Goal: Task Accomplishment & Management: Use online tool/utility

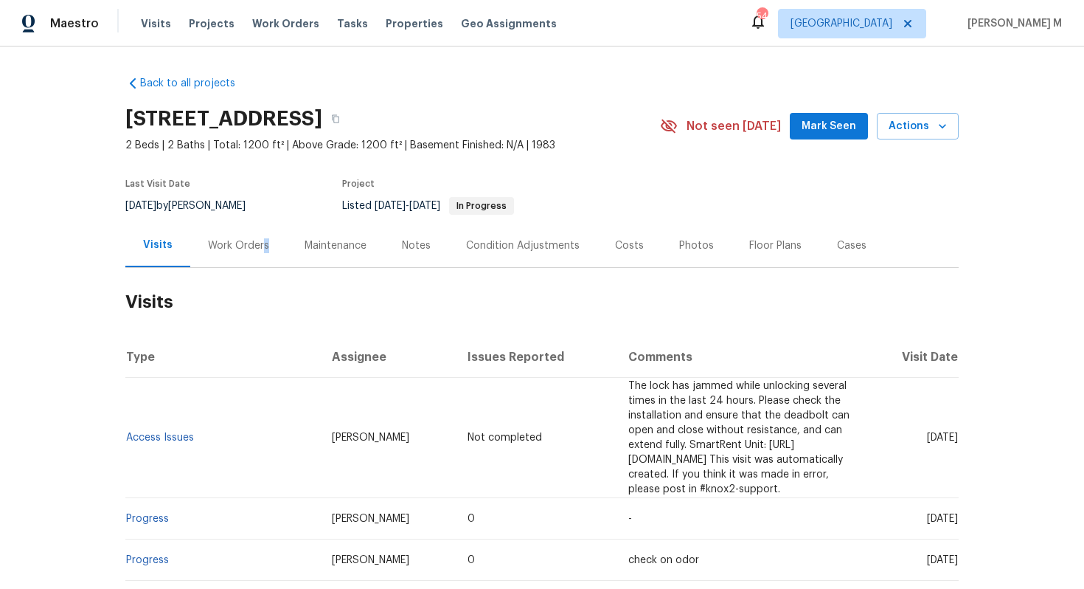
click at [260, 238] on div "Work Orders" at bounding box center [238, 245] width 61 height 15
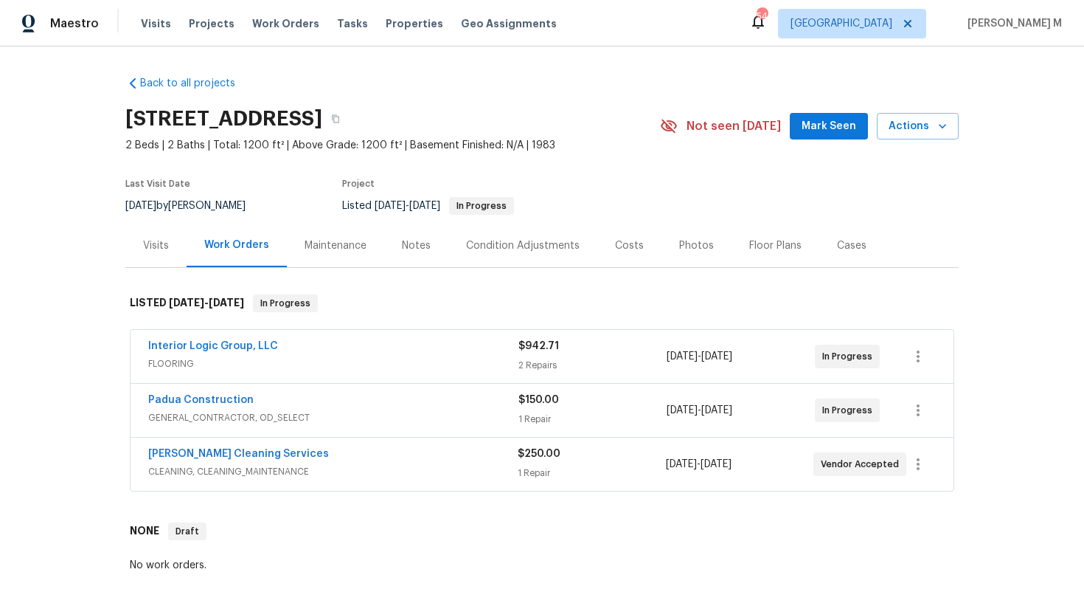
click at [193, 356] on span "FLOORING" at bounding box center [333, 363] width 370 height 15
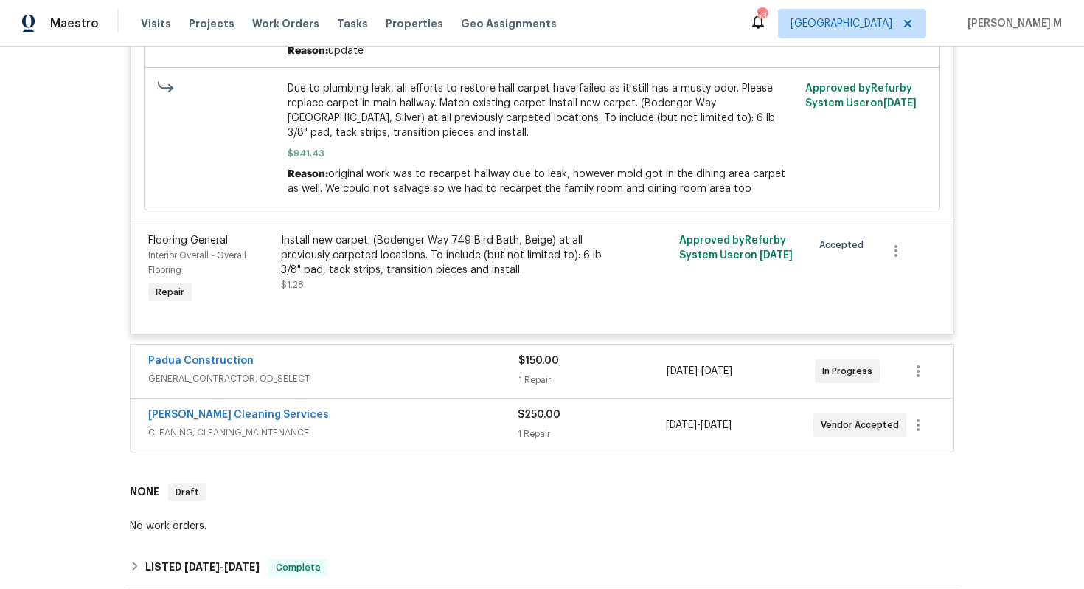
scroll to position [729, 0]
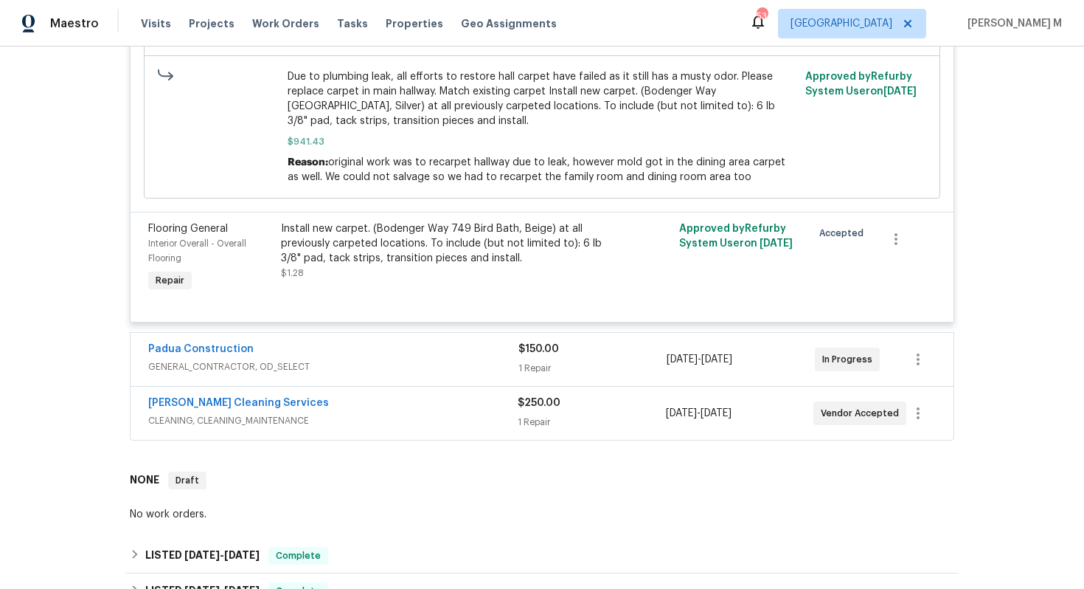
click at [191, 359] on div "Padua Construction GENERAL_CONTRACTOR, OD_SELECT $150.00 1 Repair 8/8/2025 - 8/…" at bounding box center [542, 359] width 823 height 53
click at [197, 359] on span "GENERAL_CONTRACTOR, OD_SELECT" at bounding box center [333, 366] width 370 height 15
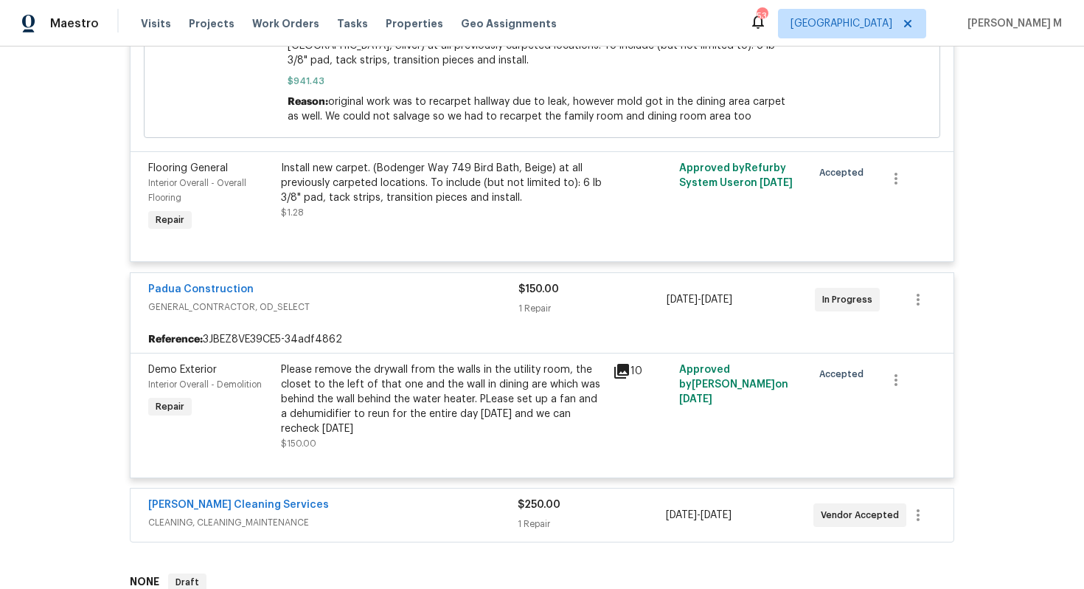
scroll to position [874, 0]
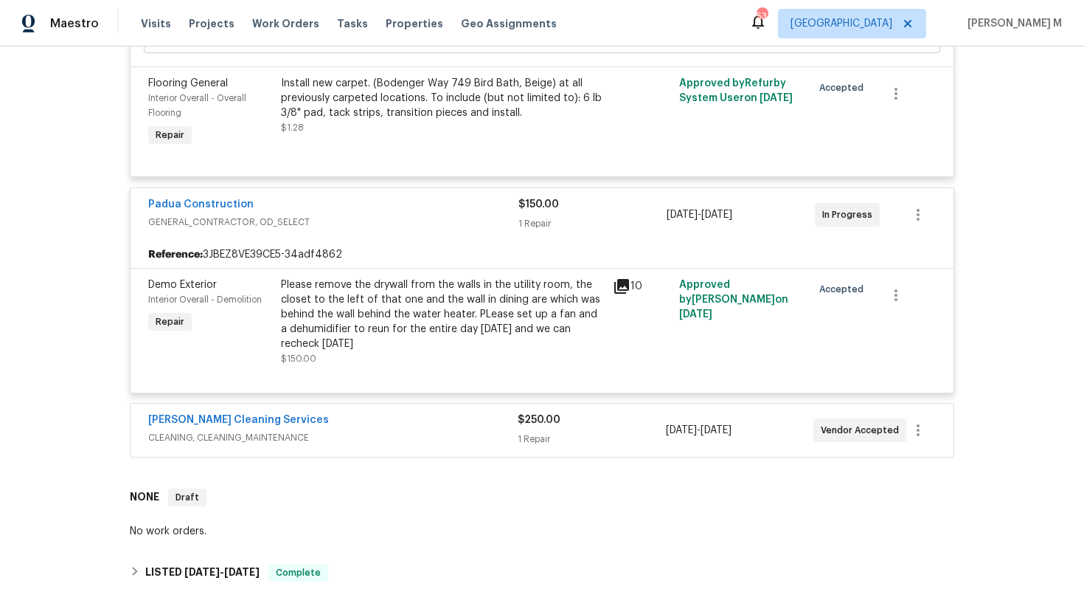
click at [227, 430] on span "CLEANING, CLEANING_MAINTENANCE" at bounding box center [333, 437] width 370 height 15
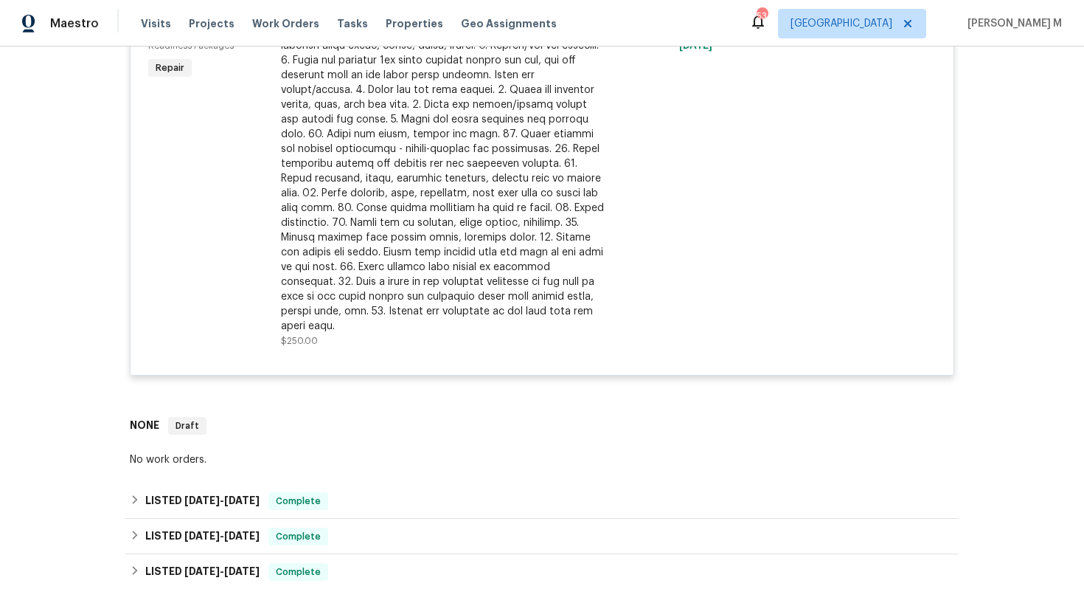
scroll to position [1374, 0]
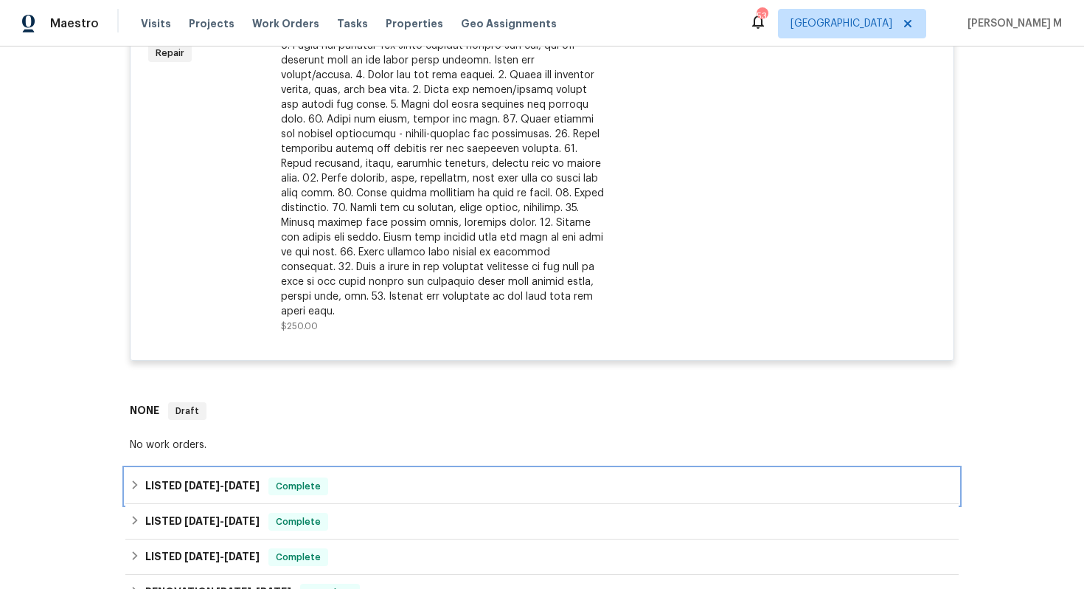
click at [224, 480] on span "7/30/25" at bounding box center [241, 485] width 35 height 10
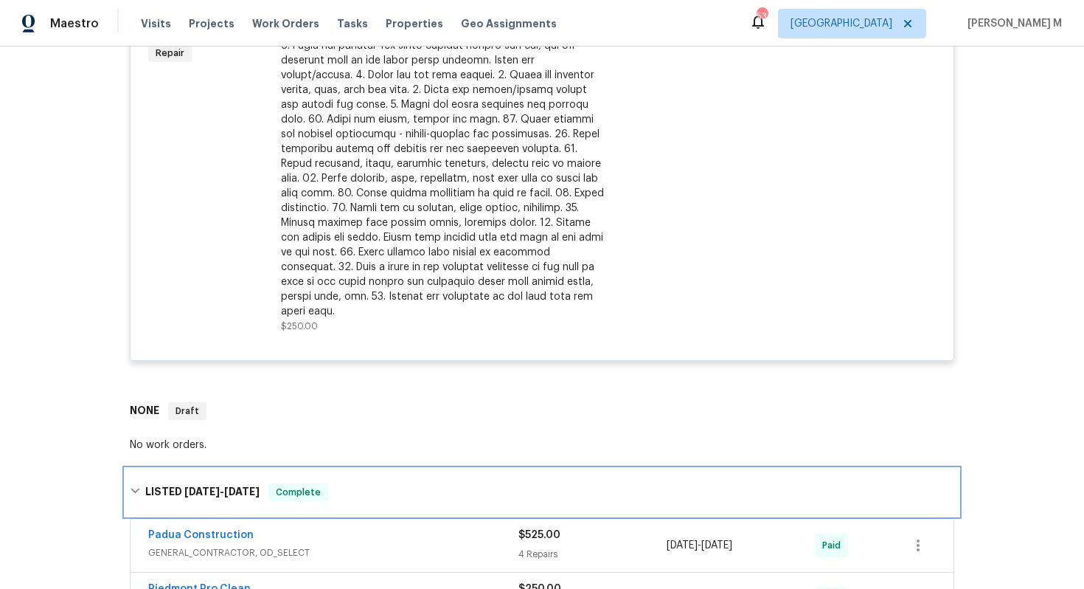
scroll to position [1502, 0]
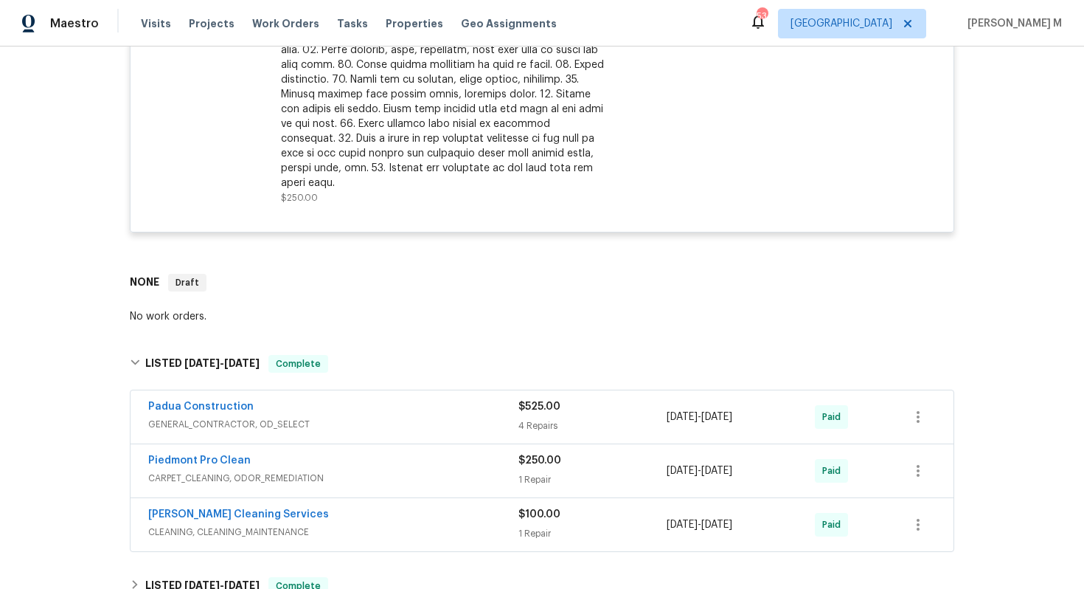
click at [209, 417] on span "GENERAL_CONTRACTOR, OD_SELECT" at bounding box center [333, 424] width 370 height 15
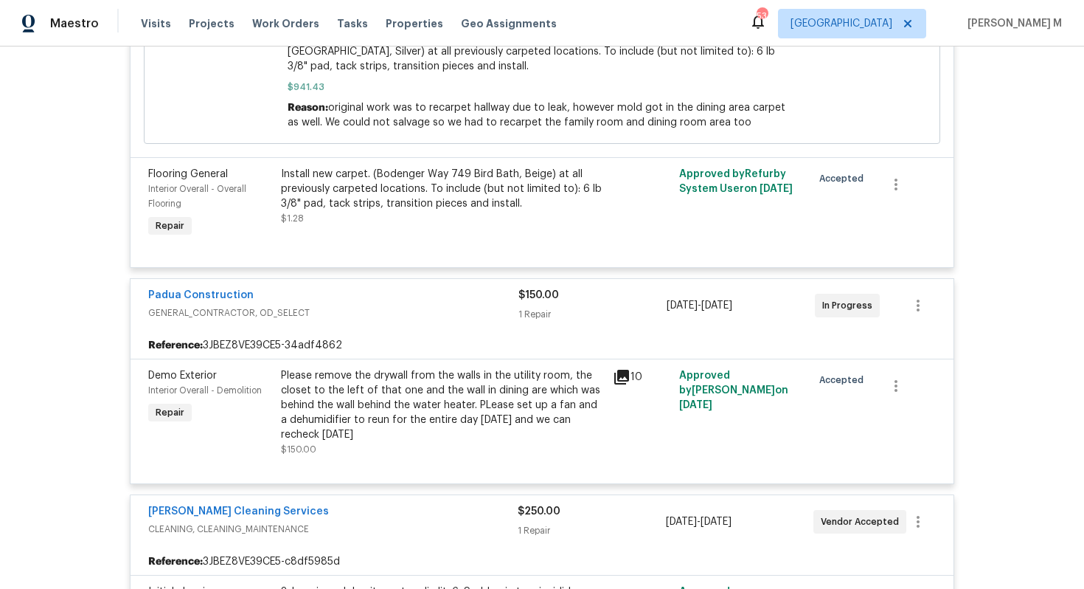
scroll to position [795, 0]
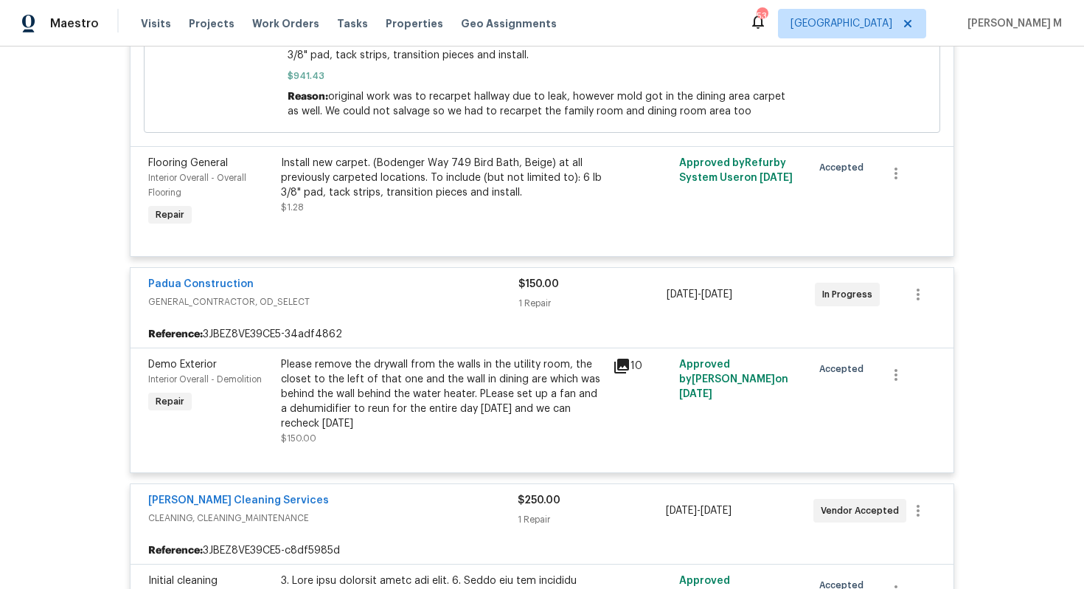
drag, startPoint x: 276, startPoint y: 345, endPoint x: 463, endPoint y: 405, distance: 196.7
click at [463, 405] on div "Please remove the drywall from the walls in the utility room, the closet to the…" at bounding box center [443, 401] width 332 height 97
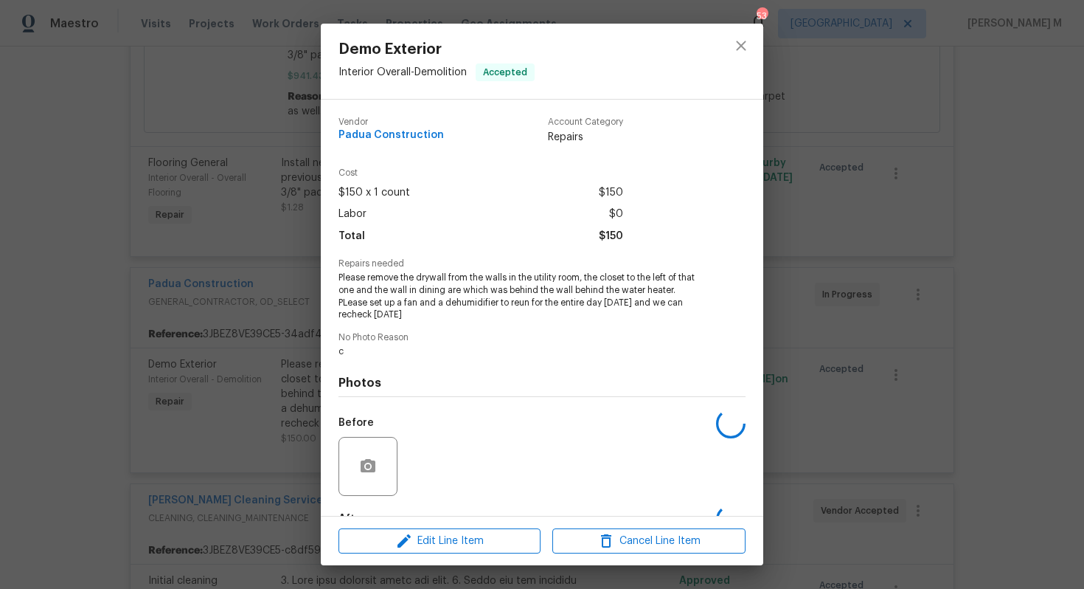
scroll to position [72, 0]
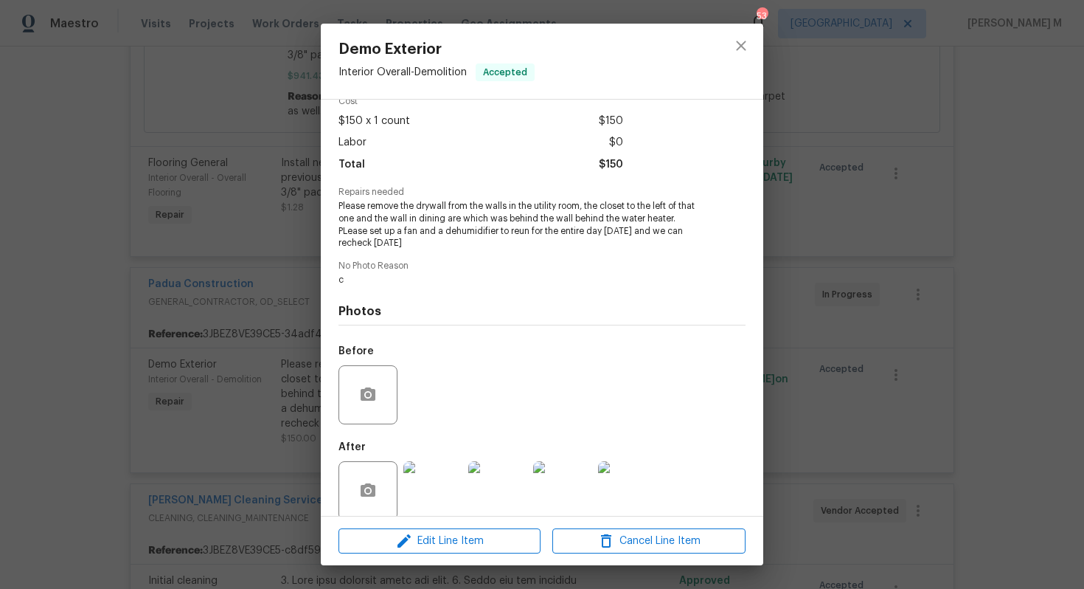
click at [190, 372] on div "Demo Exterior Interior Overall - Demolition Accepted Vendor Padua Construction …" at bounding box center [542, 294] width 1084 height 589
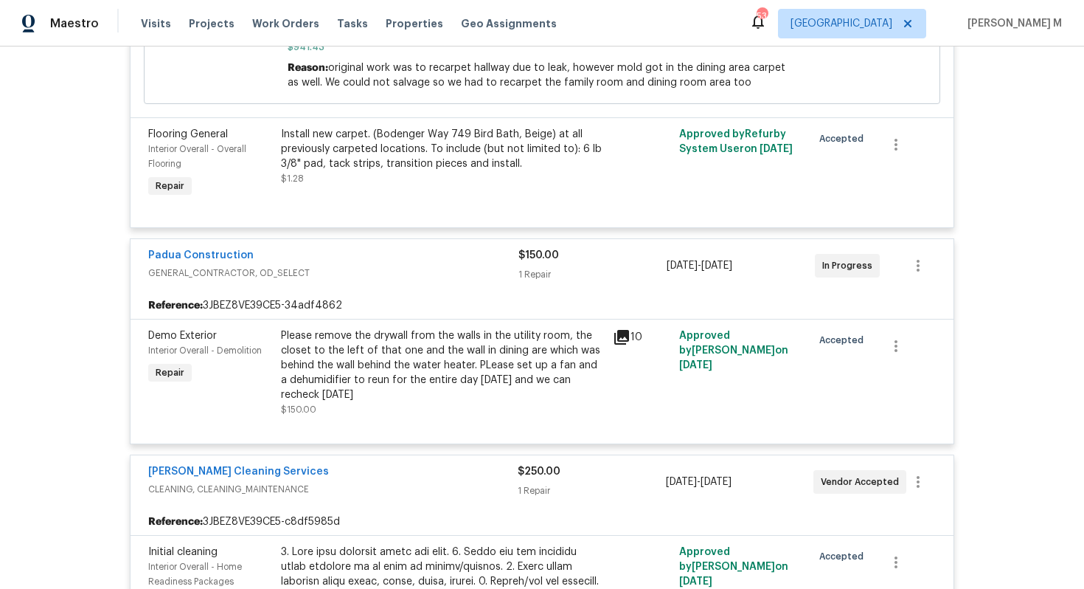
scroll to position [828, 0]
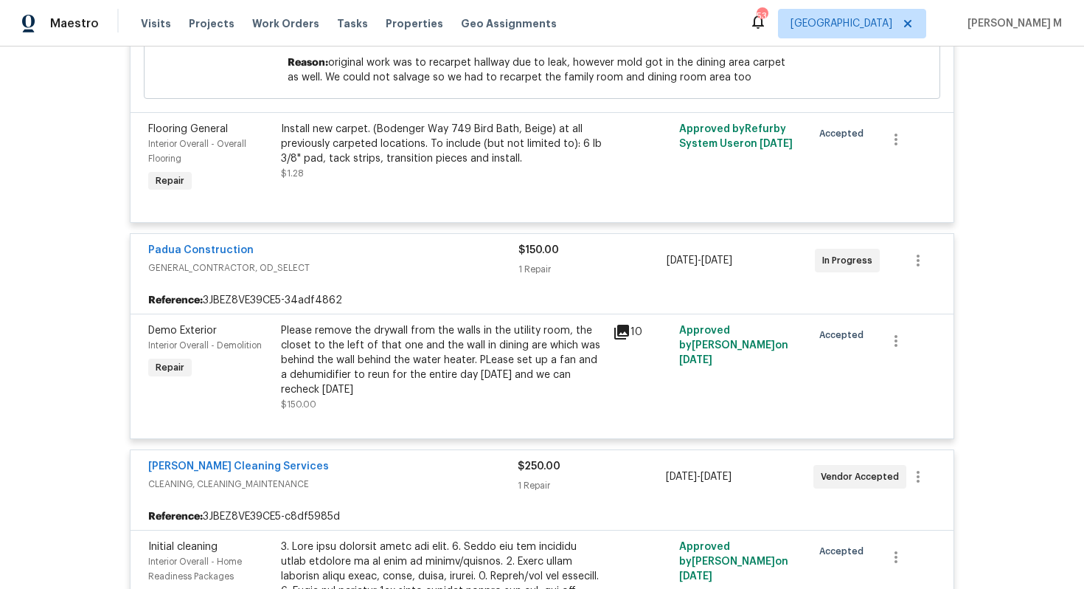
click at [525, 332] on div "Please remove the drywall from the walls in the utility room, the closet to the…" at bounding box center [442, 360] width 323 height 74
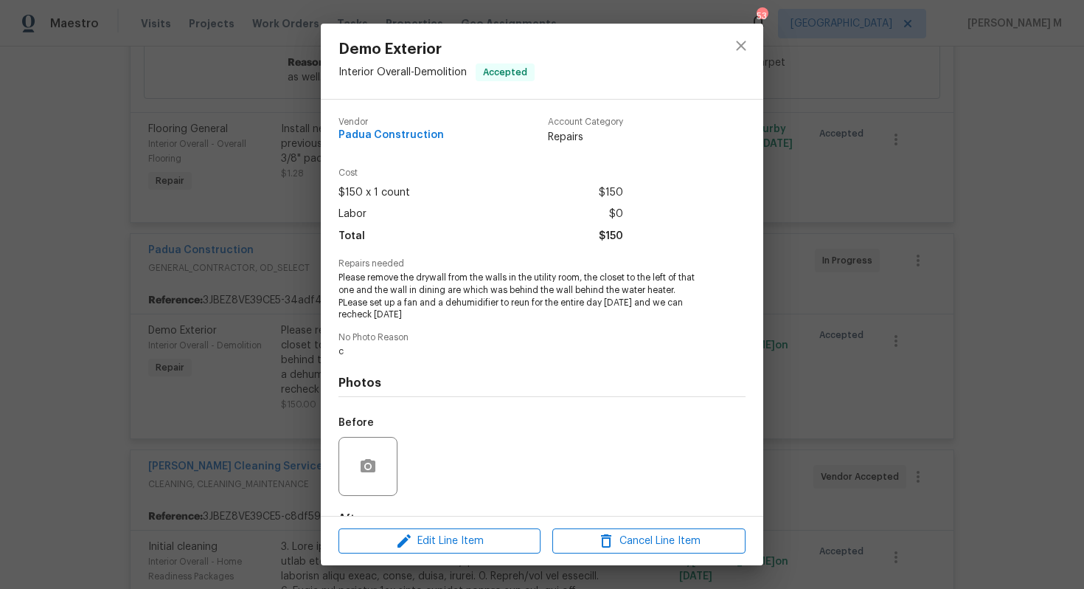
scroll to position [72, 0]
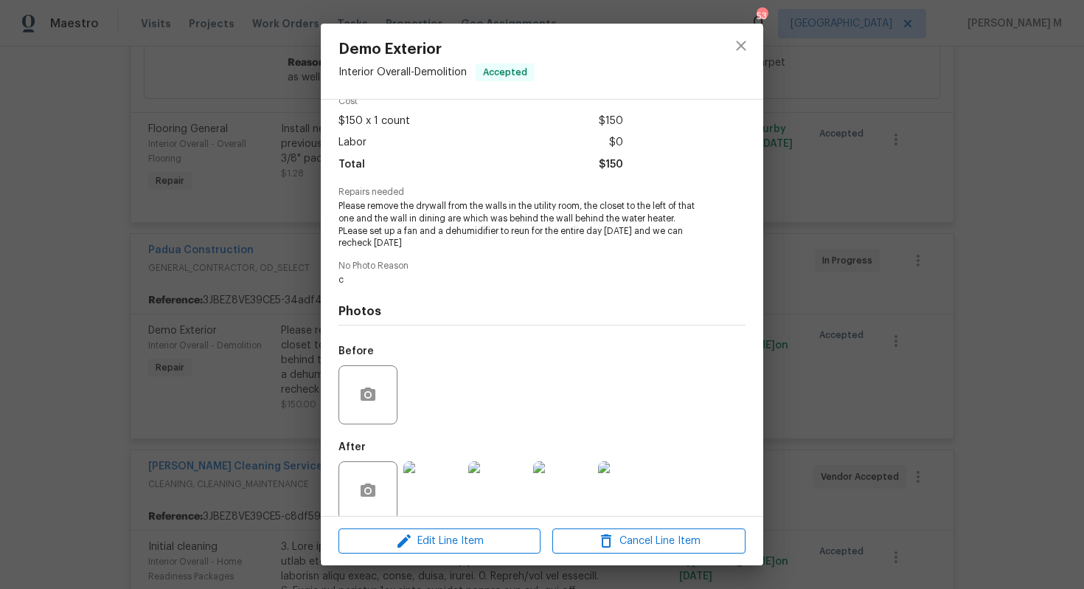
click at [503, 478] on img at bounding box center [497, 490] width 59 height 59
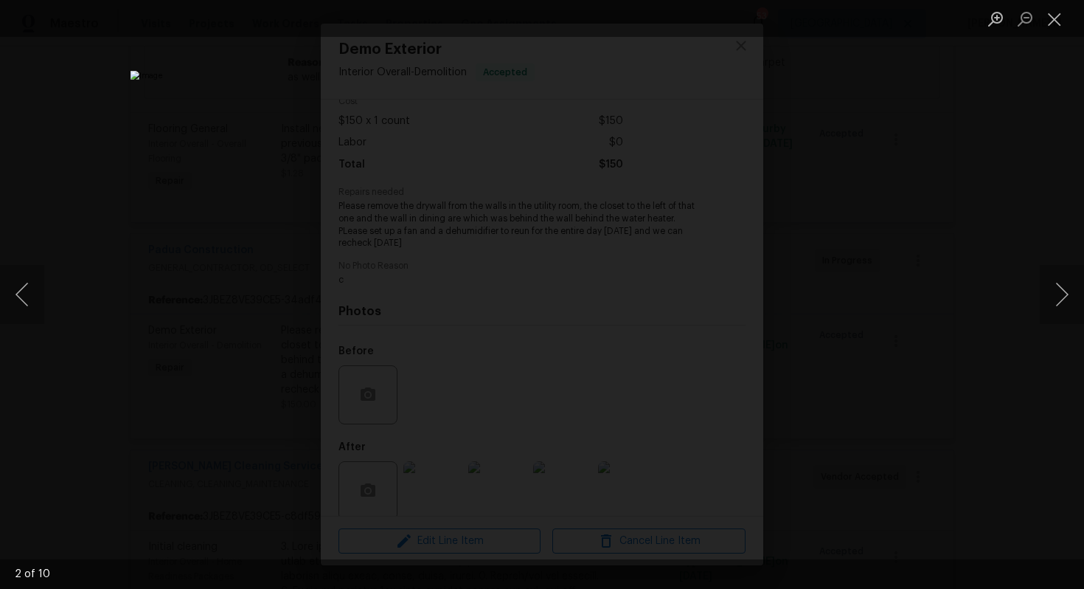
click at [910, 243] on div "Lightbox" at bounding box center [542, 294] width 1084 height 589
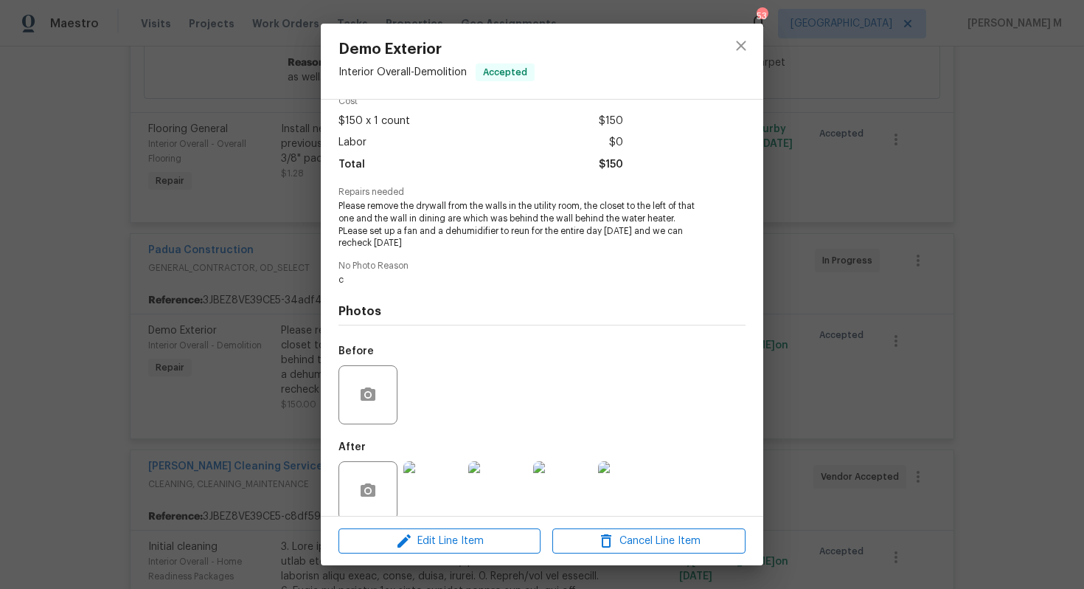
click at [635, 503] on div at bounding box center [627, 490] width 65 height 77
click at [635, 480] on img at bounding box center [627, 490] width 59 height 59
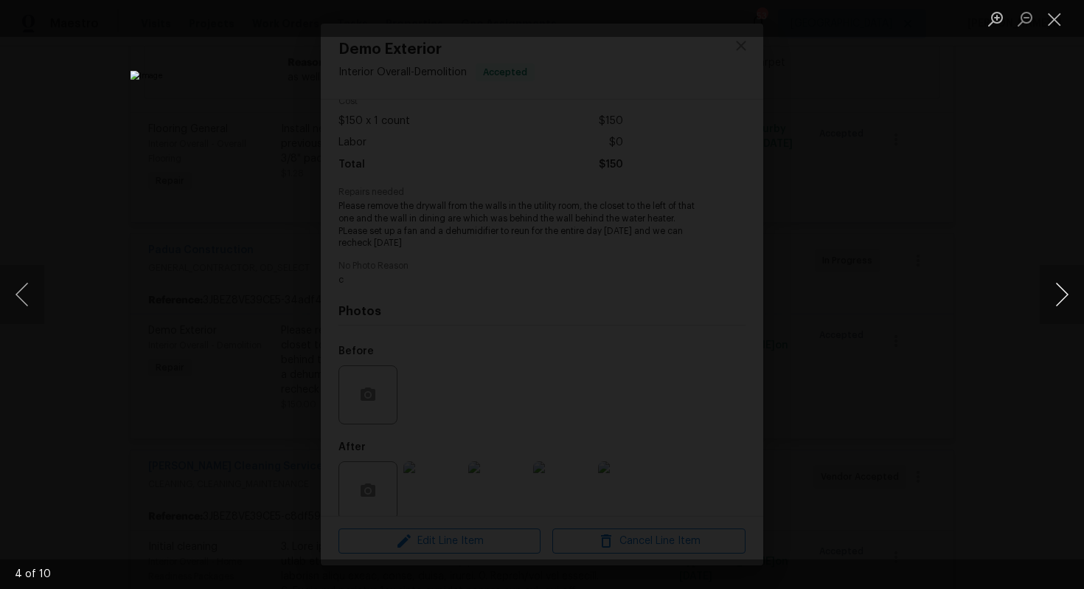
click at [1073, 300] on button "Next image" at bounding box center [1062, 294] width 44 height 59
click at [1026, 170] on div "Lightbox" at bounding box center [542, 294] width 1084 height 589
click at [910, 249] on div "Lightbox" at bounding box center [542, 294] width 1084 height 589
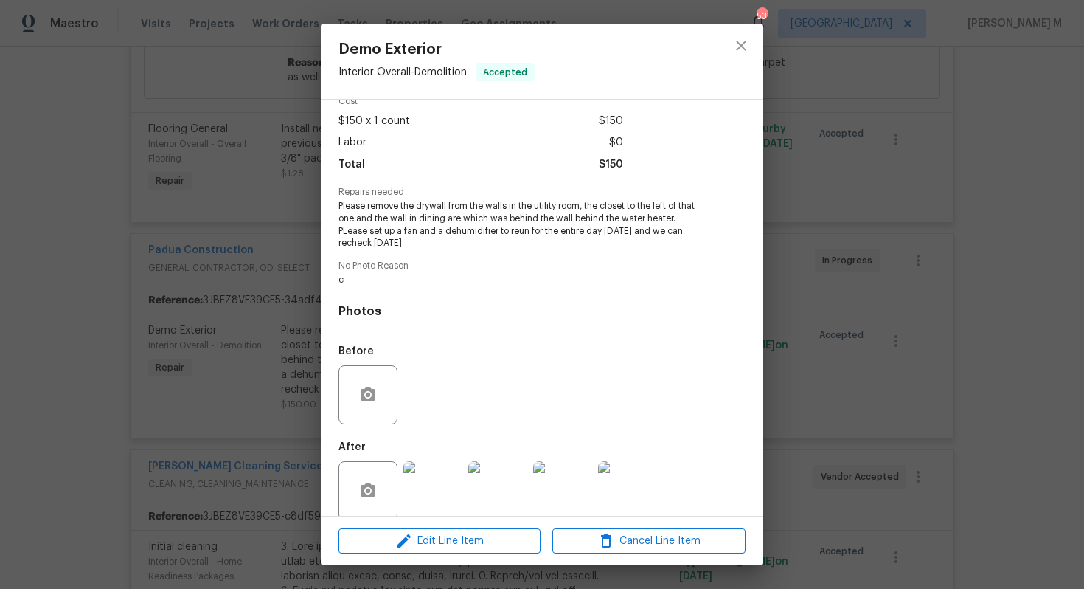
click at [864, 259] on div "Demo Exterior Interior Overall - Demolition Accepted Vendor Padua Construction …" at bounding box center [542, 294] width 1084 height 589
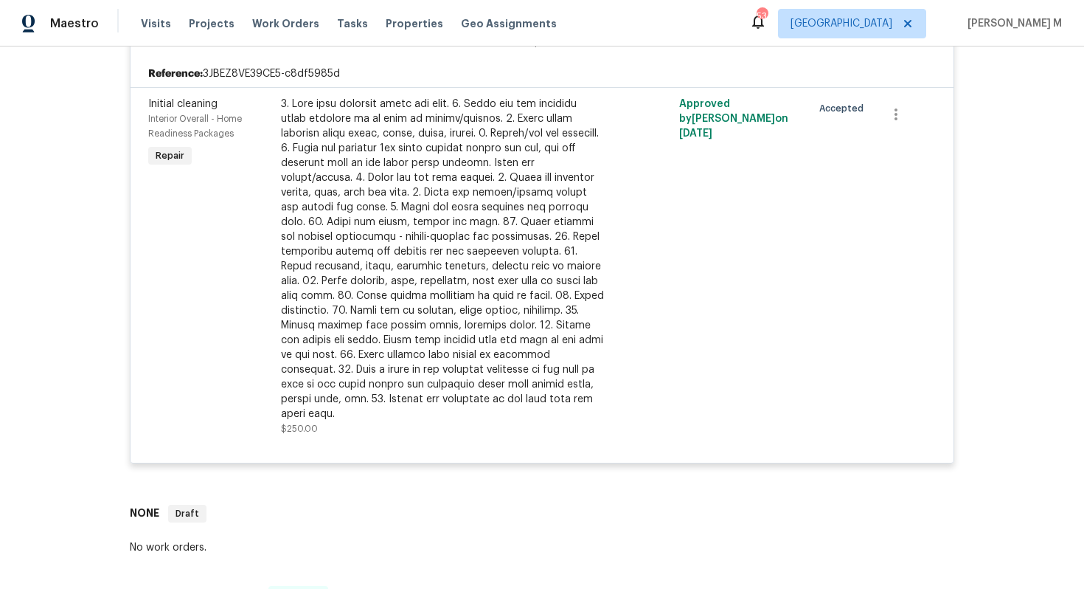
scroll to position [1272, 0]
click at [403, 189] on div at bounding box center [442, 258] width 323 height 325
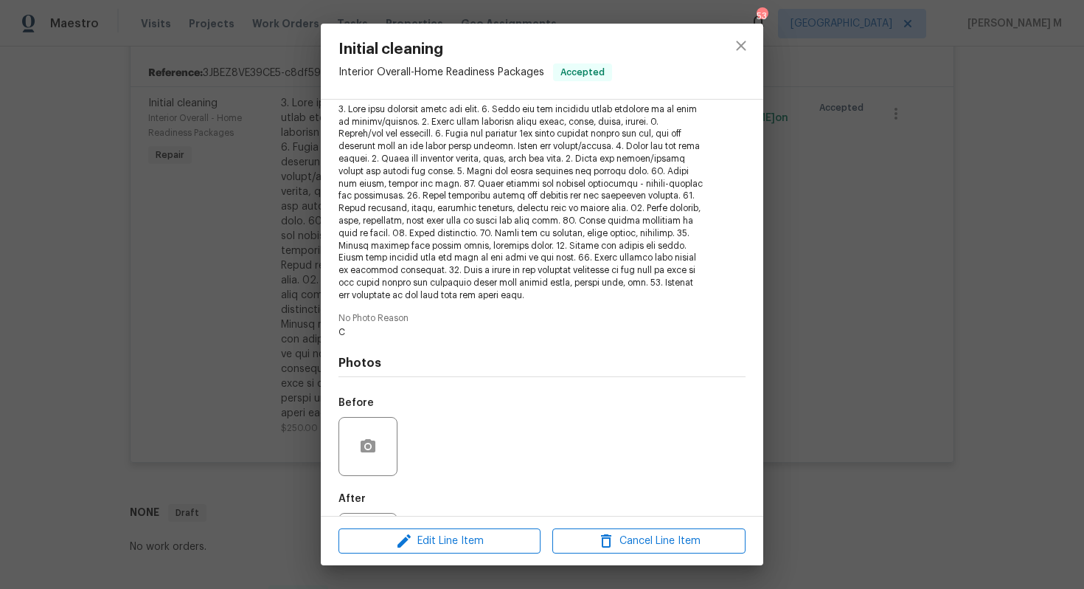
scroll to position [220, 0]
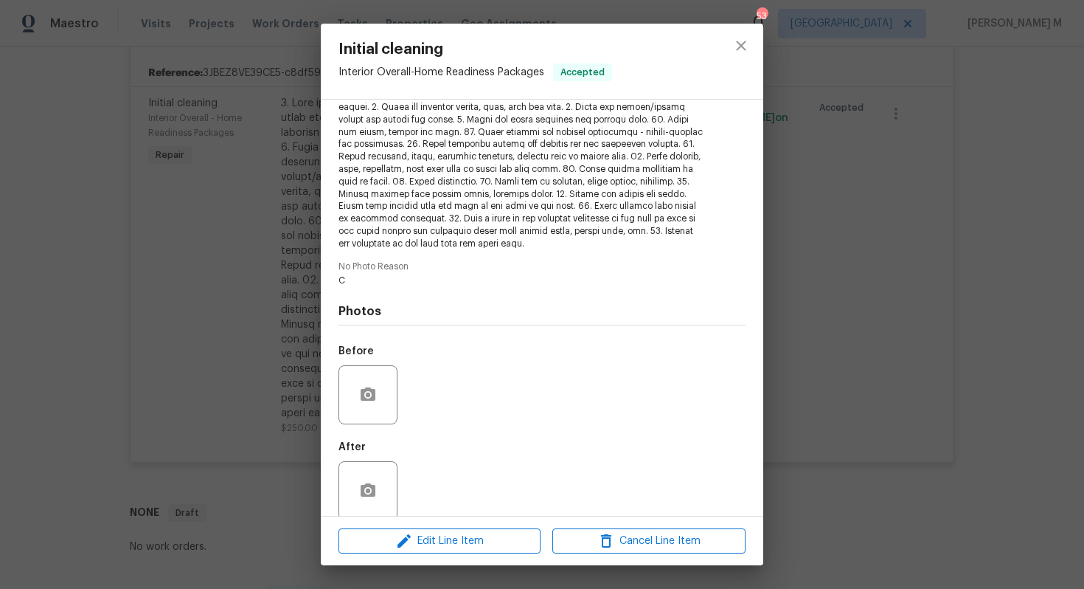
click at [827, 319] on div "Initial cleaning Interior Overall - Home Readiness Packages Accepted Vendor DeP…" at bounding box center [542, 294] width 1084 height 589
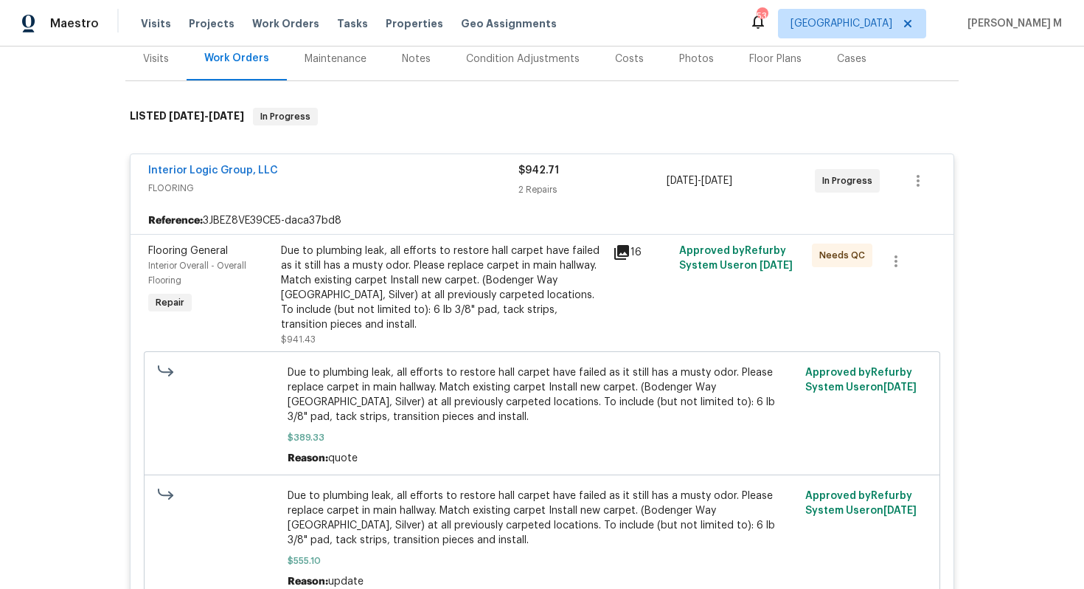
scroll to position [0, 0]
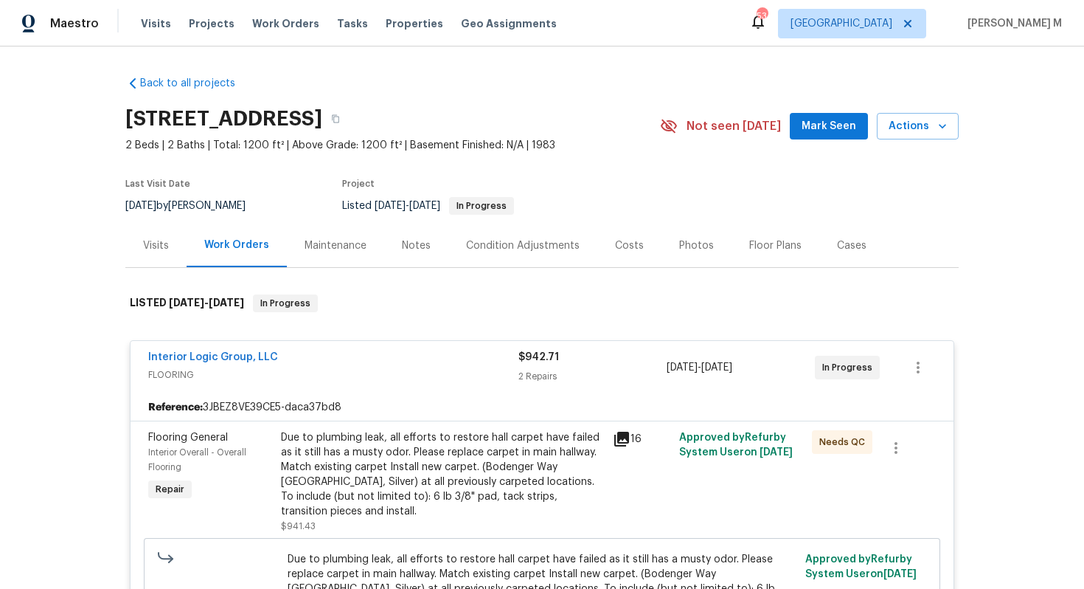
click at [289, 237] on div "Maintenance" at bounding box center [335, 246] width 97 height 44
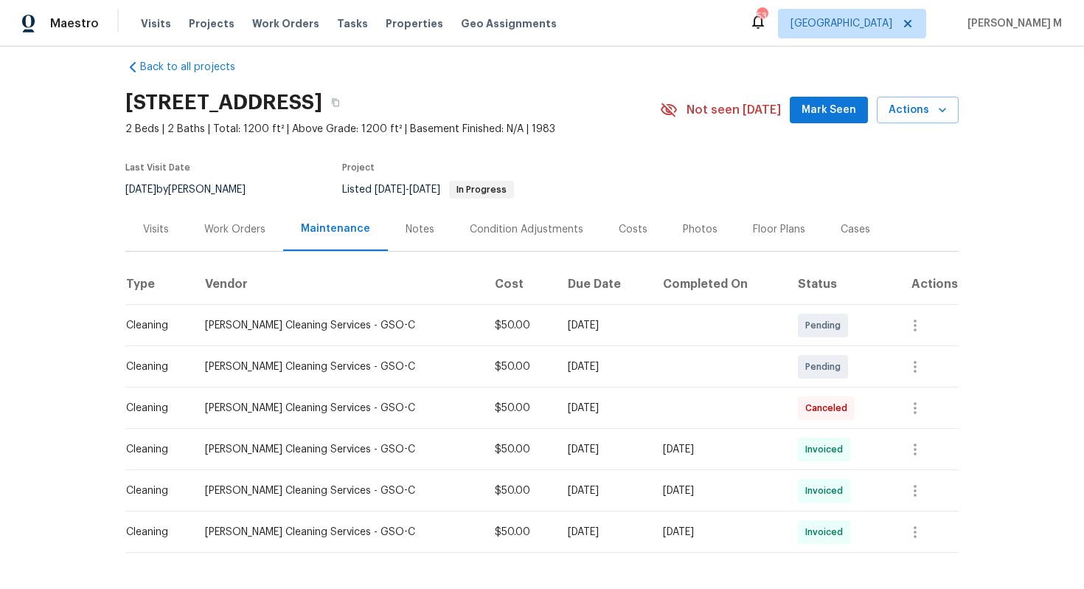
scroll to position [61, 0]
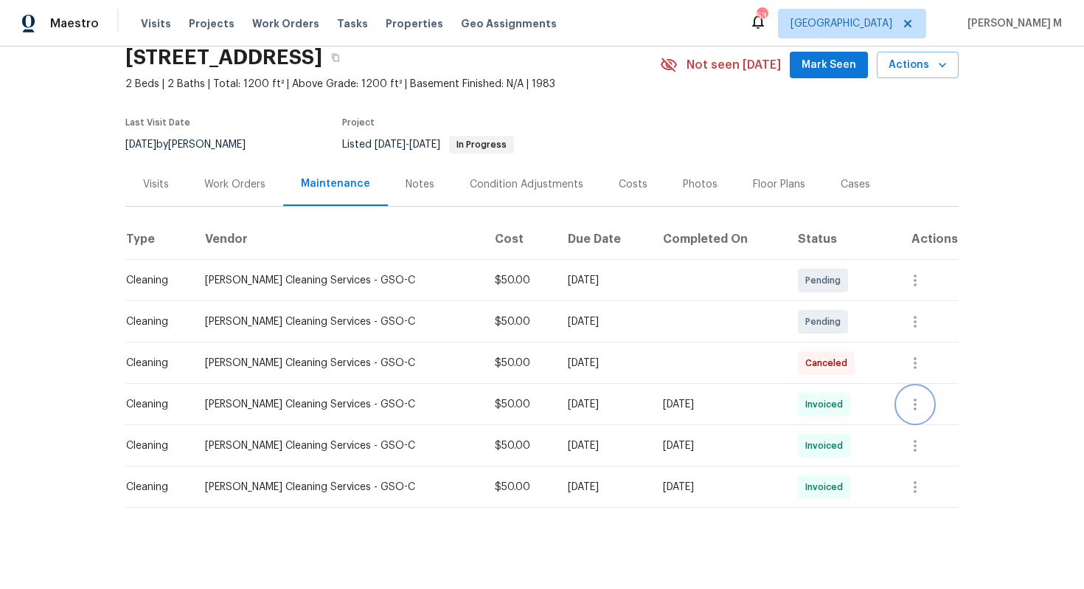
click at [921, 387] on button "button" at bounding box center [915, 404] width 35 height 35
click at [921, 425] on li "View details" at bounding box center [955, 421] width 103 height 24
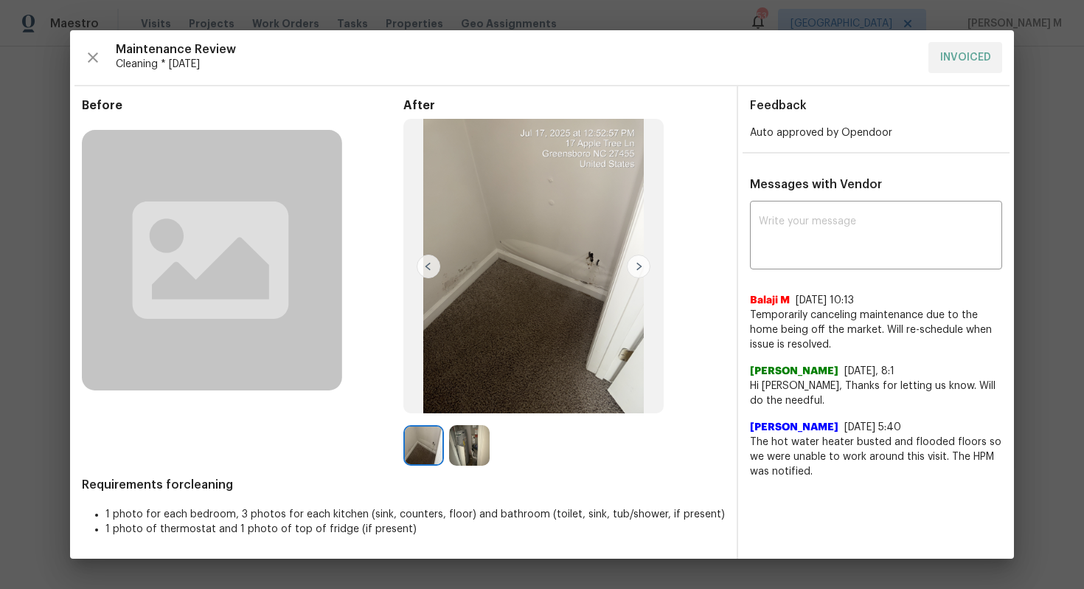
click at [643, 260] on img at bounding box center [639, 267] width 24 height 24
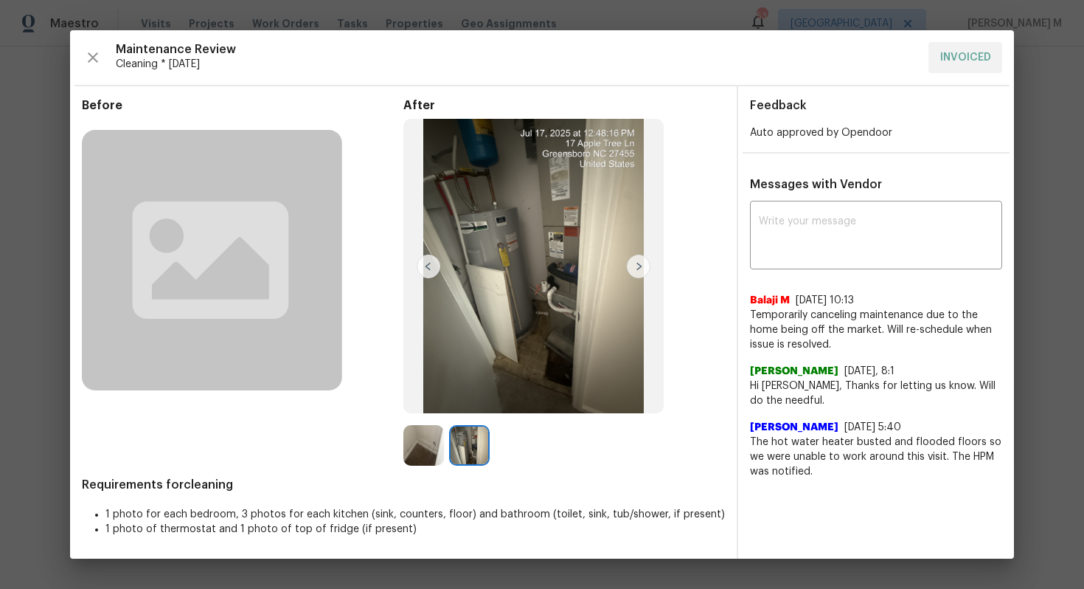
click at [1012, 285] on div "x ​ Balaji M 7/24/25, 10:13 Temporarily canceling maintenance due to the home b…" at bounding box center [876, 341] width 276 height 274
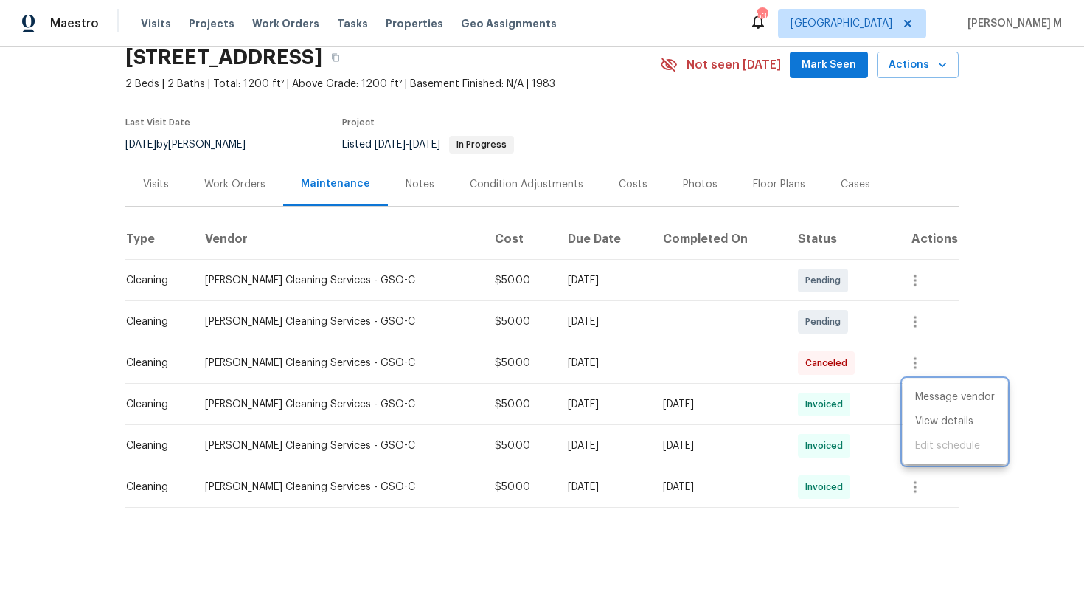
click at [195, 186] on div at bounding box center [542, 294] width 1084 height 589
click at [226, 186] on div "Work Orders" at bounding box center [235, 184] width 97 height 44
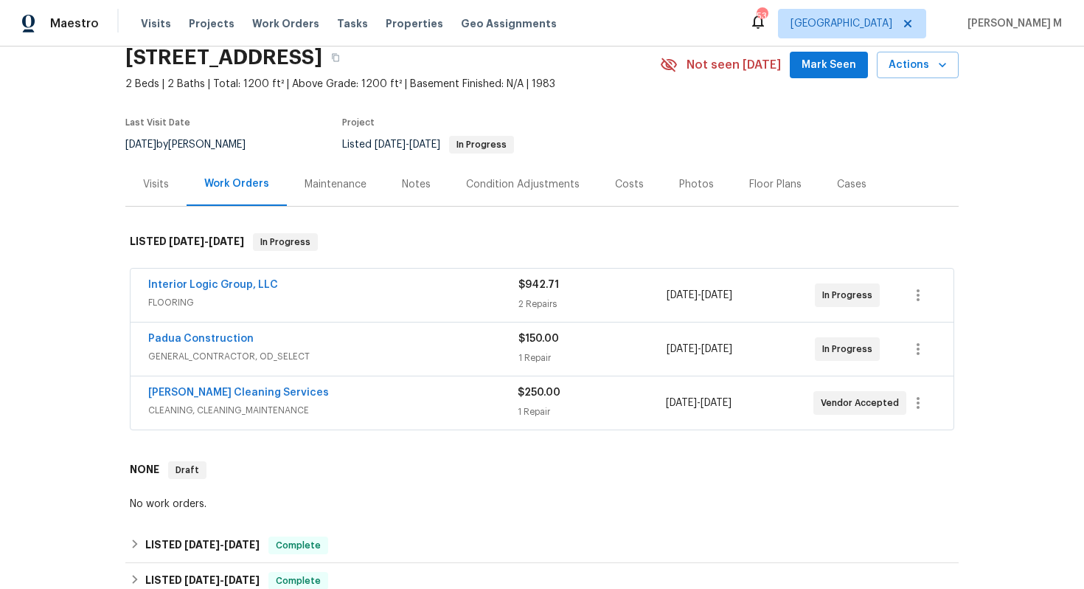
click at [169, 302] on div "Interior Logic Group, LLC FLOORING" at bounding box center [333, 294] width 370 height 35
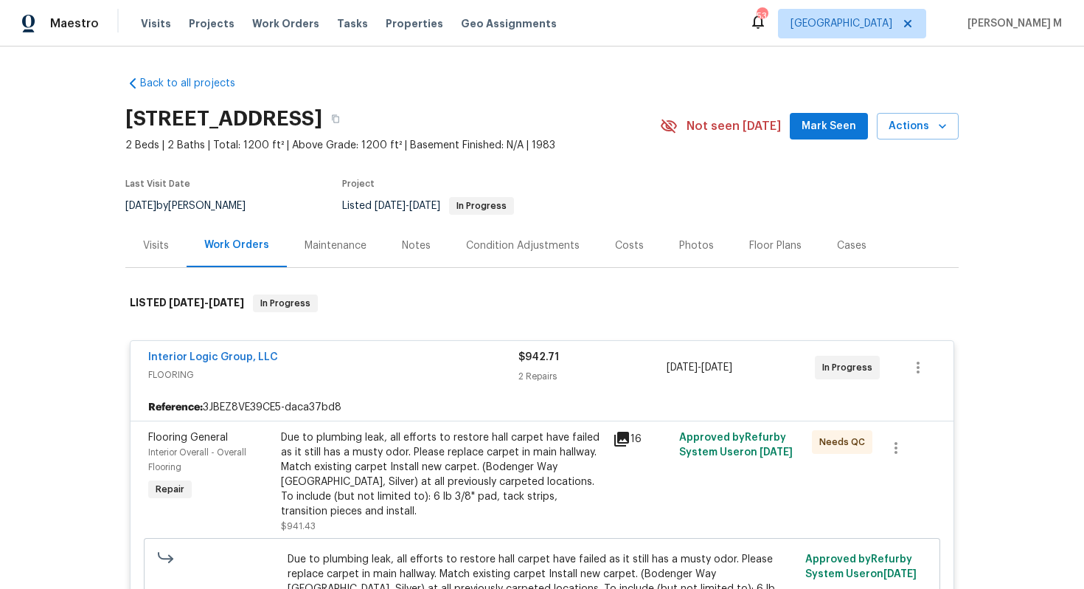
click at [682, 238] on div "Photos" at bounding box center [696, 245] width 35 height 15
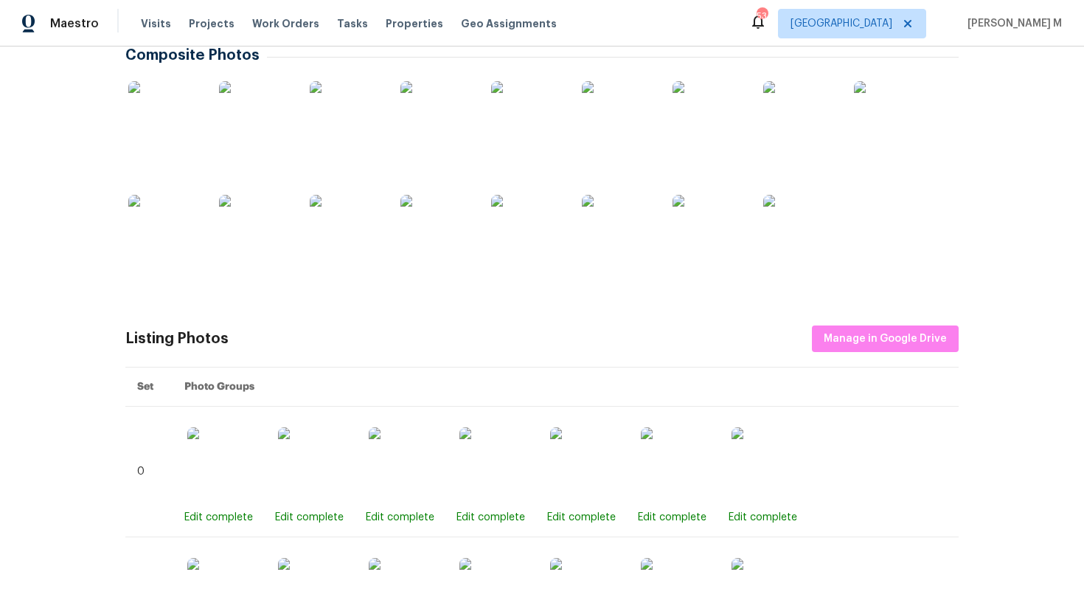
scroll to position [283, 0]
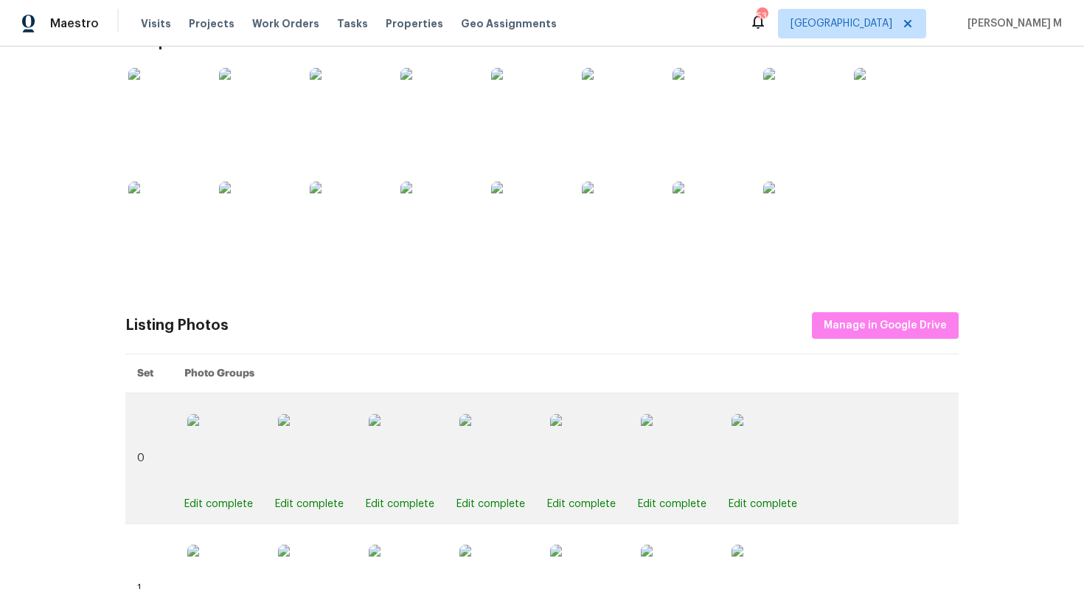
click at [561, 420] on img at bounding box center [587, 451] width 74 height 74
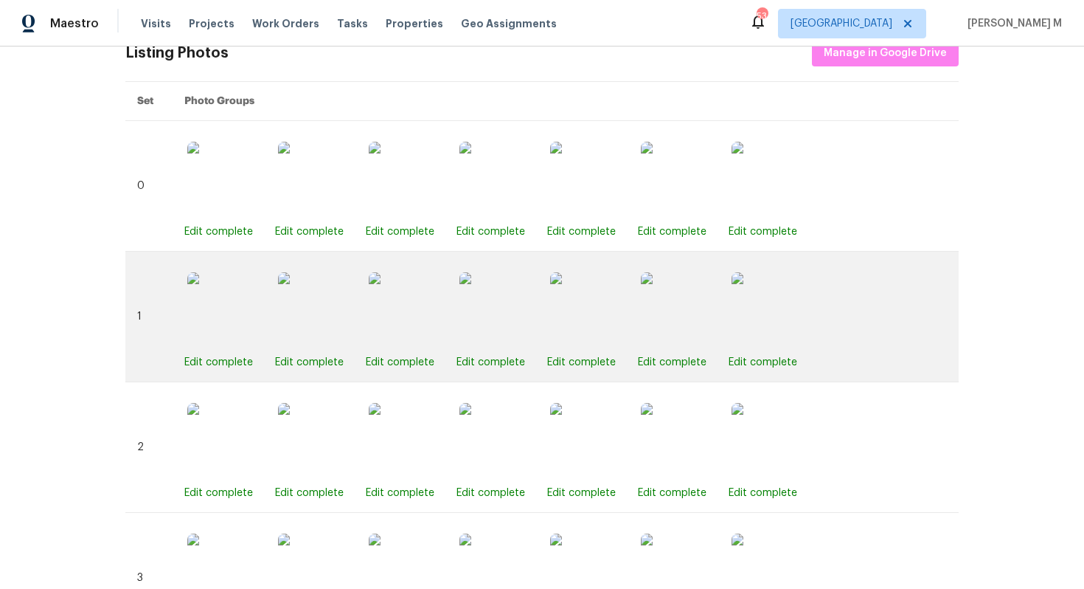
scroll to position [560, 0]
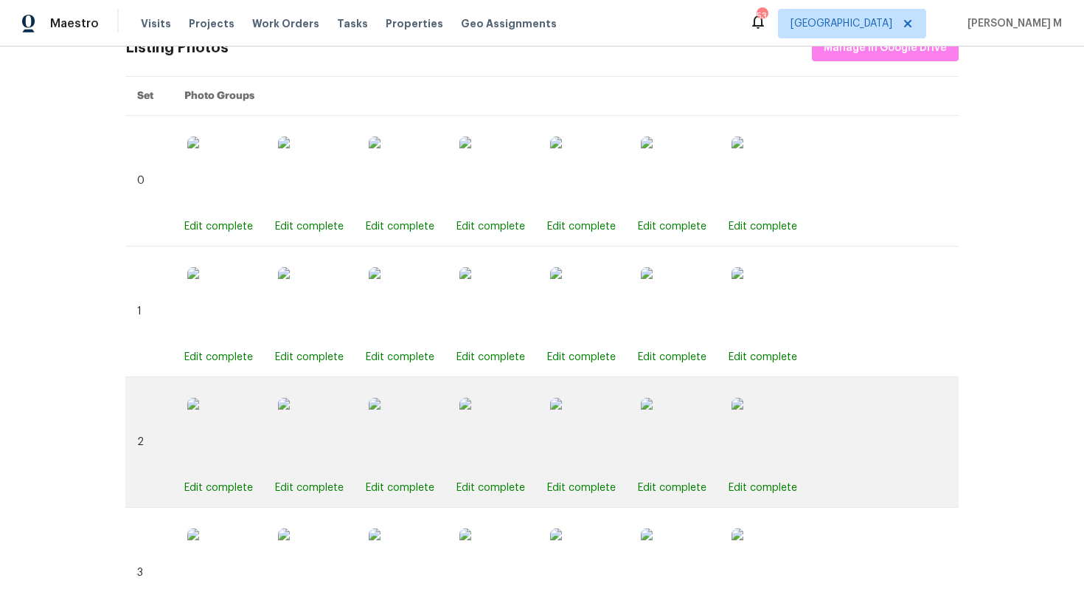
click at [664, 407] on img at bounding box center [678, 435] width 74 height 74
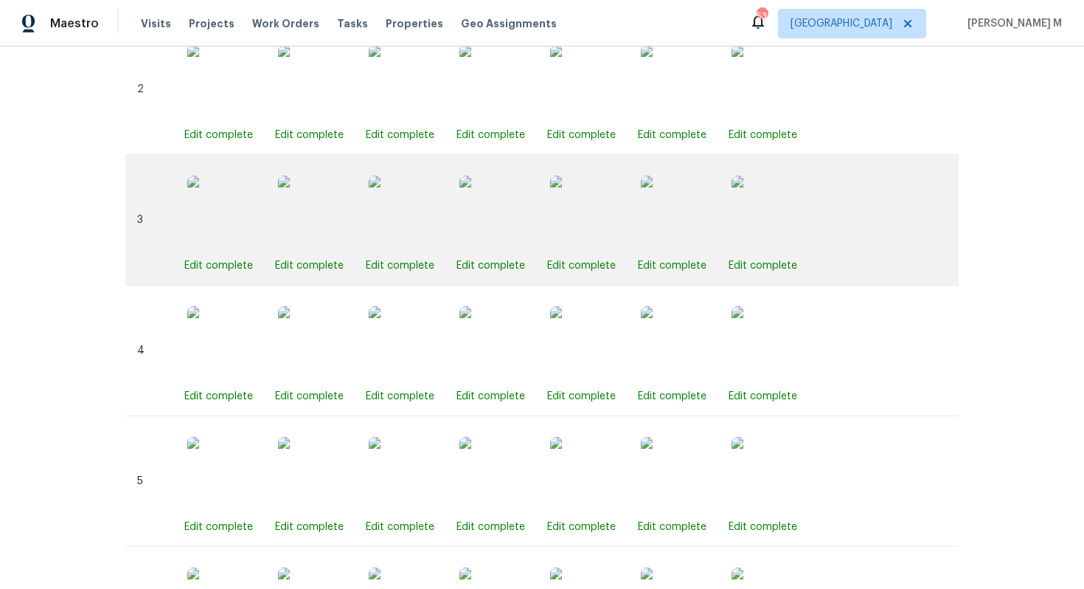
scroll to position [925, 0]
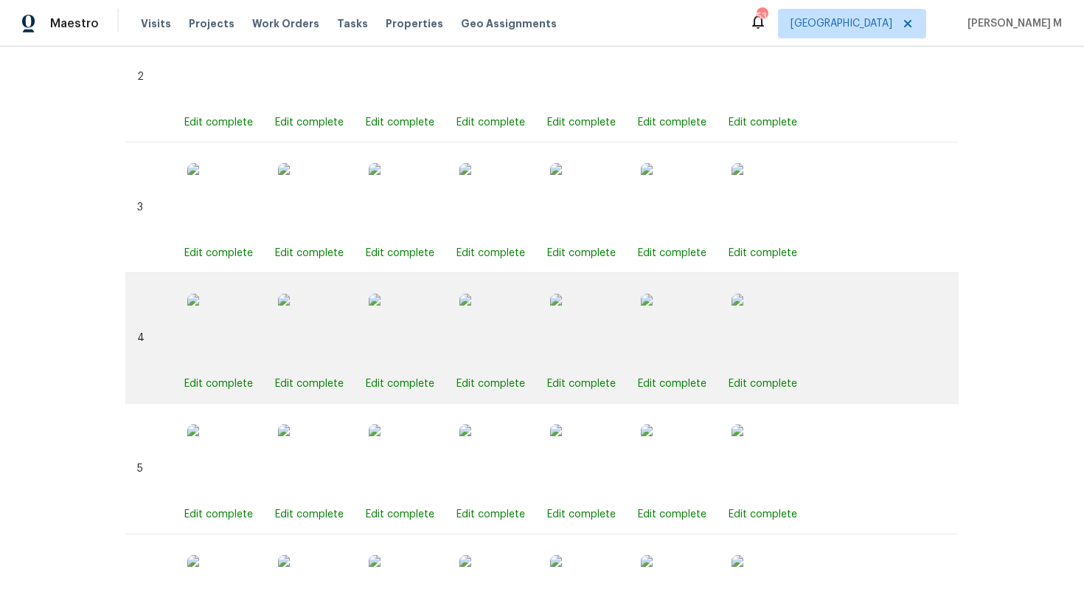
click at [746, 324] on img at bounding box center [769, 331] width 74 height 74
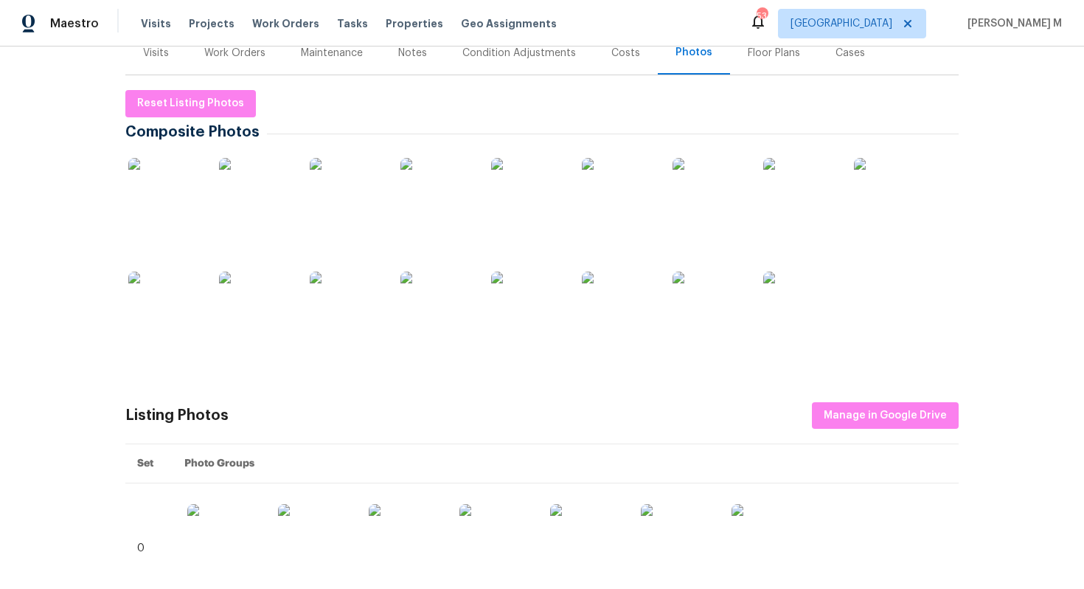
scroll to position [0, 0]
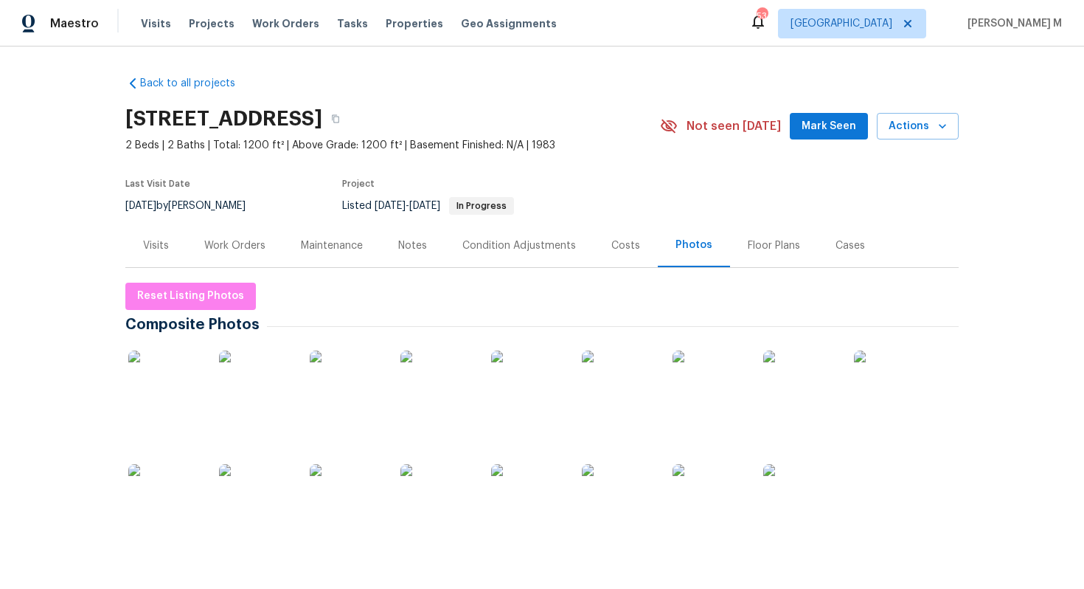
click at [179, 252] on div "Visits" at bounding box center [155, 246] width 61 height 44
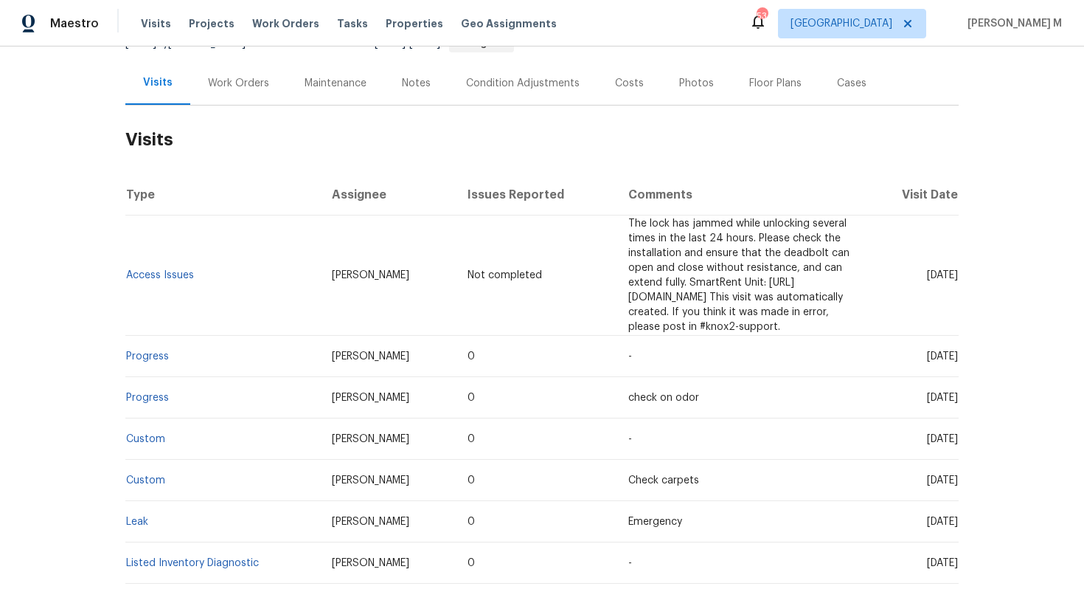
scroll to position [164, 0]
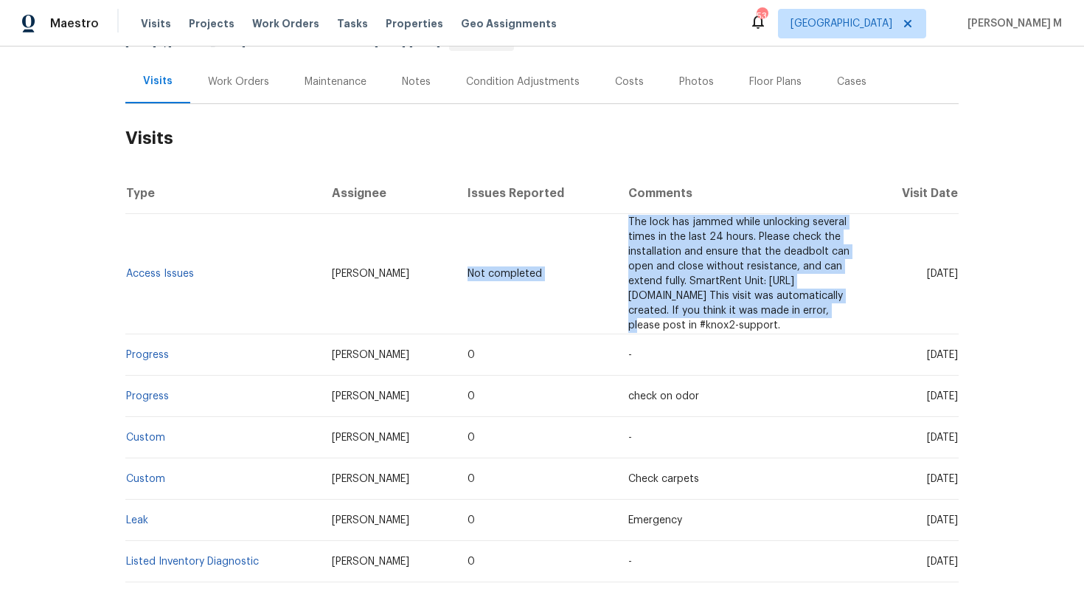
drag, startPoint x: 494, startPoint y: 215, endPoint x: 678, endPoint y: 293, distance: 199.4
click at [676, 291] on tr "Access Issues Terry Tullar Not completed The lock has jammed while unlocking se…" at bounding box center [542, 274] width 834 height 120
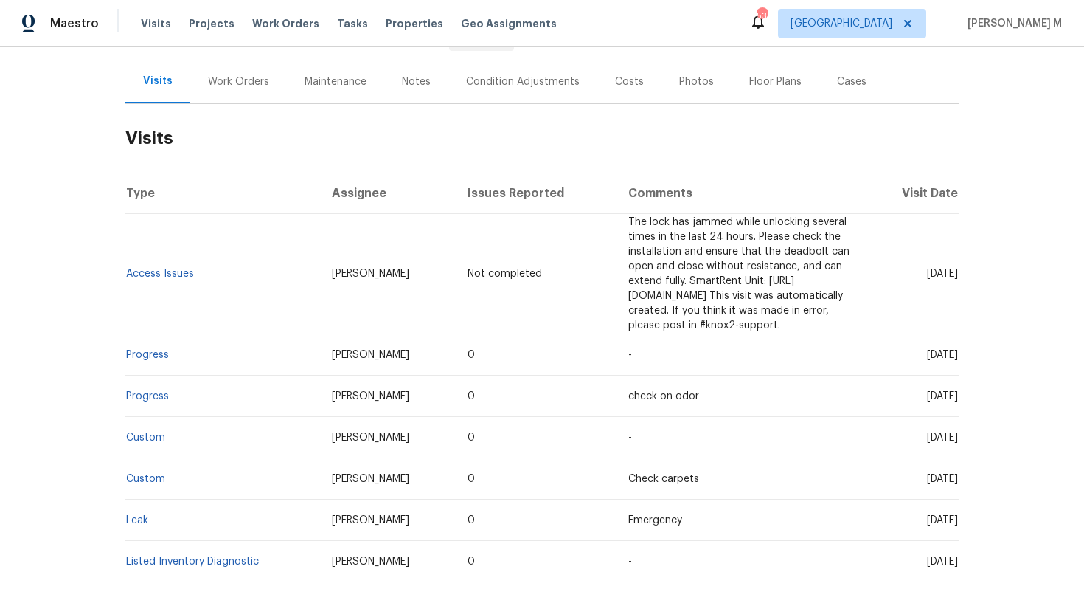
click at [762, 282] on span "The lock has jammed while unlocking several times in the last 24 hours. Please …" at bounding box center [739, 274] width 221 height 114
drag, startPoint x: 302, startPoint y: 261, endPoint x: 359, endPoint y: 262, distance: 56.8
click at [359, 262] on td "Terry Tullar" at bounding box center [388, 274] width 136 height 120
click at [357, 261] on td "Terry Tullar" at bounding box center [388, 274] width 136 height 120
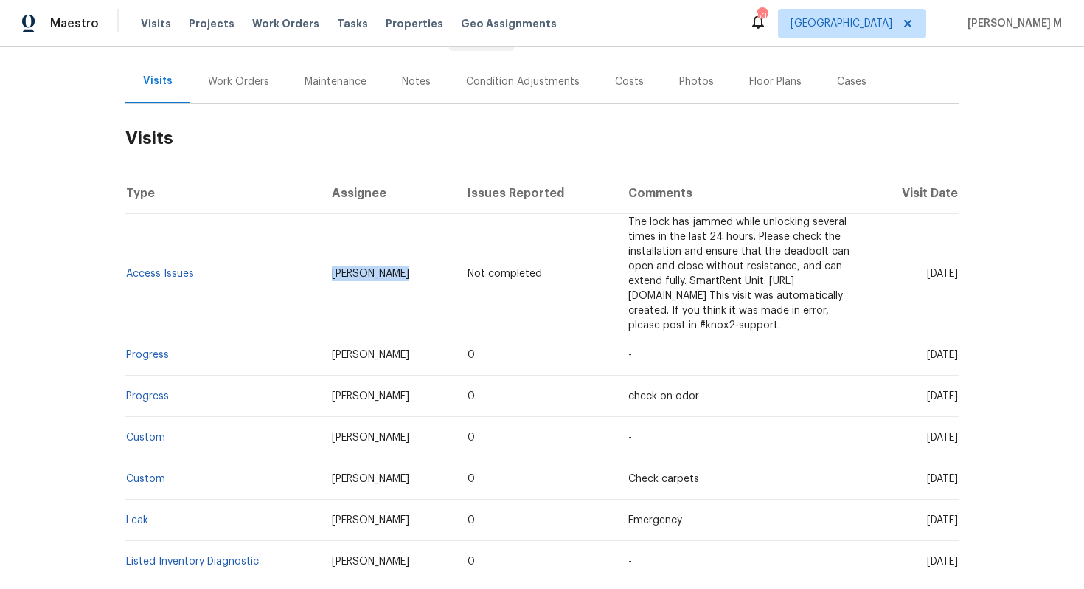
click at [357, 261] on td "Terry Tullar" at bounding box center [388, 274] width 136 height 120
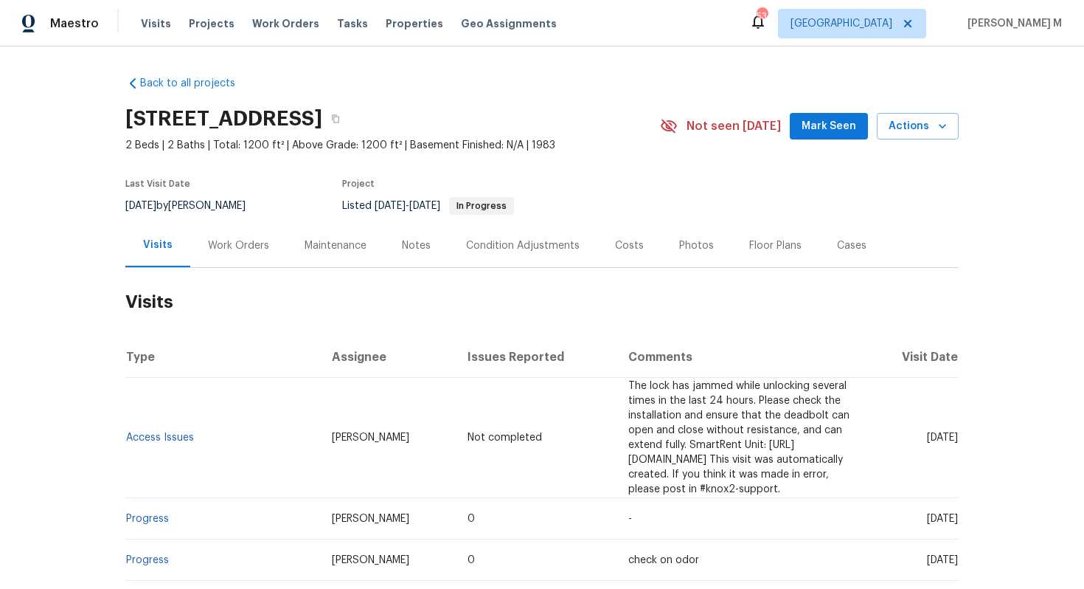
click at [229, 251] on div "Work Orders" at bounding box center [238, 246] width 97 height 44
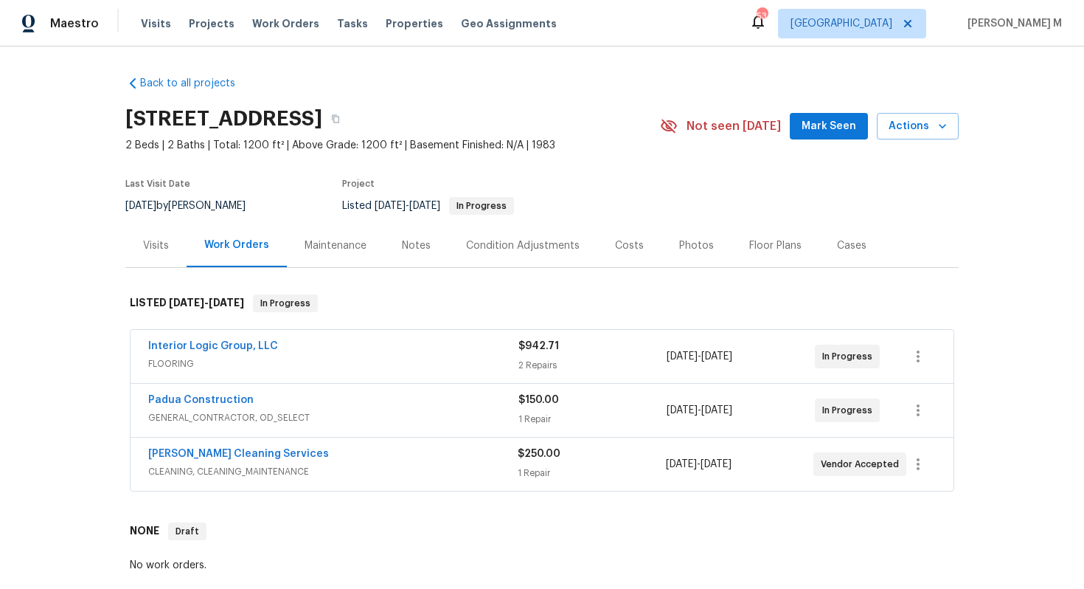
scroll to position [72, 0]
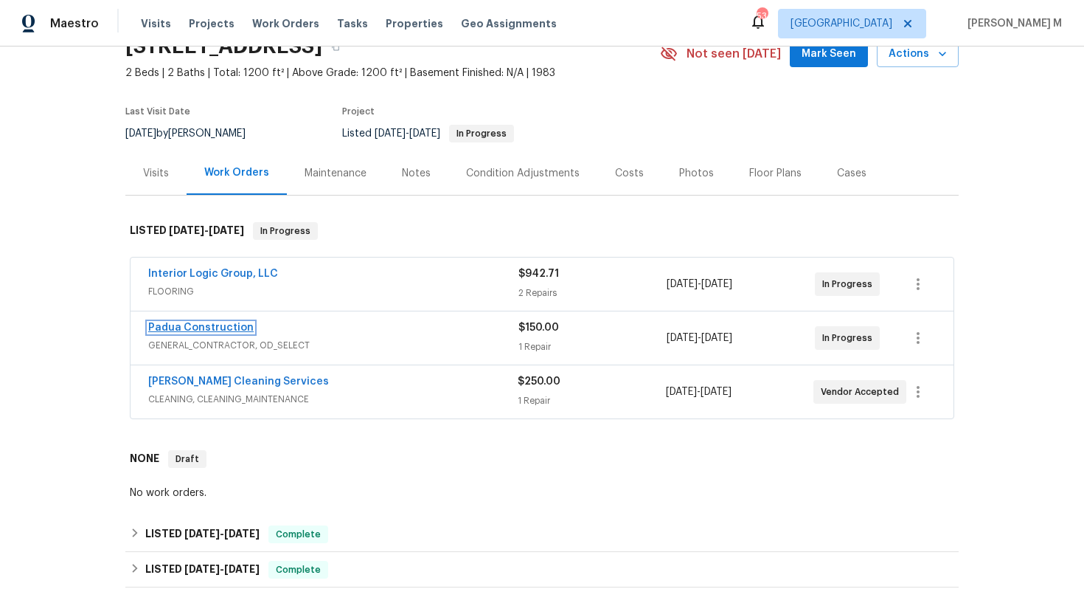
click at [205, 322] on link "Padua Construction" at bounding box center [200, 327] width 105 height 10
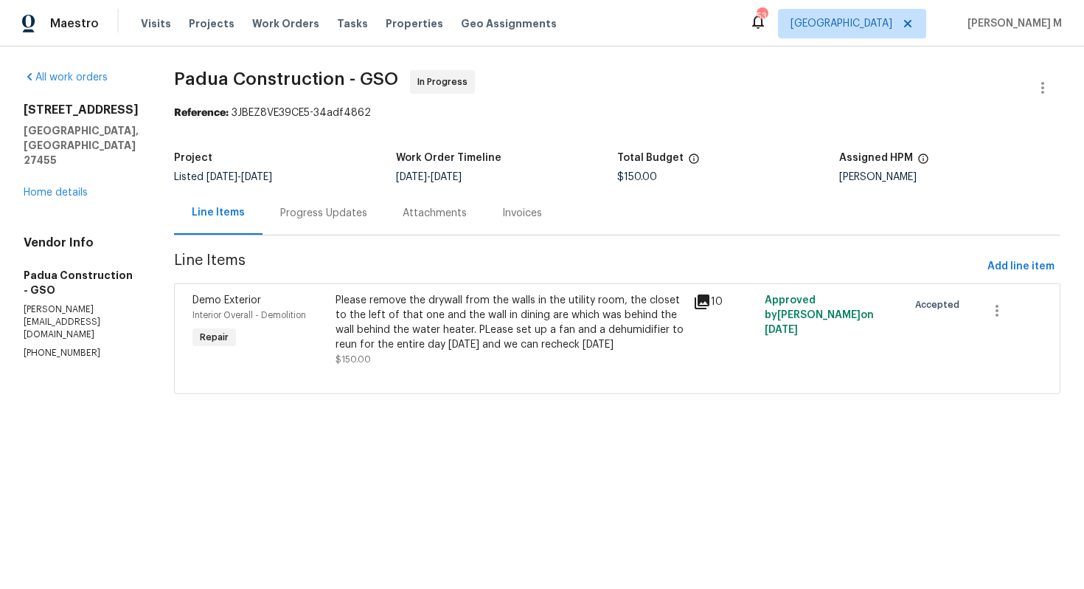
click at [333, 176] on div "Listed 8/6/2025 - 8/16/2025" at bounding box center [285, 177] width 222 height 10
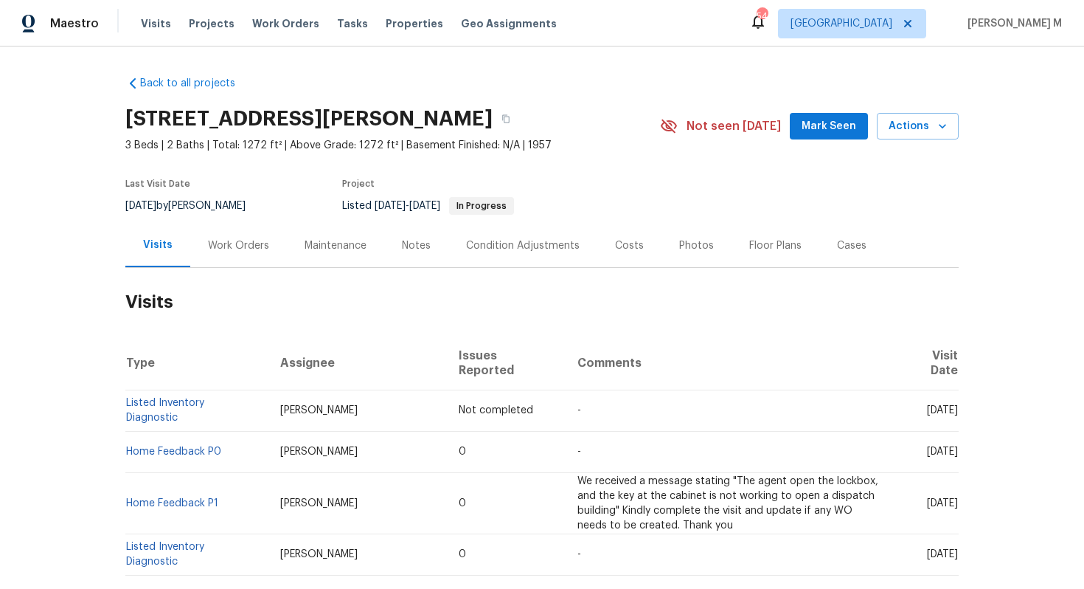
click at [251, 243] on div "Work Orders" at bounding box center [238, 245] width 61 height 15
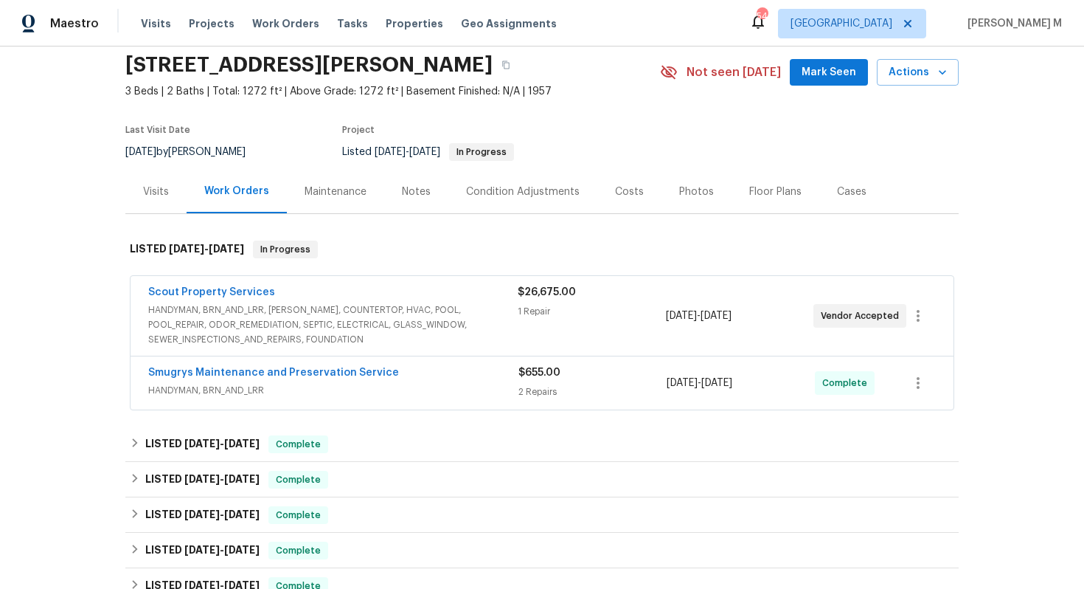
scroll to position [63, 0]
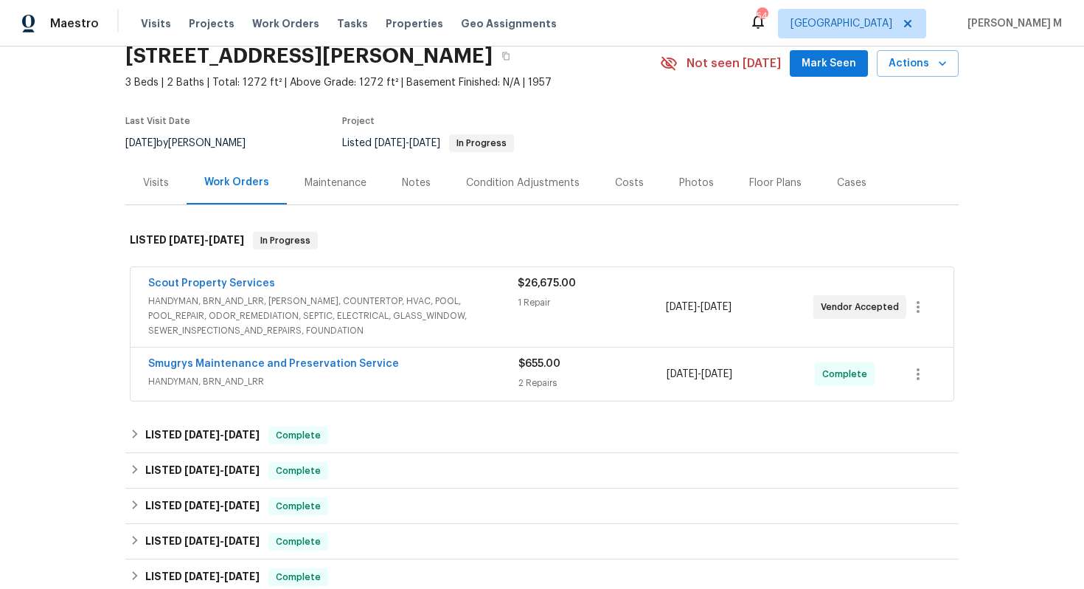
click at [308, 319] on span "HANDYMAN, BRN_AND_LRR, [PERSON_NAME], COUNTERTOP, HVAC, POOL, POOL_REPAIR, ODOR…" at bounding box center [333, 316] width 370 height 44
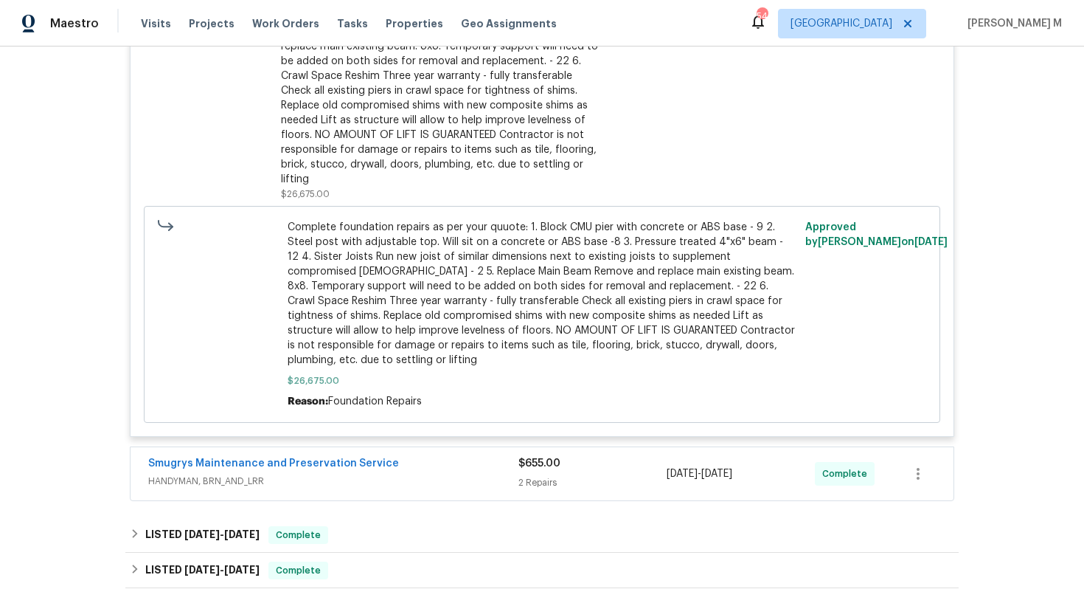
scroll to position [540, 0]
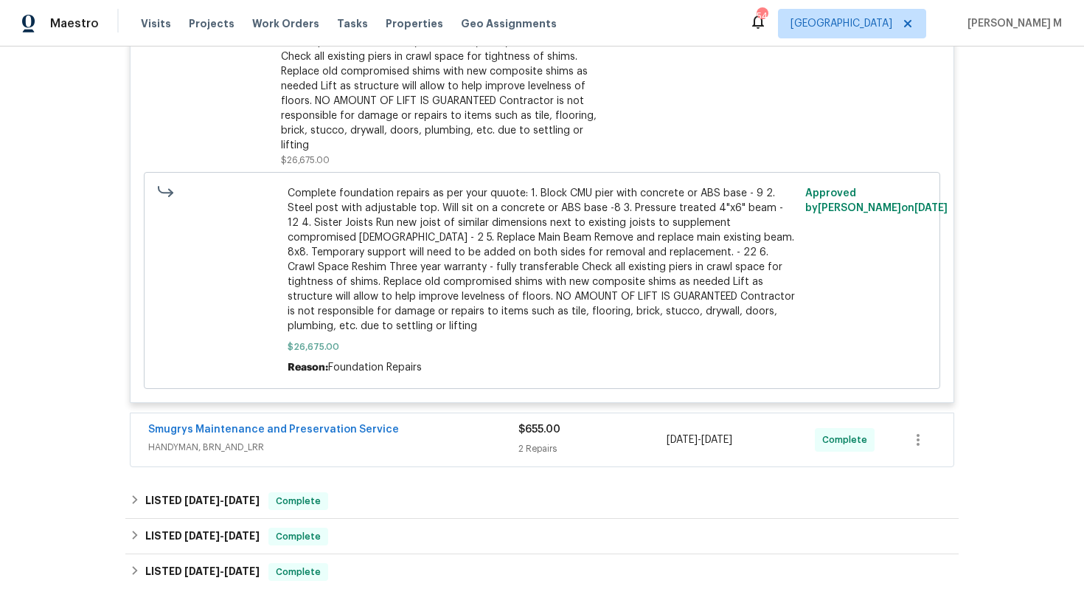
click at [229, 440] on span "HANDYMAN, BRN_AND_LRR" at bounding box center [333, 447] width 370 height 15
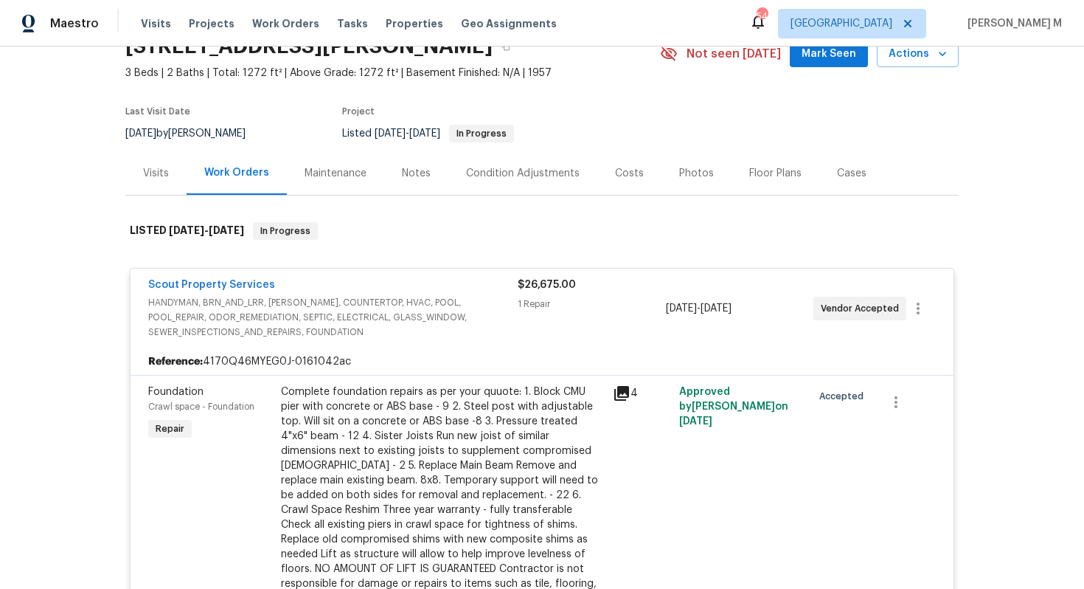
scroll to position [0, 0]
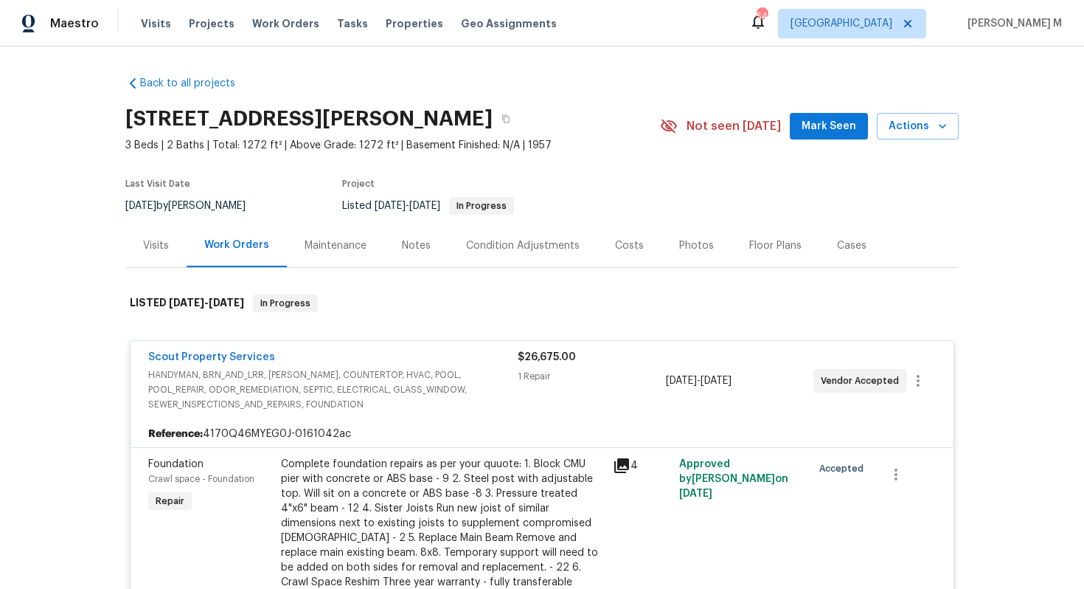
click at [314, 246] on div "Maintenance" at bounding box center [335, 246] width 97 height 44
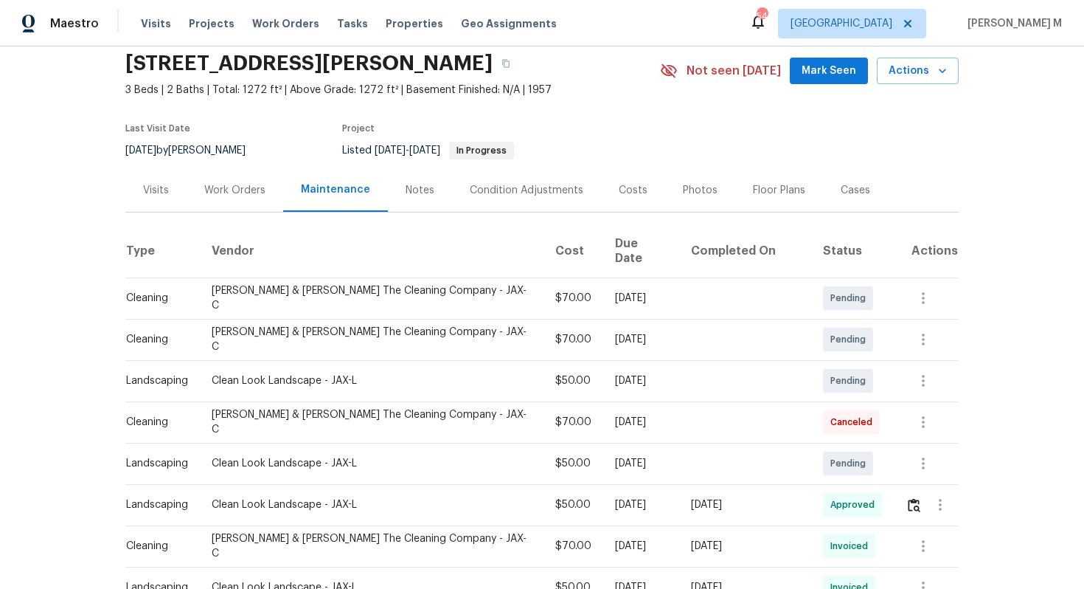
scroll to position [59, 0]
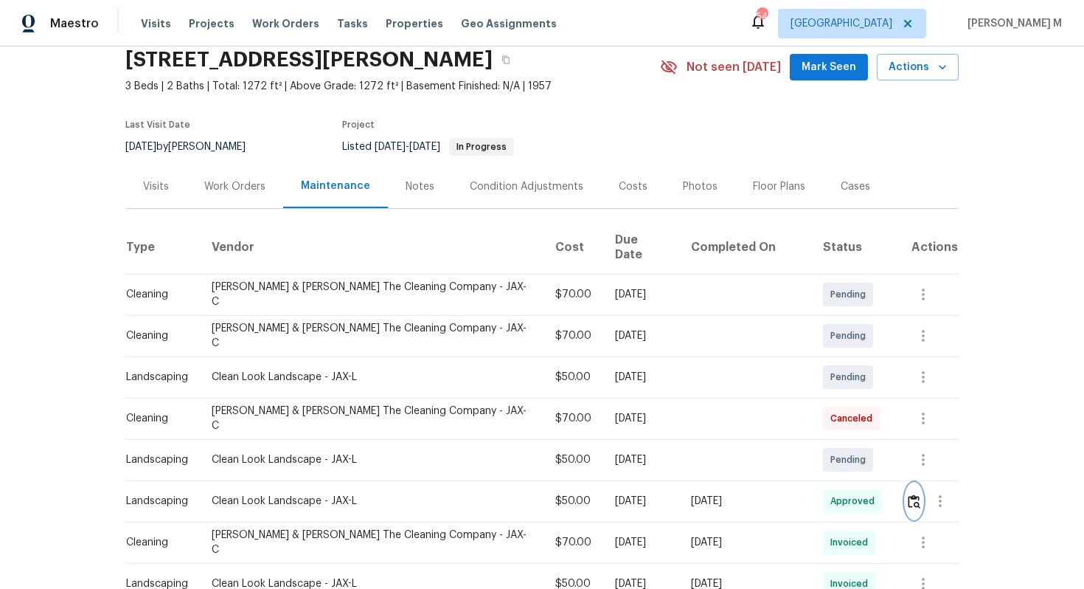
click at [917, 488] on button "button" at bounding box center [914, 500] width 17 height 35
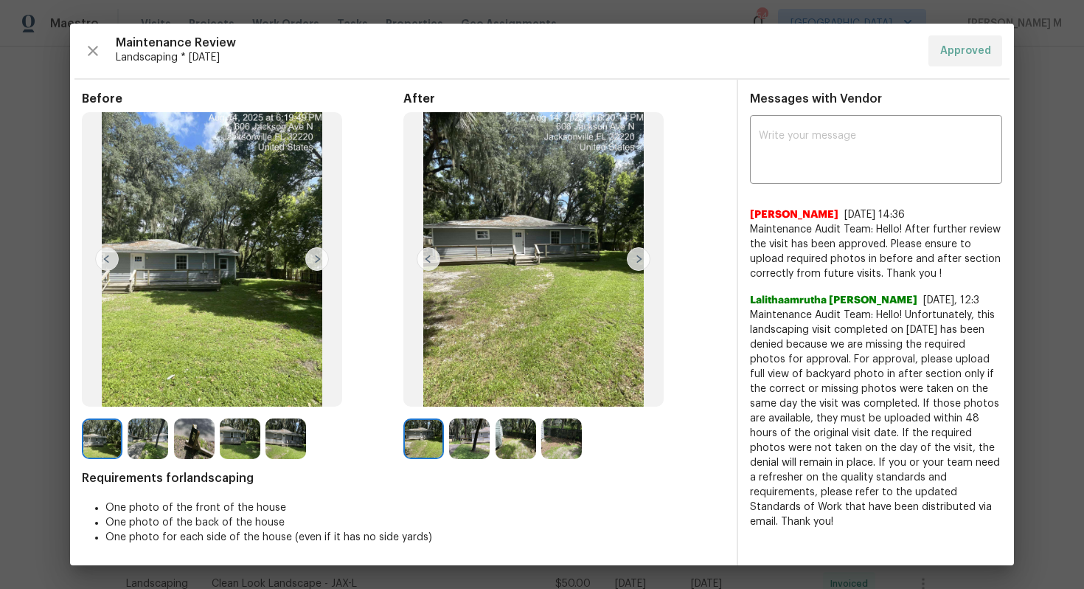
click at [555, 446] on img at bounding box center [561, 438] width 41 height 41
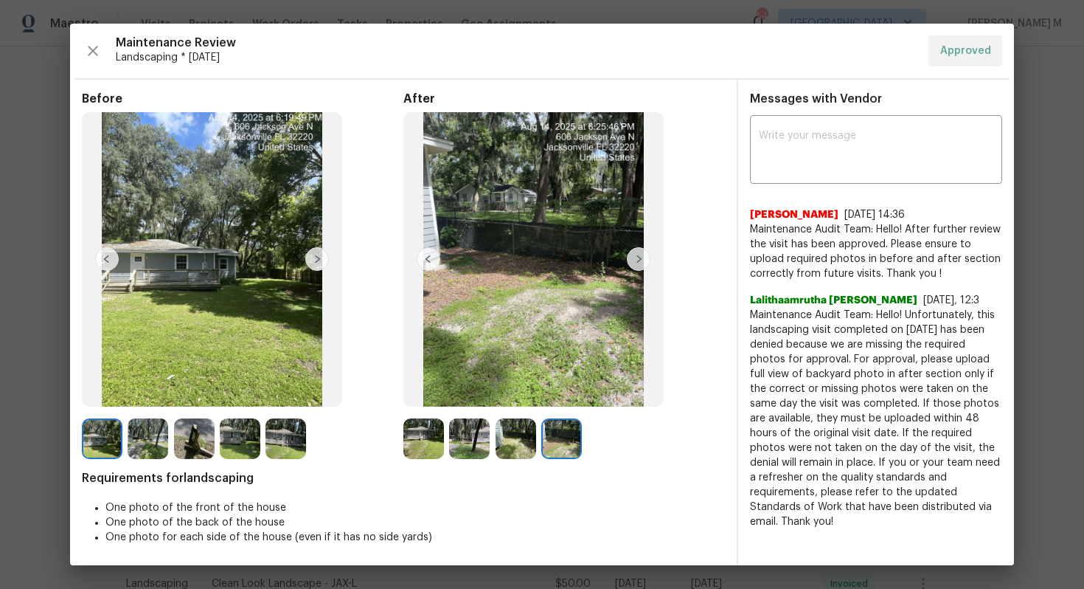
click at [523, 437] on img at bounding box center [516, 438] width 41 height 41
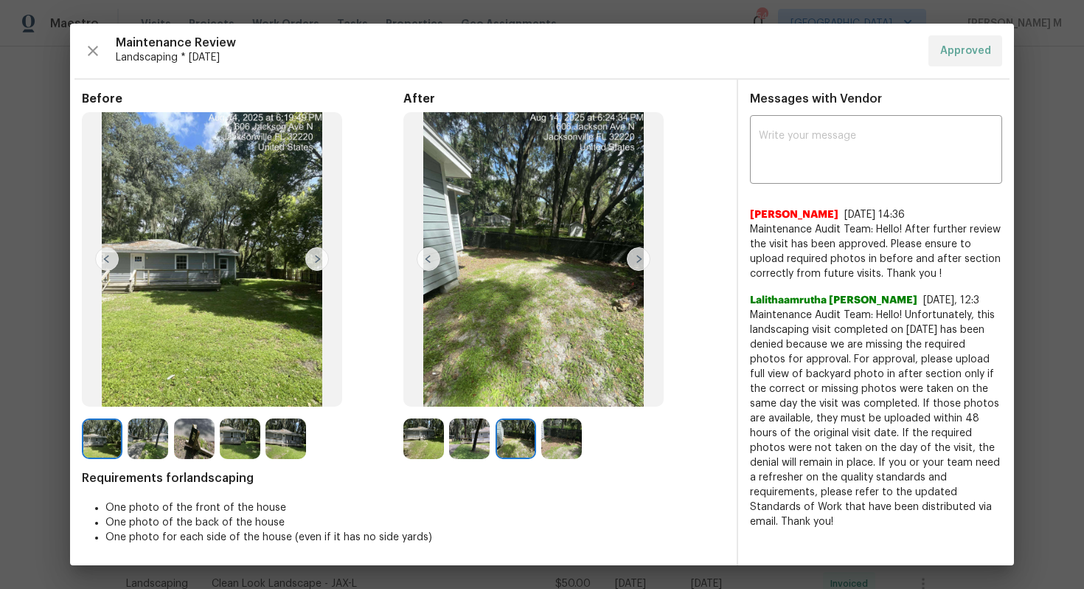
click at [456, 445] on img at bounding box center [469, 438] width 41 height 41
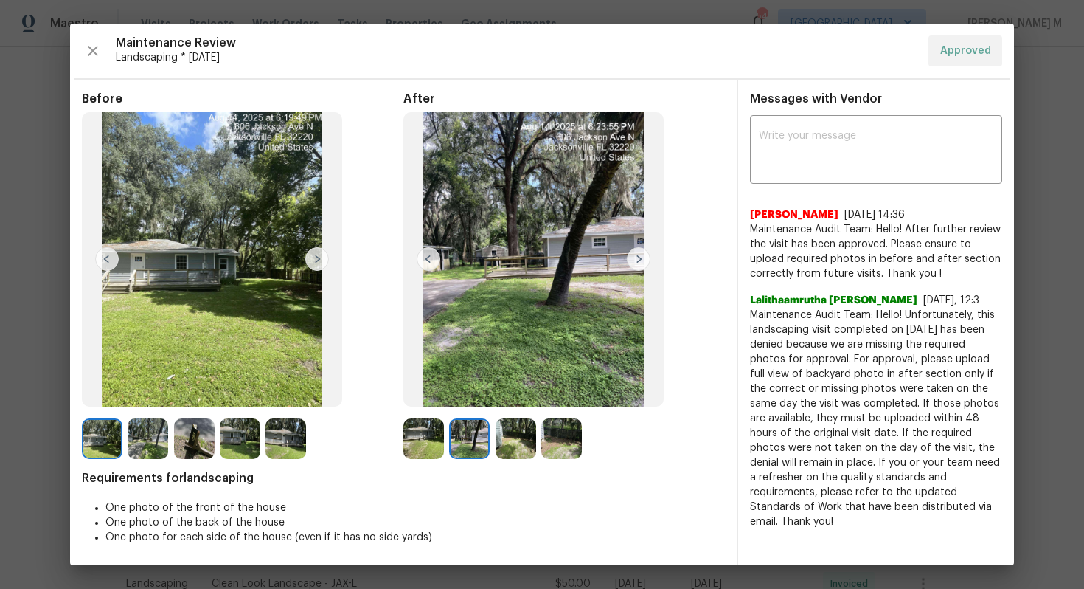
click at [422, 443] on img at bounding box center [424, 438] width 41 height 41
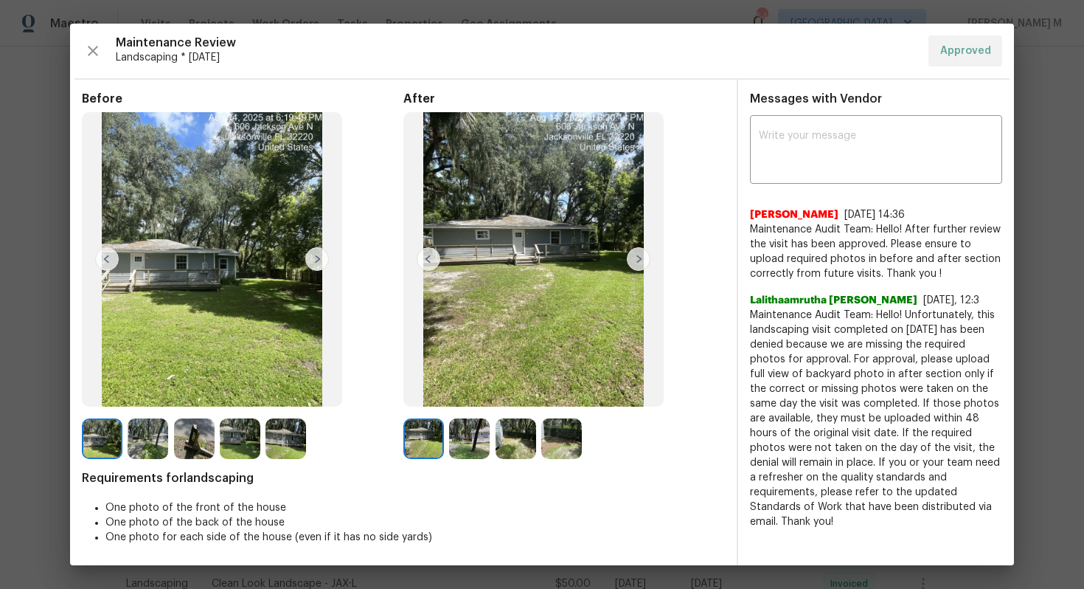
click at [634, 247] on img at bounding box center [639, 259] width 24 height 24
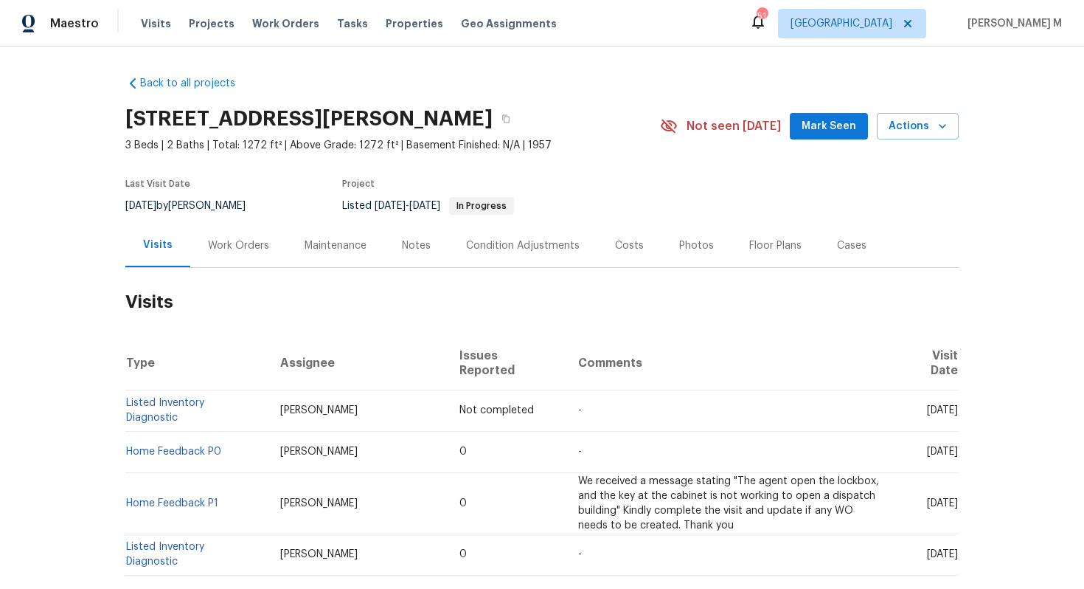
click at [239, 252] on div "Work Orders" at bounding box center [238, 246] width 97 height 44
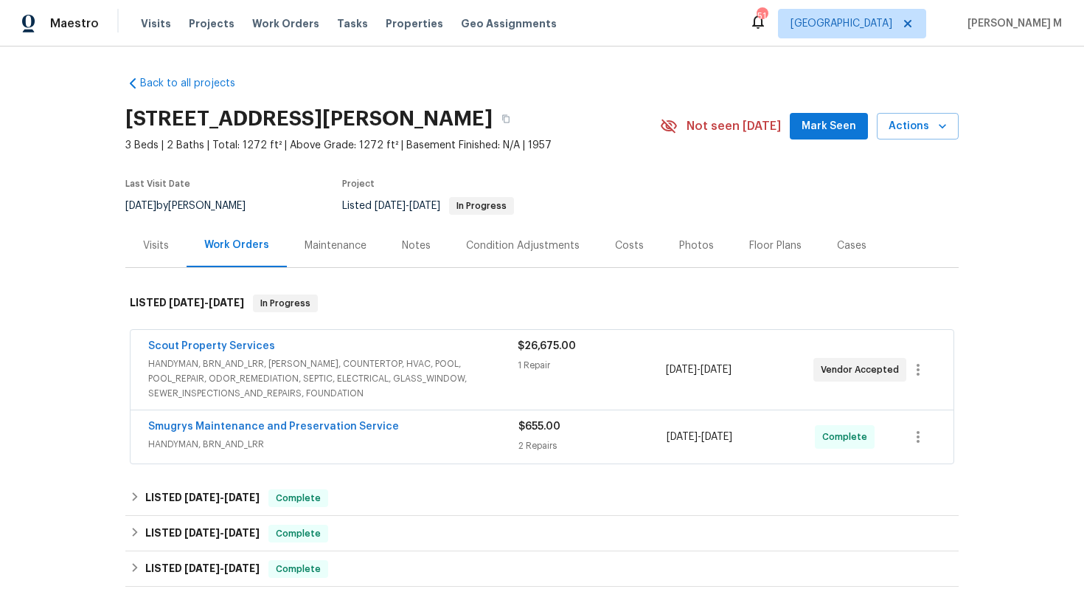
click at [251, 378] on span "HANDYMAN, BRN_AND_LRR, WELLS, COUNTERTOP, HVAC, POOL, POOL_REPAIR, ODOR_REMEDIA…" at bounding box center [333, 378] width 370 height 44
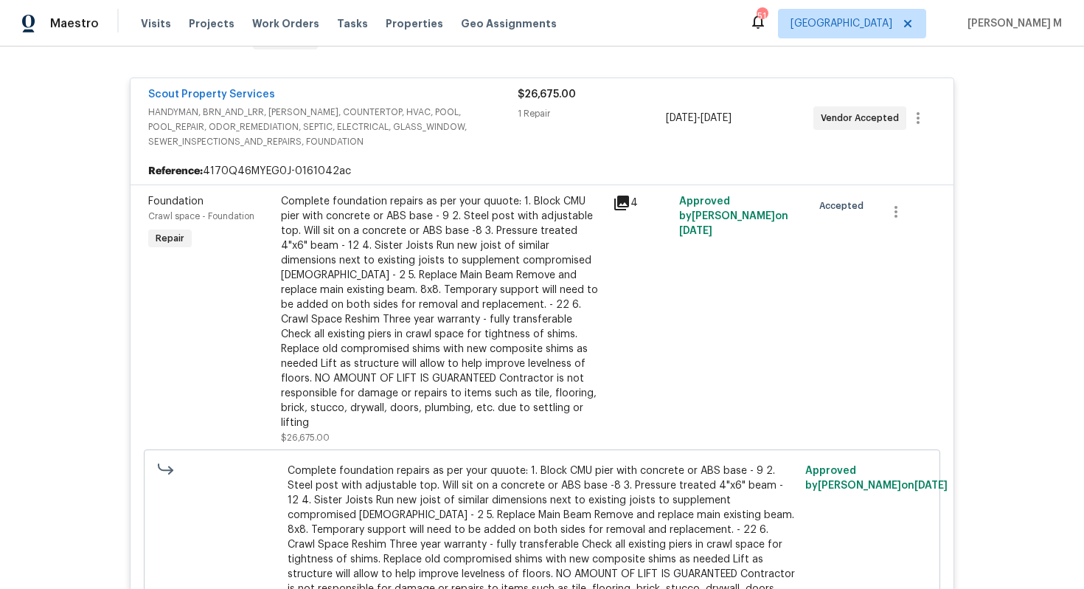
scroll to position [344, 0]
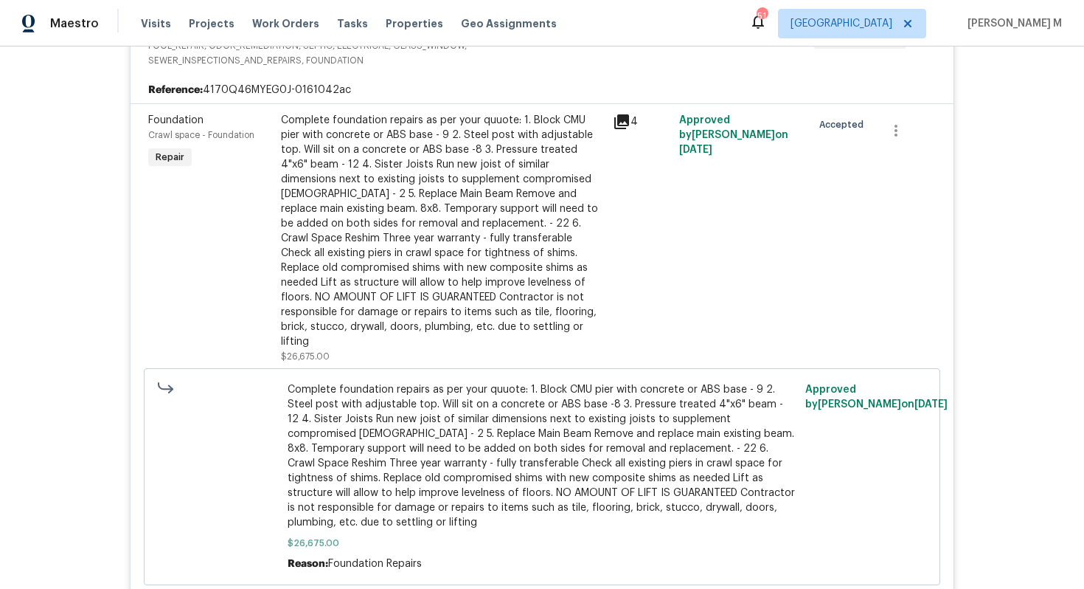
click at [372, 234] on div "Complete foundation repairs as per your quuote: 1. Block CMU pier with concrete…" at bounding box center [442, 231] width 323 height 236
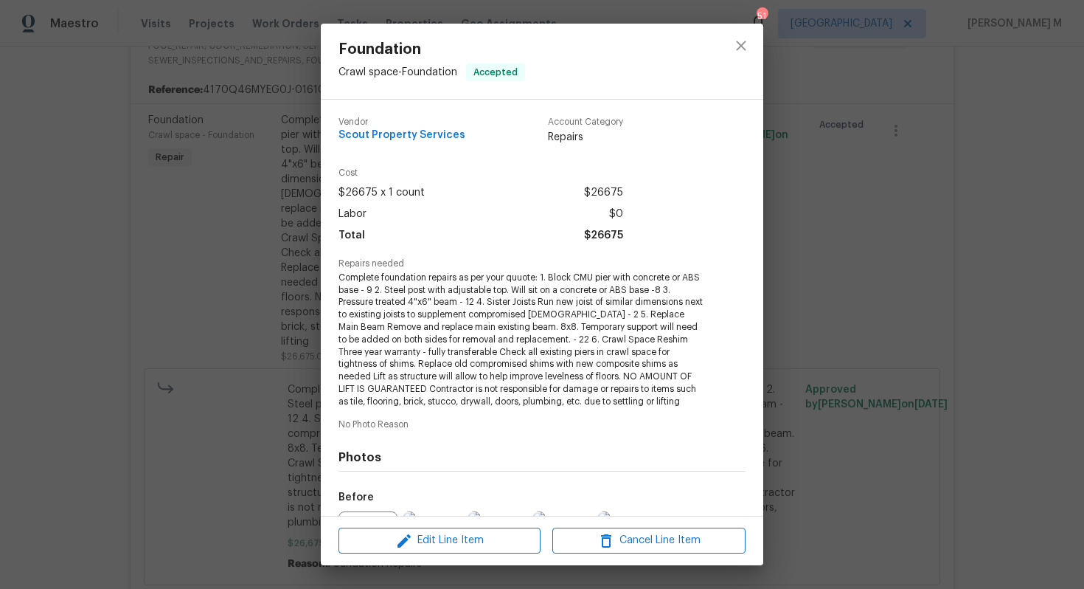
scroll to position [146, 0]
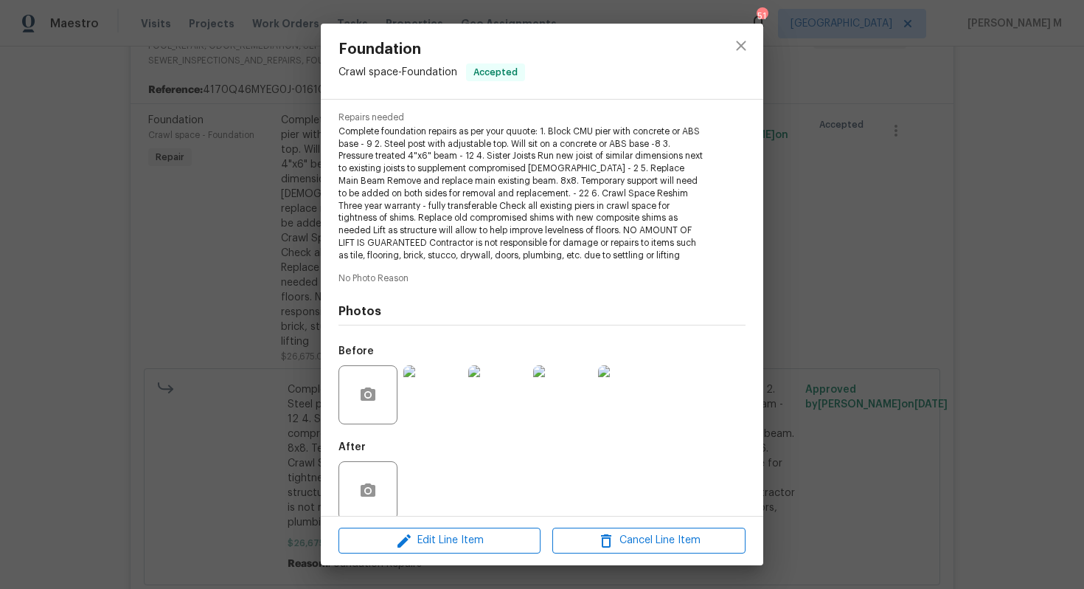
click at [870, 312] on div "Foundation Crawl space - Foundation Accepted Vendor Scout Property Services Acc…" at bounding box center [542, 294] width 1084 height 589
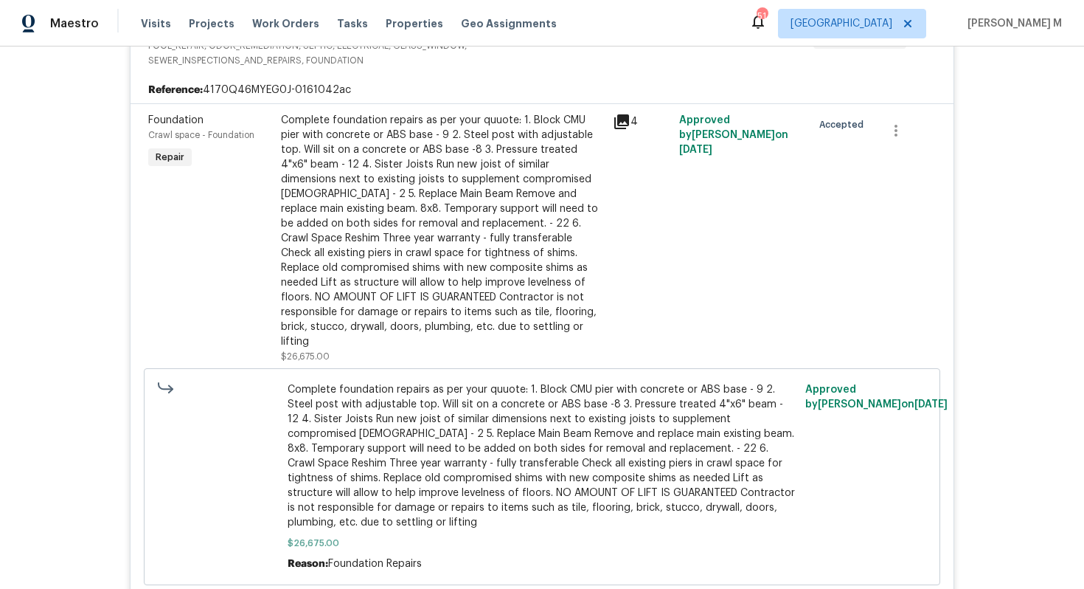
scroll to position [0, 0]
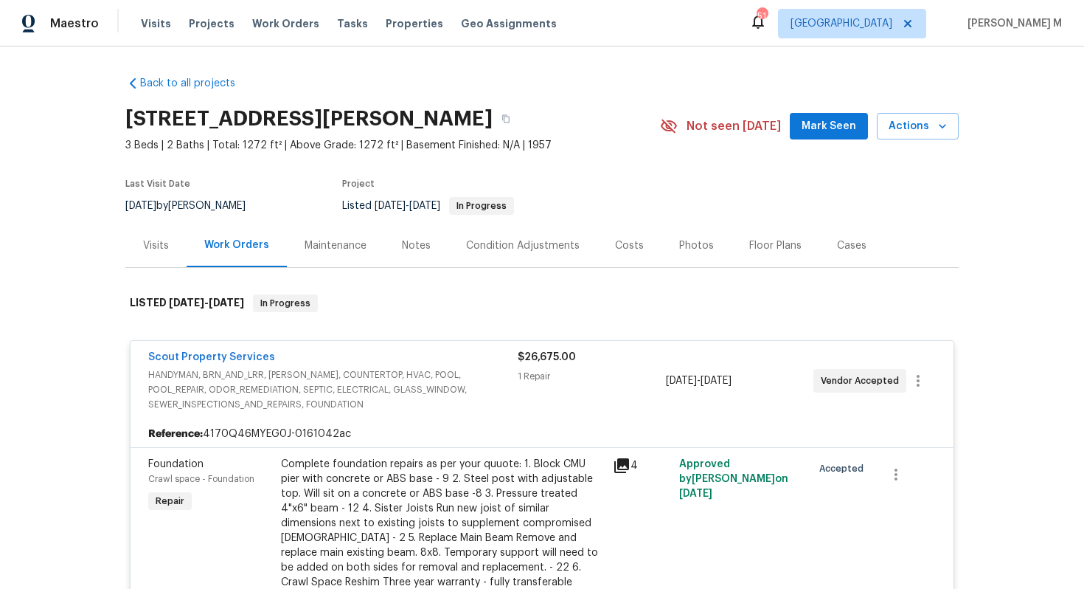
click at [319, 255] on div "Maintenance" at bounding box center [335, 246] width 97 height 44
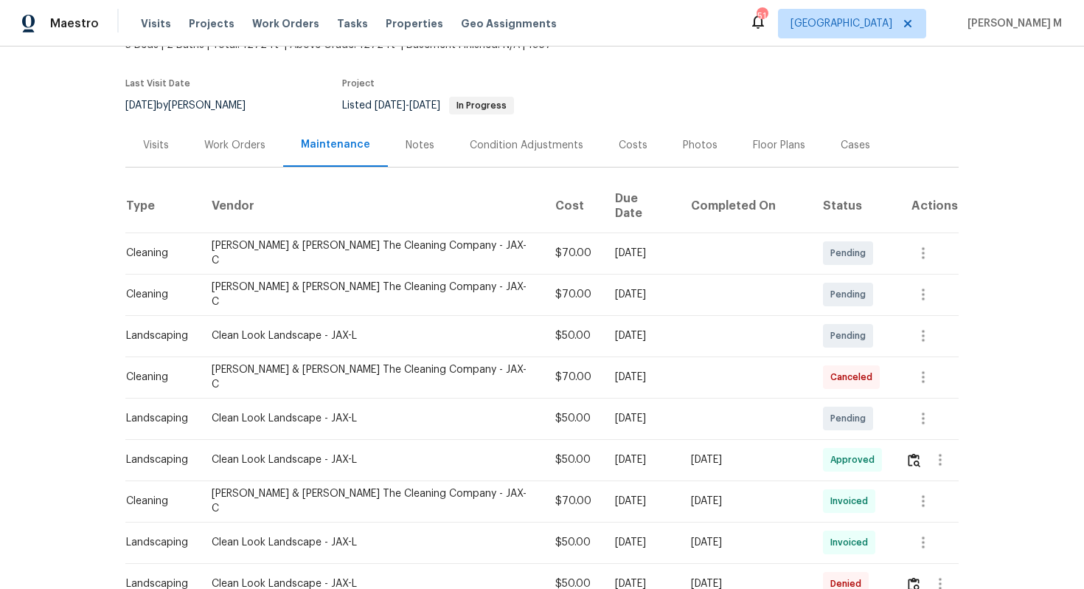
scroll to position [138, 0]
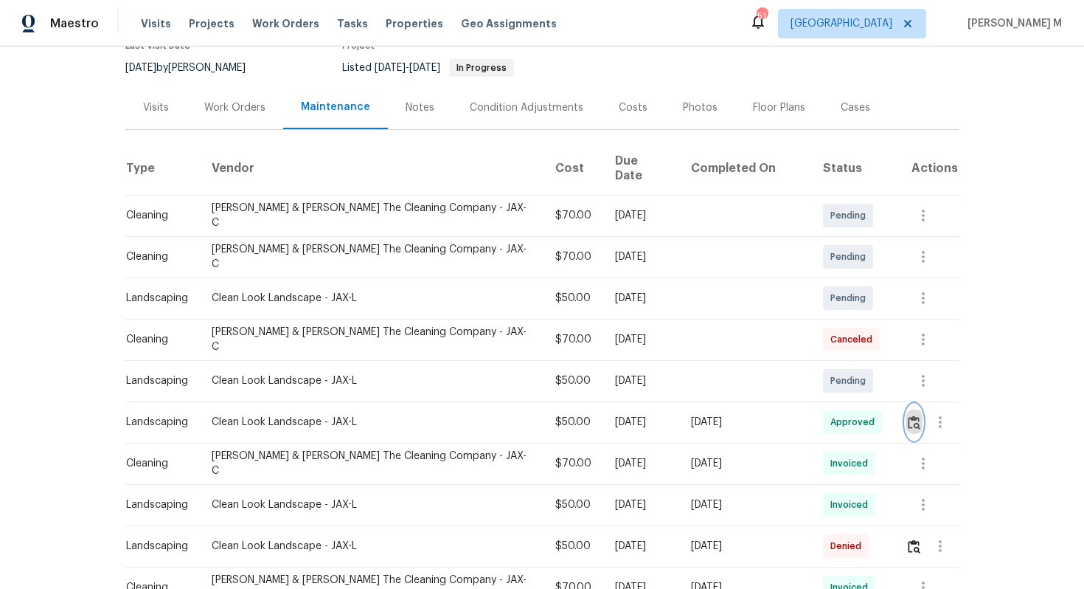
click at [911, 415] on img "button" at bounding box center [914, 422] width 13 height 14
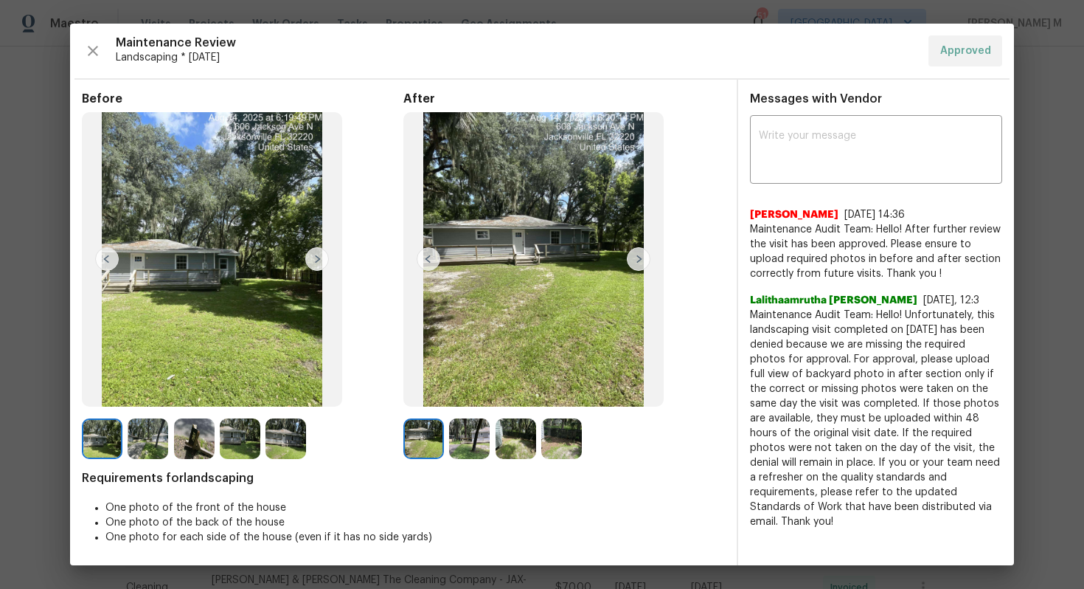
click at [650, 255] on img at bounding box center [639, 259] width 24 height 24
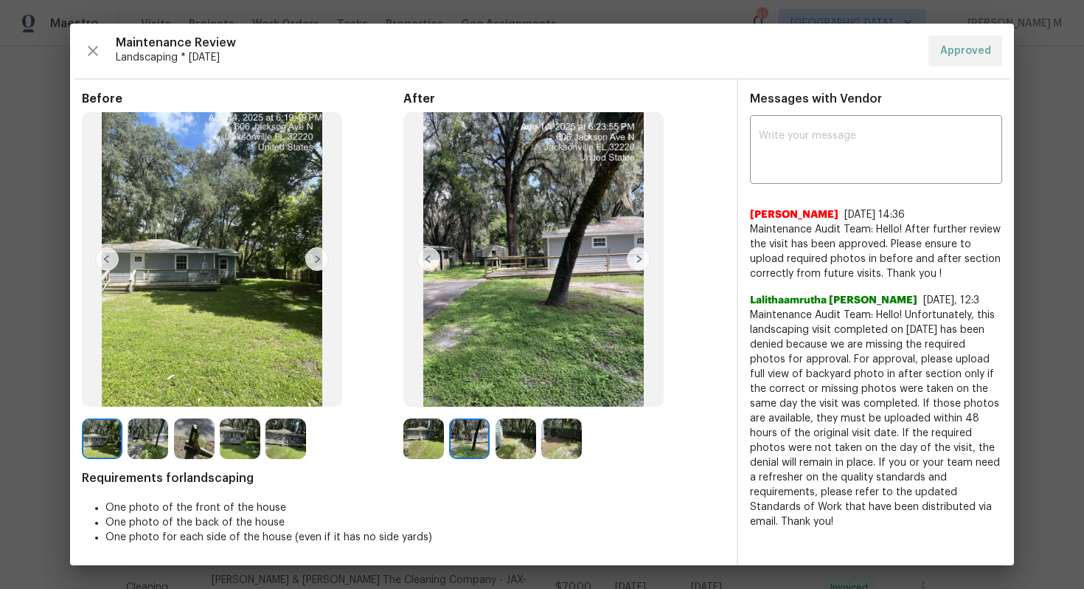
click at [646, 255] on img at bounding box center [639, 259] width 24 height 24
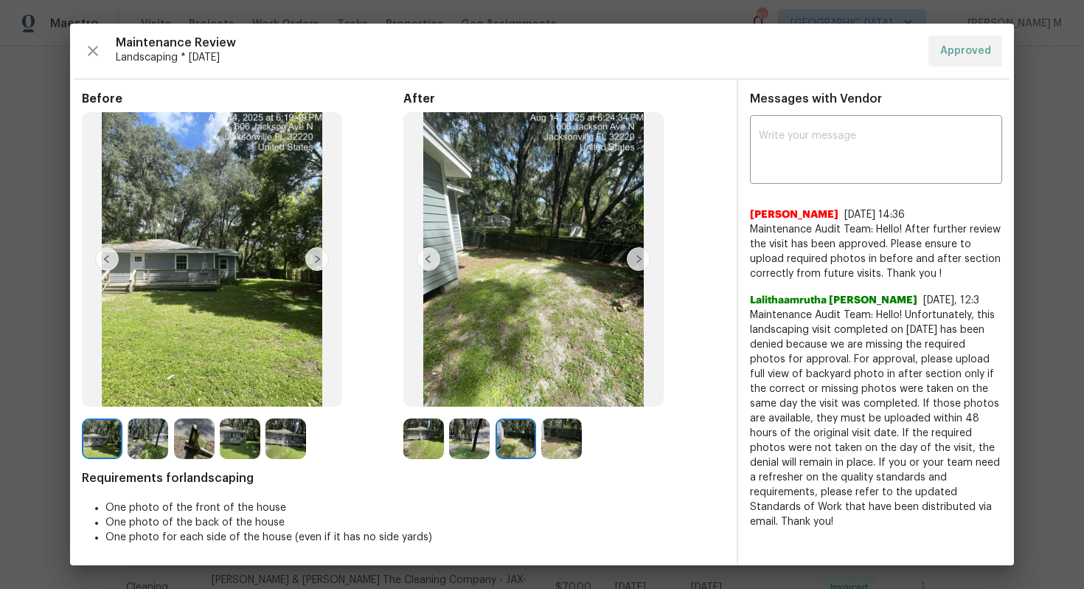
click at [646, 255] on img at bounding box center [639, 259] width 24 height 24
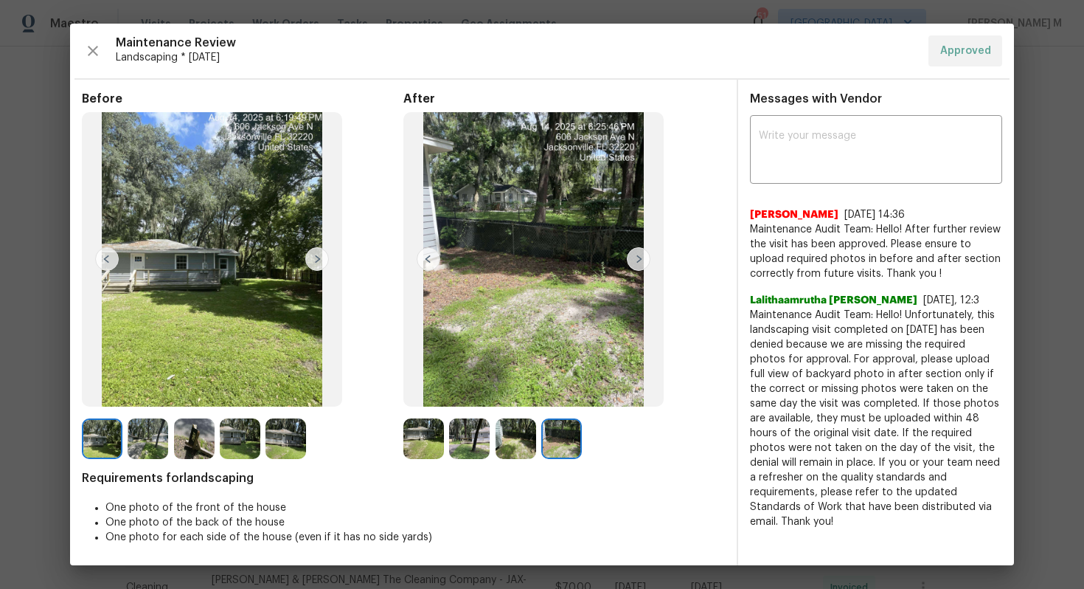
click at [646, 255] on img at bounding box center [639, 259] width 24 height 24
click at [430, 254] on img at bounding box center [429, 259] width 24 height 24
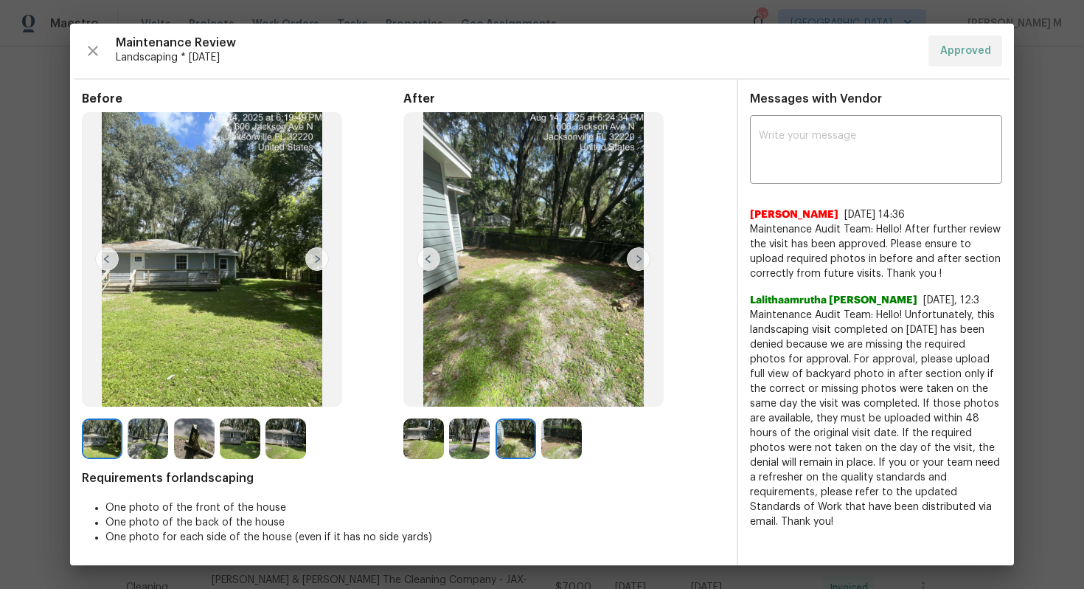
click at [430, 254] on img at bounding box center [429, 259] width 24 height 24
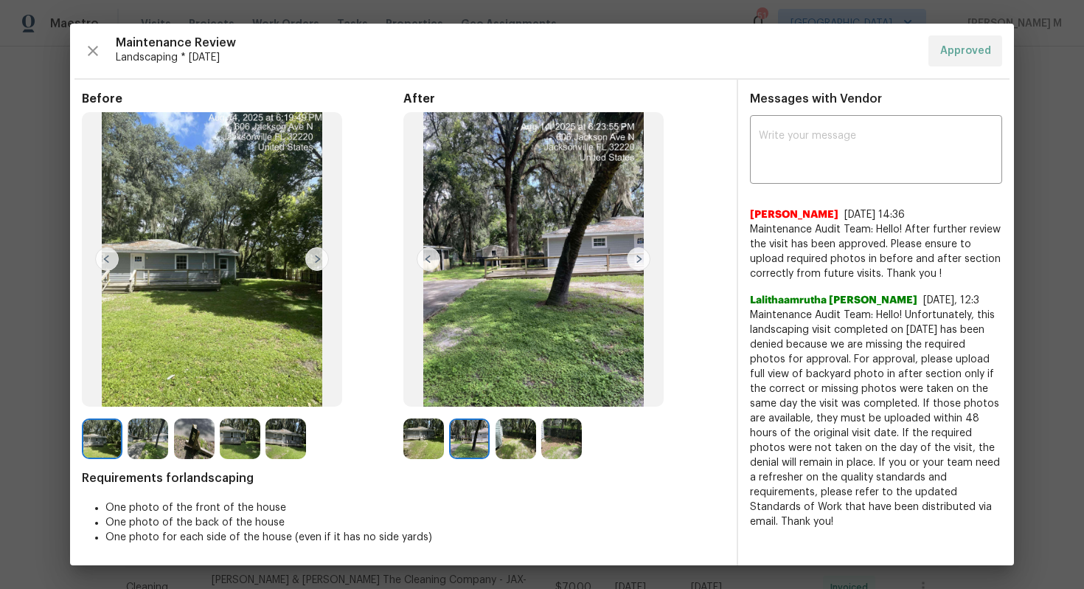
click at [430, 254] on img at bounding box center [429, 259] width 24 height 24
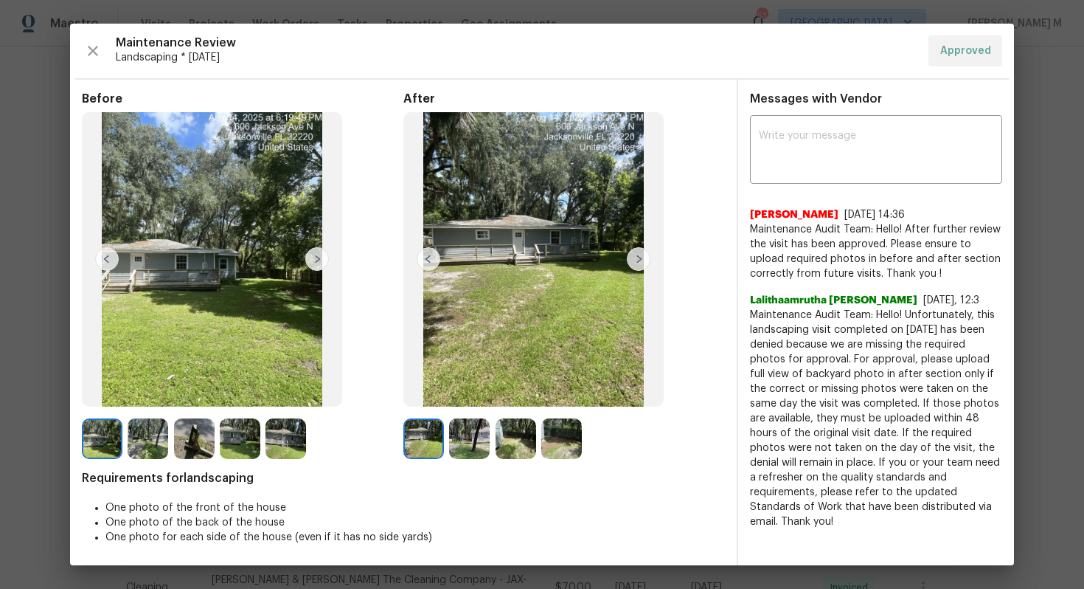
click at [430, 254] on img at bounding box center [429, 259] width 24 height 24
click at [641, 257] on img at bounding box center [639, 259] width 24 height 24
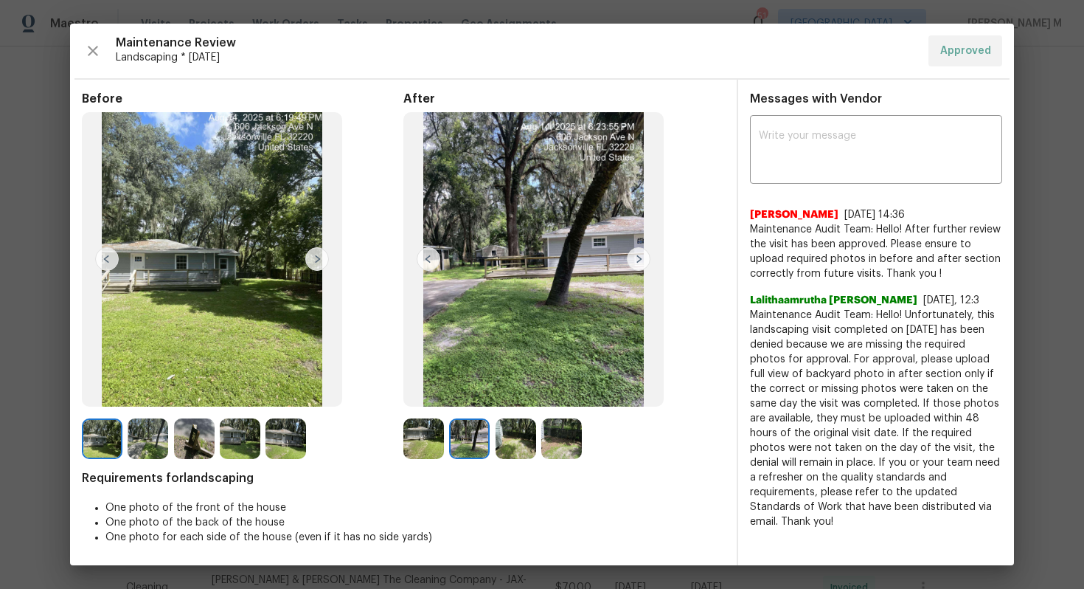
click at [634, 266] on img at bounding box center [639, 259] width 24 height 24
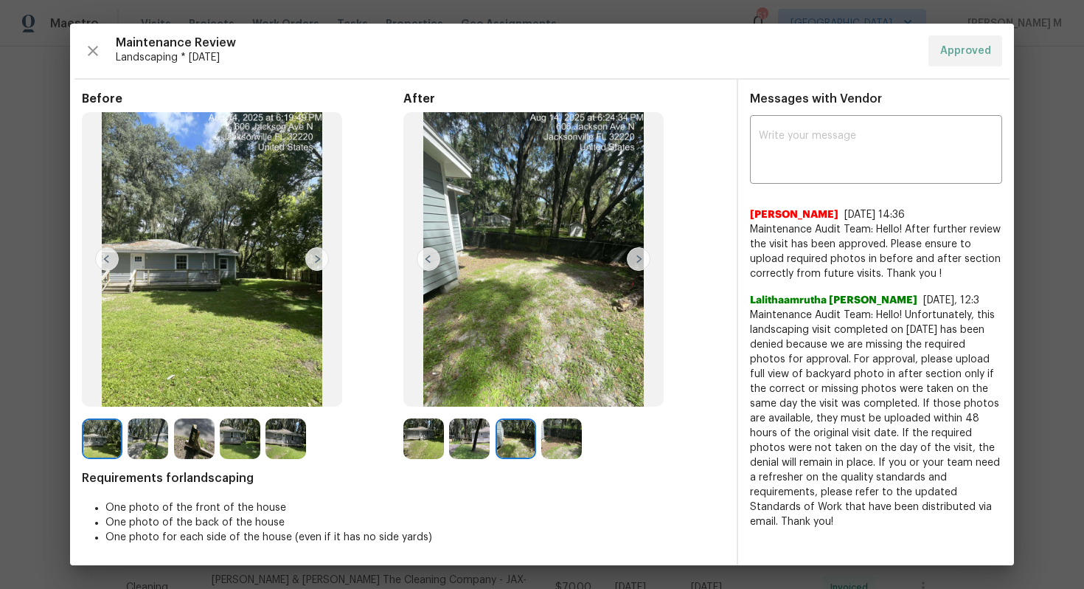
click at [634, 266] on img at bounding box center [639, 259] width 24 height 24
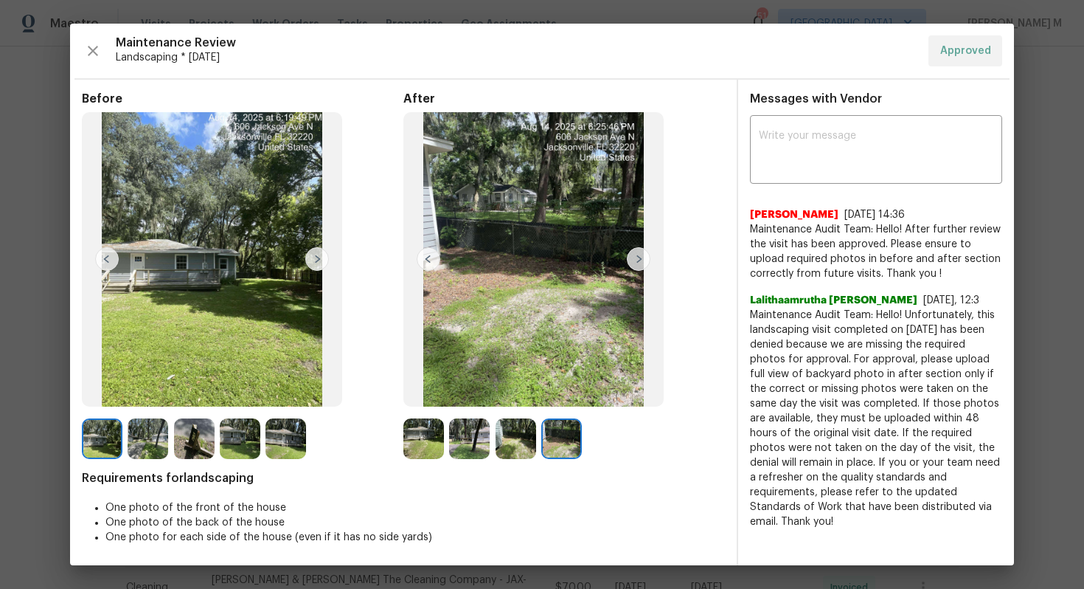
click at [634, 266] on img at bounding box center [639, 259] width 24 height 24
click at [274, 422] on img at bounding box center [286, 438] width 41 height 41
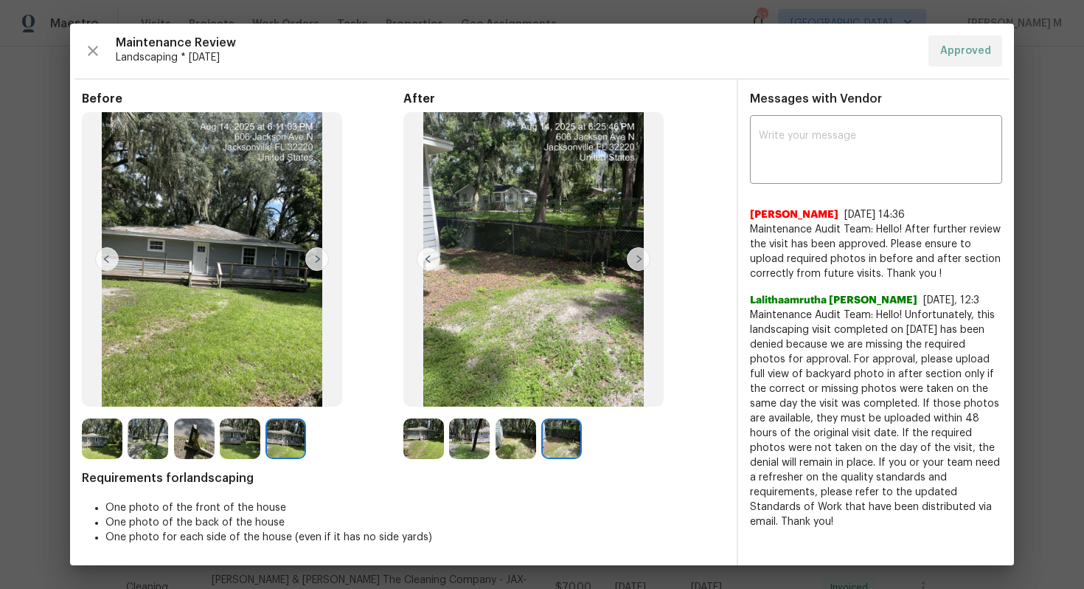
click at [207, 433] on img at bounding box center [194, 438] width 41 height 41
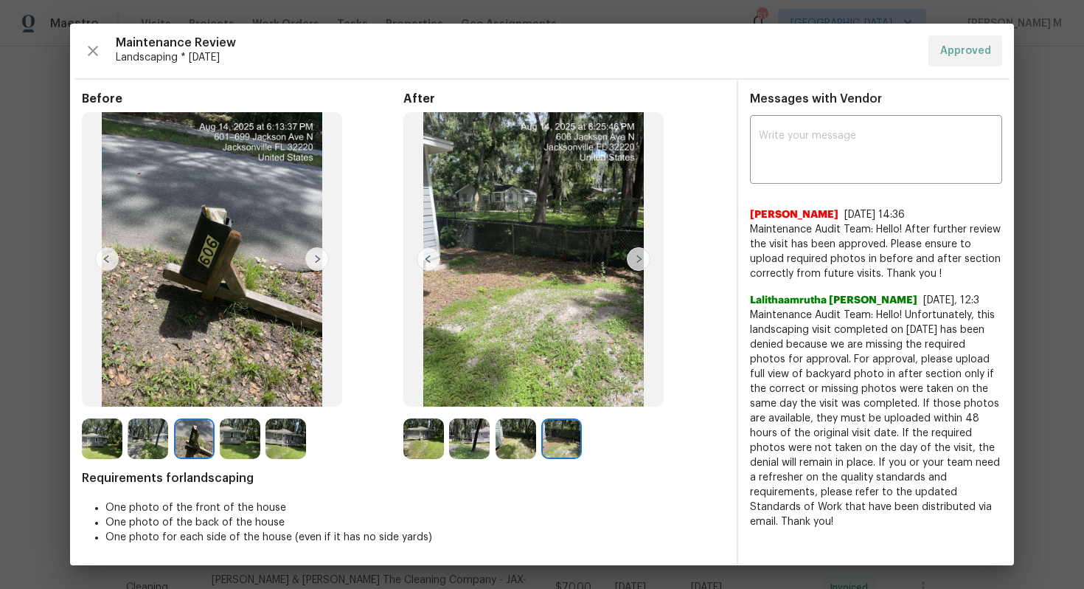
click at [103, 260] on img at bounding box center [107, 259] width 24 height 24
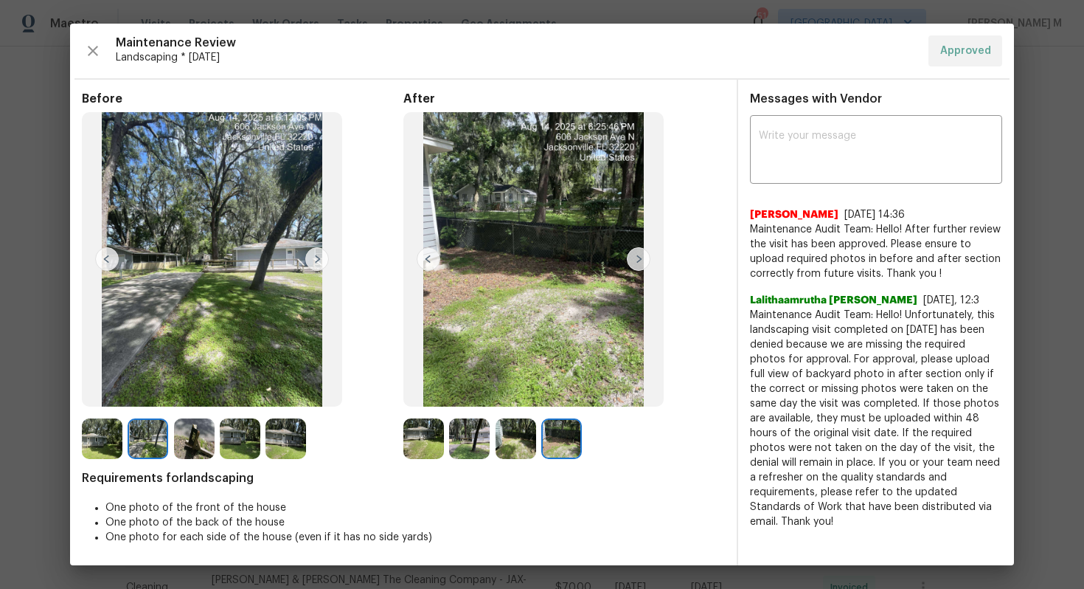
click at [103, 260] on img at bounding box center [107, 259] width 24 height 24
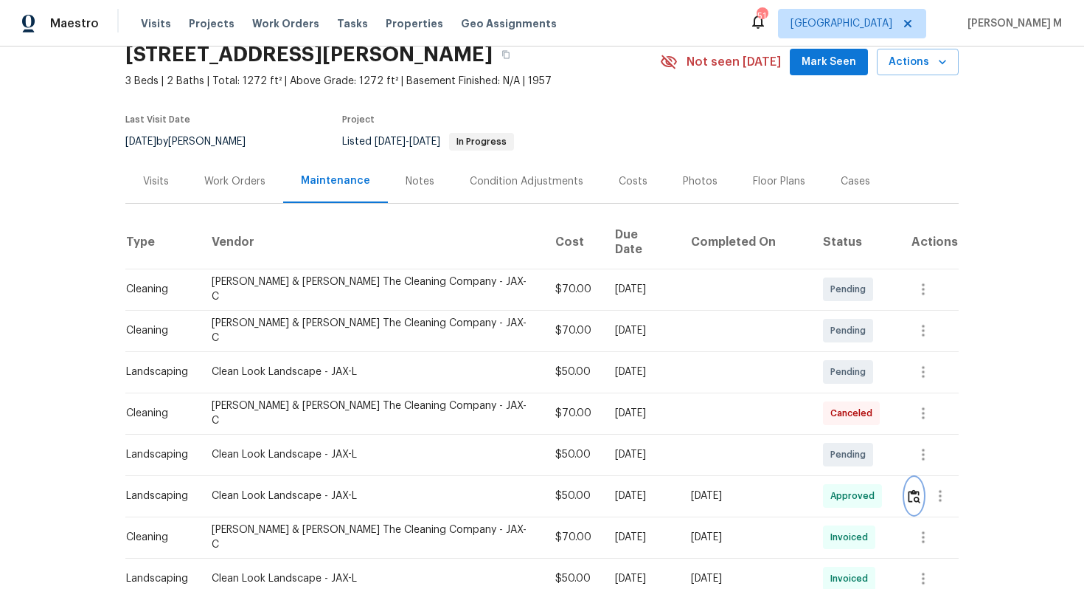
scroll to position [78, 0]
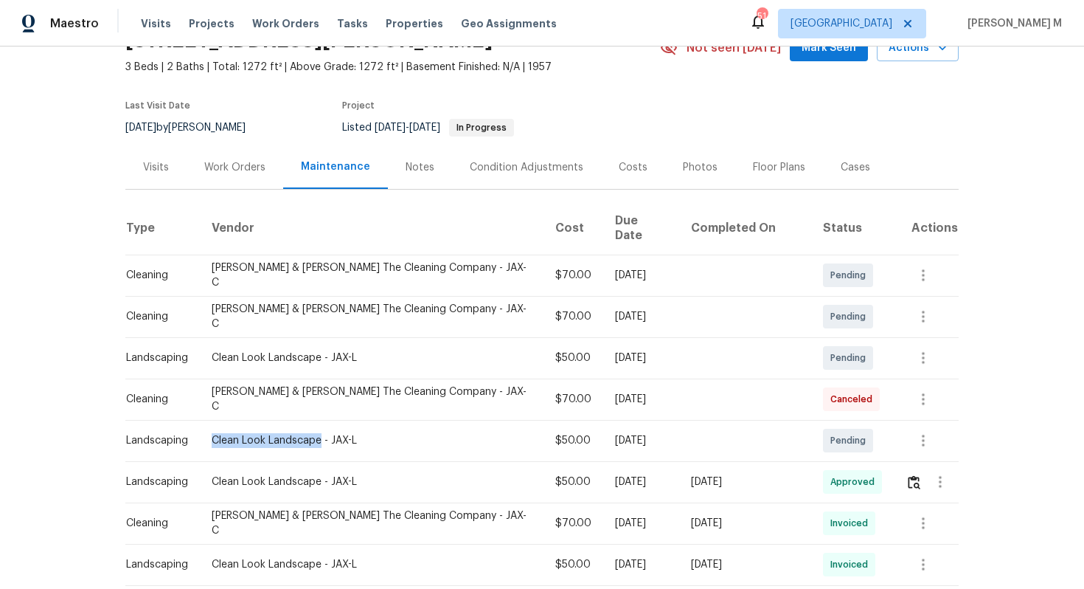
drag, startPoint x: 215, startPoint y: 420, endPoint x: 325, endPoint y: 427, distance: 110.2
click at [325, 427] on td "Clean Look Landscape - JAX-L" at bounding box center [372, 440] width 344 height 41
copy div "Clean Look Landscape"
click at [623, 76] on section "606 Jackson Ave N, Jacksonville, FL 32220 3 Beds | 2 Baths | Total: 1272 ft² | …" at bounding box center [542, 83] width 834 height 124
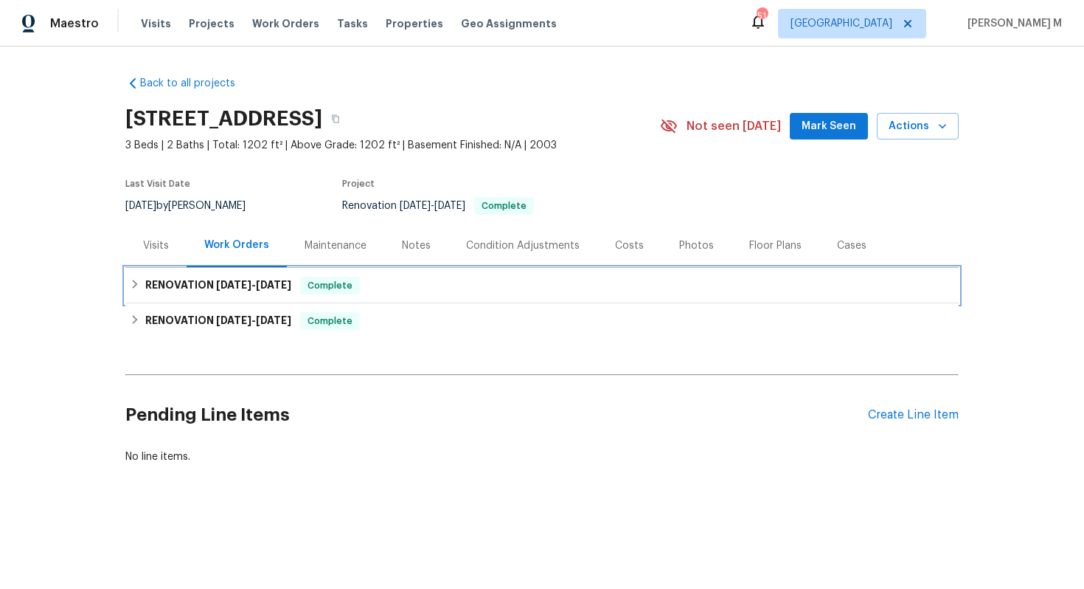
click at [212, 288] on div "RENOVATION 4/2/25 - 4/4/25 Complete" at bounding box center [542, 285] width 834 height 35
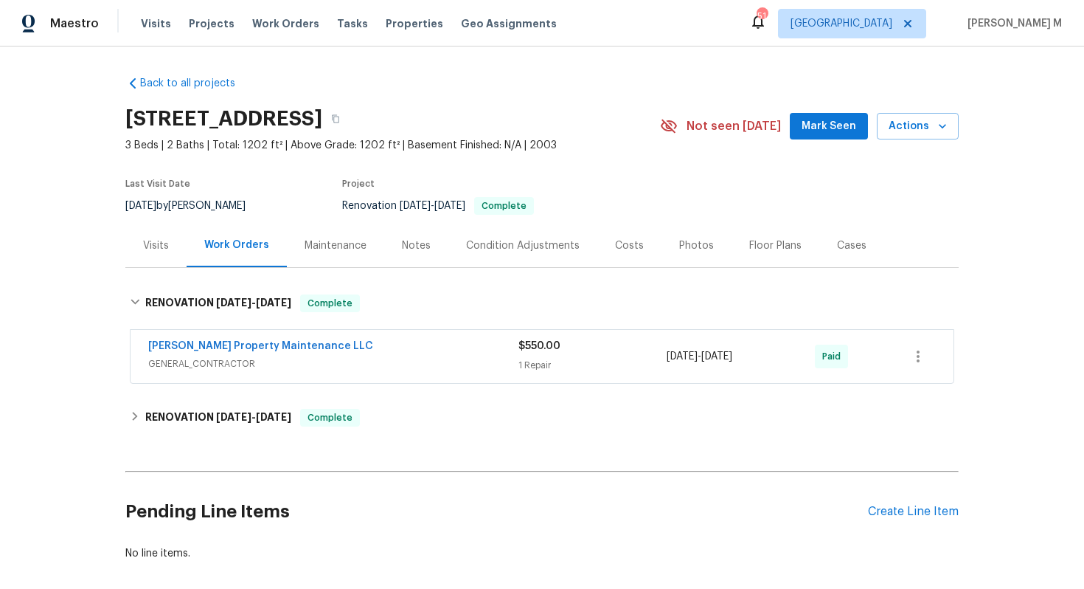
click at [333, 246] on div "Maintenance" at bounding box center [335, 246] width 97 height 44
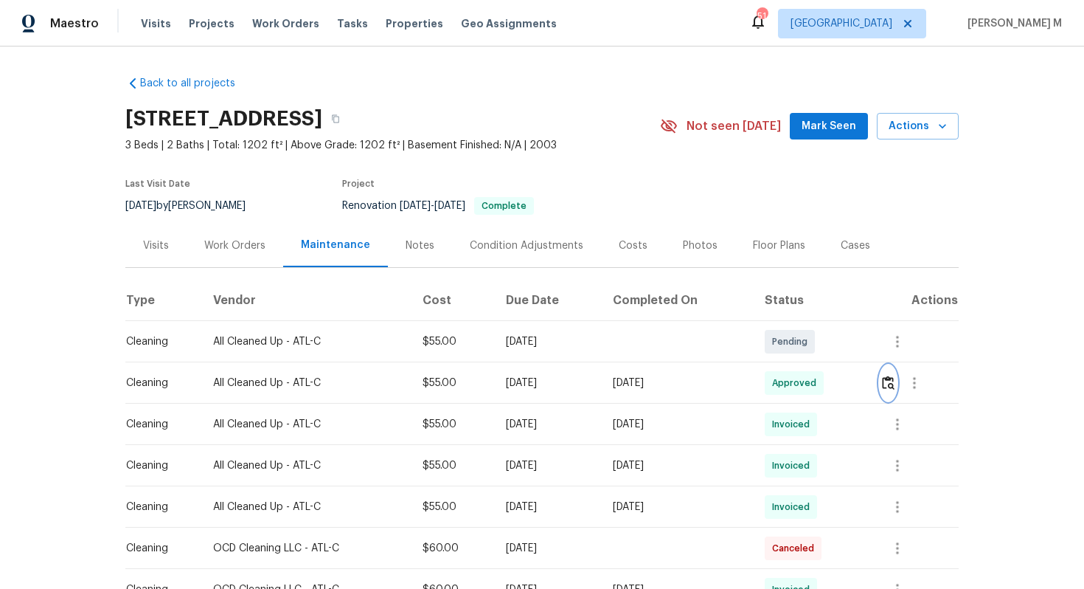
click at [895, 378] on img "button" at bounding box center [888, 383] width 13 height 14
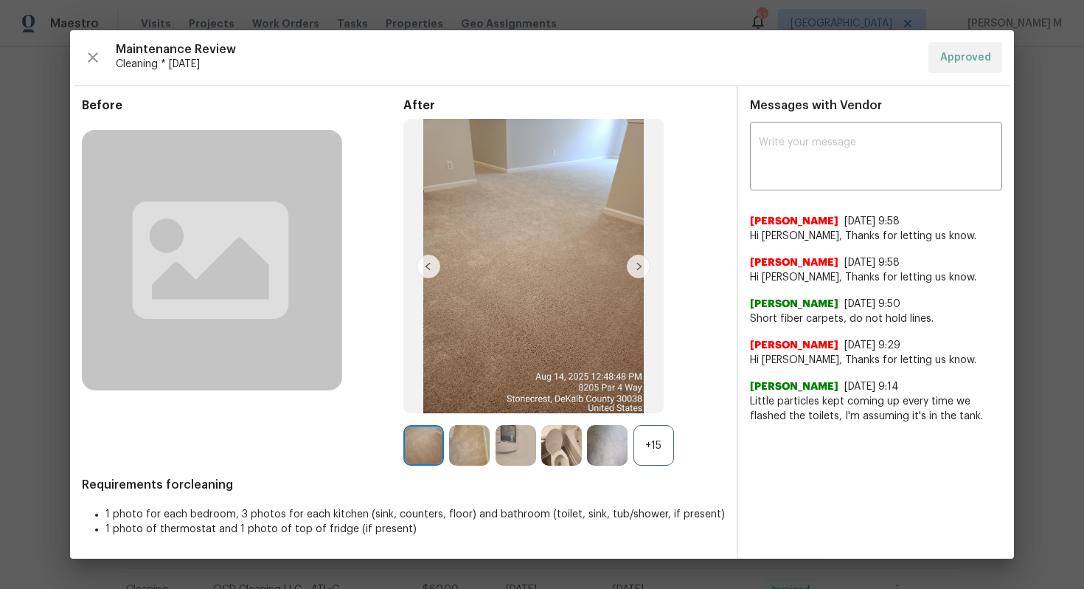
click at [653, 452] on div "+15" at bounding box center [654, 445] width 41 height 41
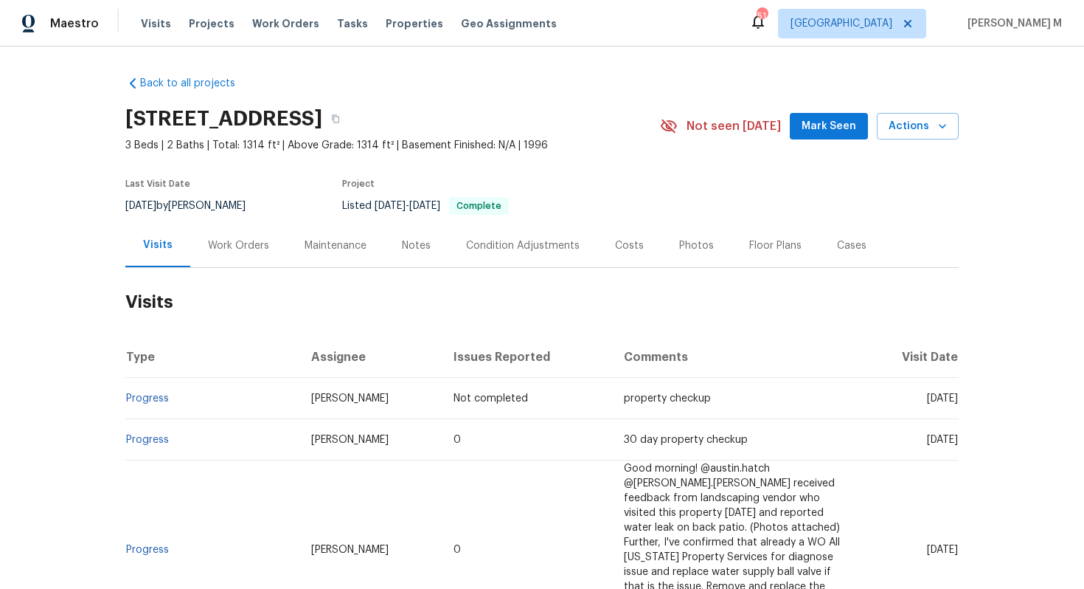
click at [229, 248] on div "Work Orders" at bounding box center [238, 246] width 97 height 44
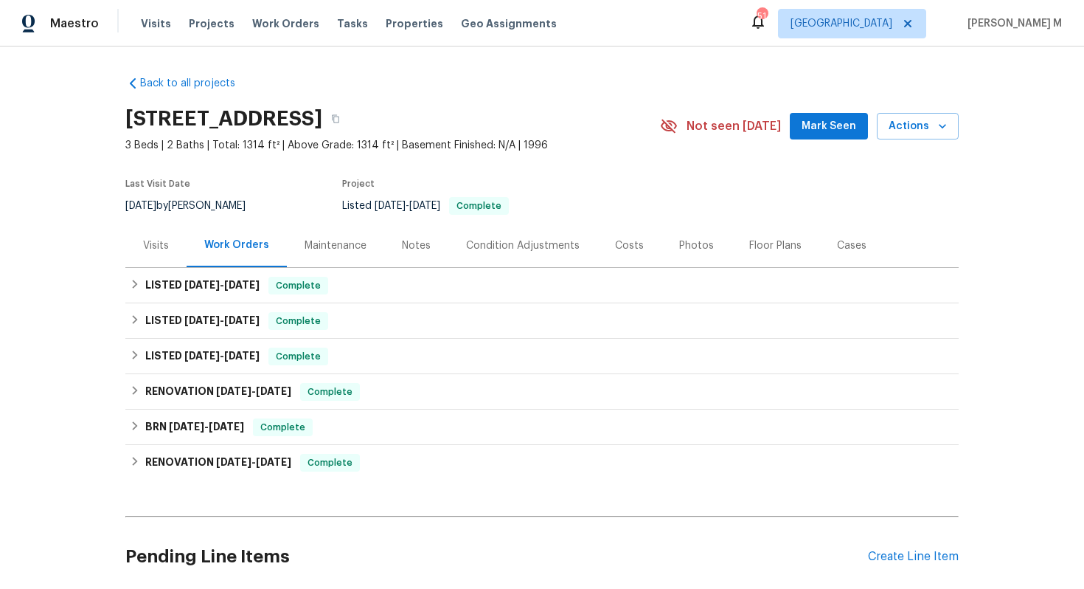
click at [336, 268] on div "LISTED 6/5/25 - 6/5/25 Complete Coyote Air LLC HVAC, BRN_AND_LRR $110.00 1 Repa…" at bounding box center [542, 285] width 834 height 35
click at [337, 258] on div "Maintenance" at bounding box center [335, 246] width 97 height 44
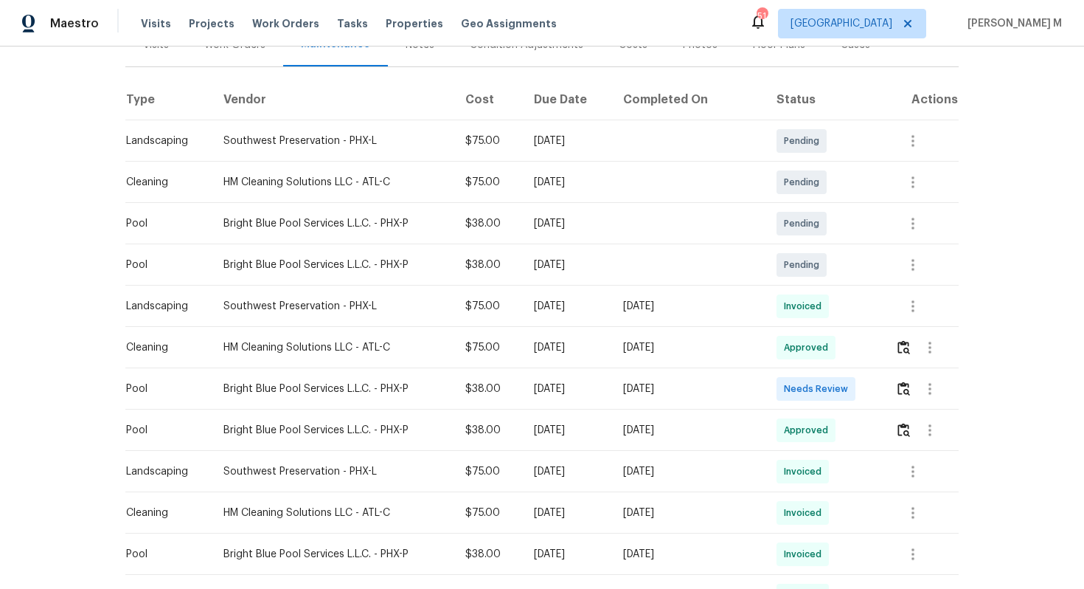
scroll to position [212, 0]
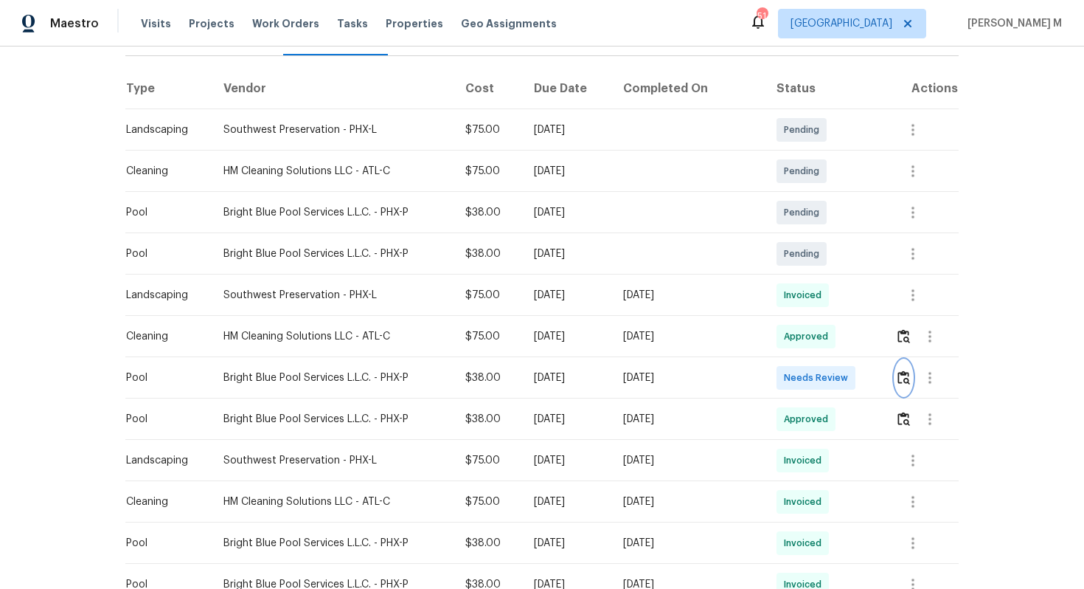
click at [900, 376] on img "button" at bounding box center [904, 377] width 13 height 14
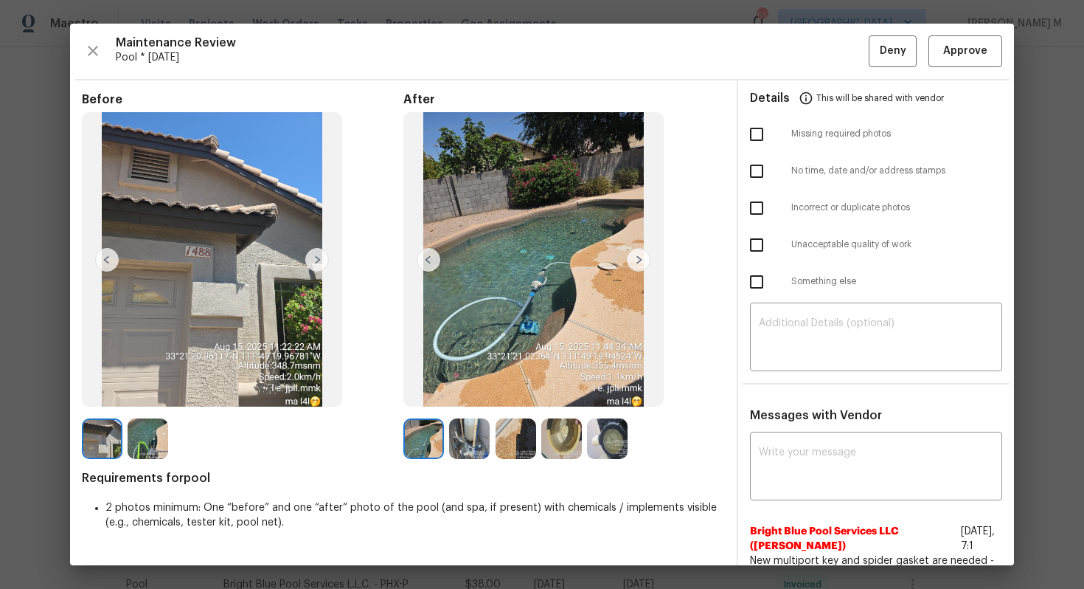
click at [637, 254] on img at bounding box center [639, 260] width 24 height 24
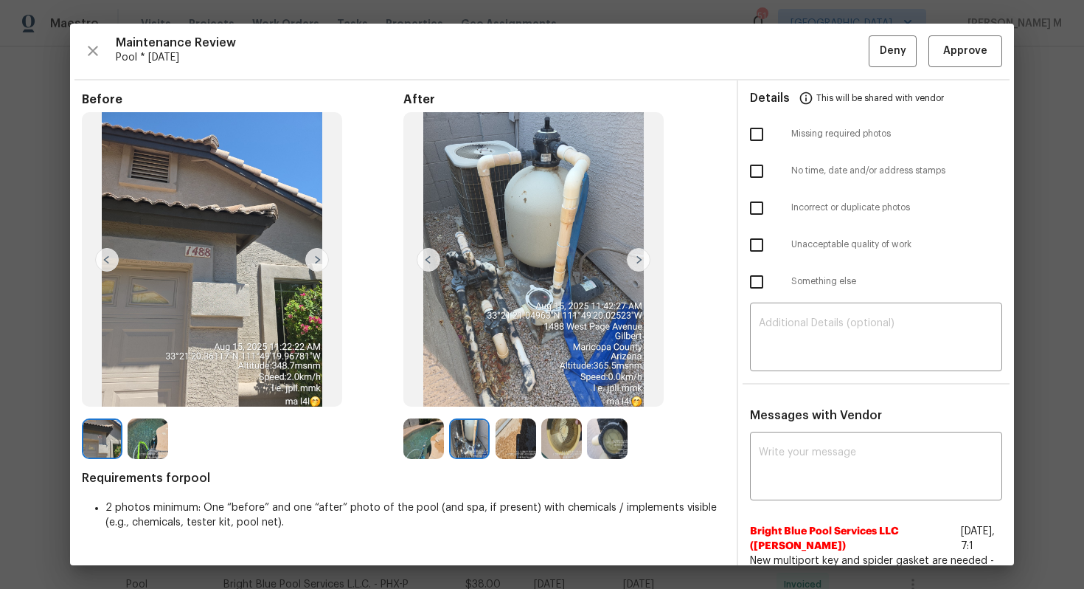
click at [637, 254] on img at bounding box center [639, 260] width 24 height 24
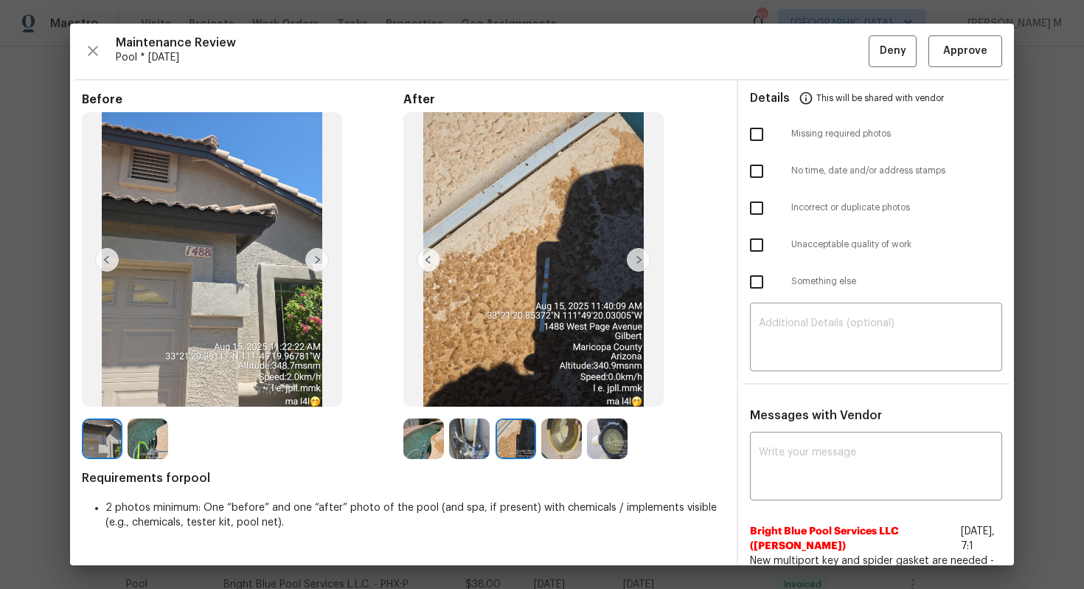
click at [637, 254] on img at bounding box center [639, 260] width 24 height 24
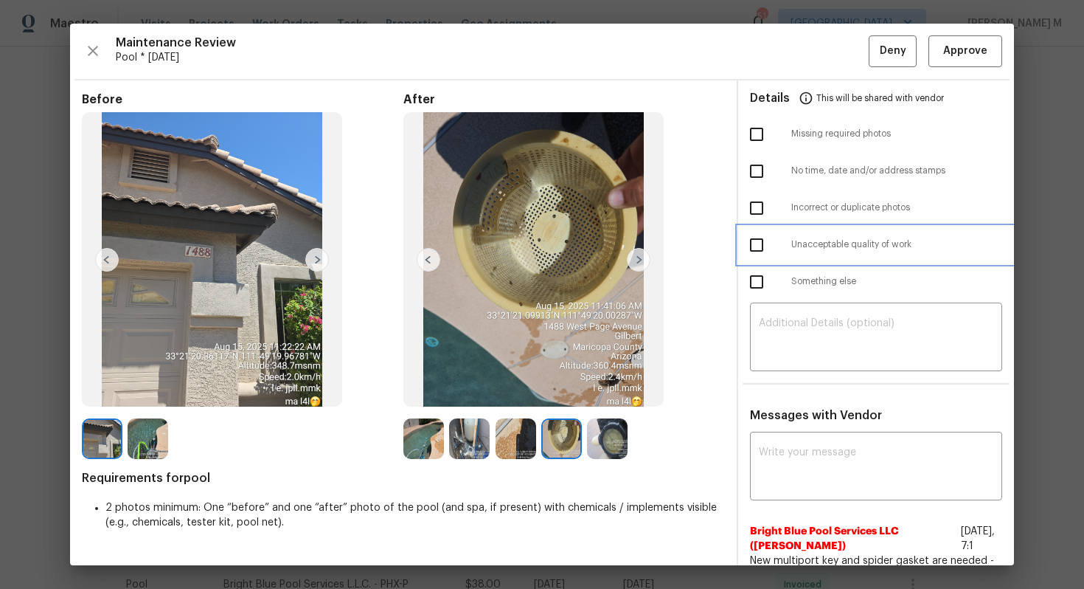
click at [987, 238] on span "Unacceptable quality of work" at bounding box center [897, 244] width 211 height 13
click at [896, 244] on span "Unacceptable quality of work" at bounding box center [897, 244] width 211 height 13
checkbox input "false"
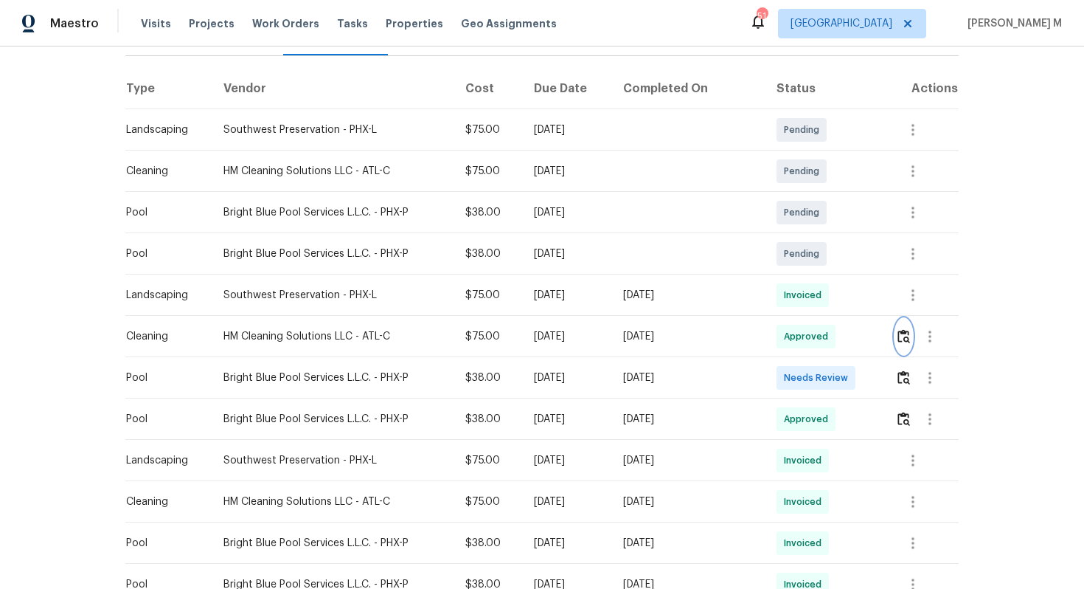
click at [907, 329] on img "button" at bounding box center [904, 336] width 13 height 14
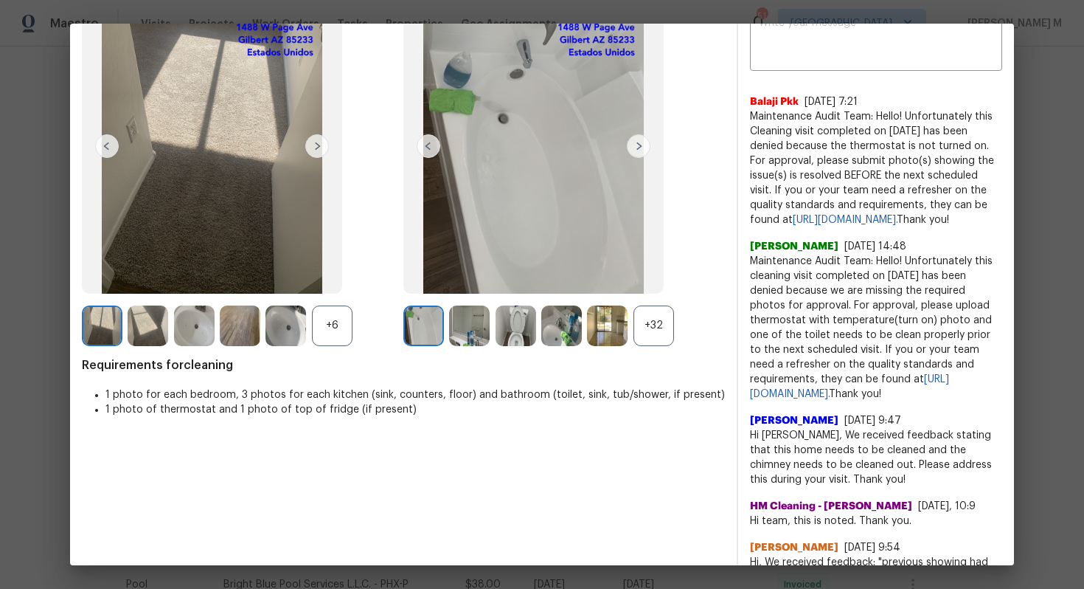
scroll to position [107, 0]
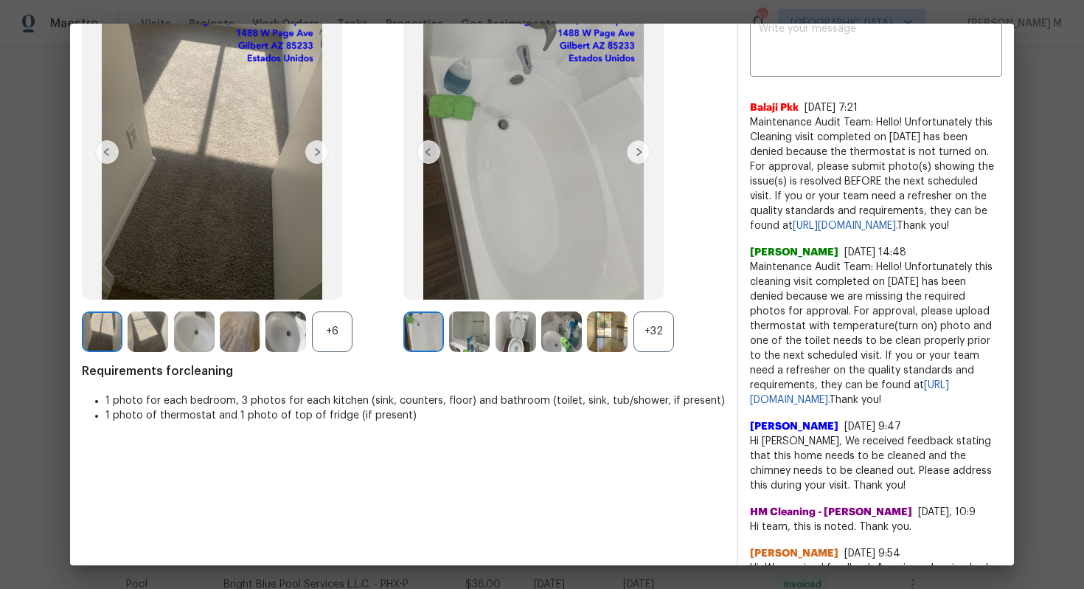
click at [657, 337] on div "+32" at bounding box center [654, 331] width 41 height 41
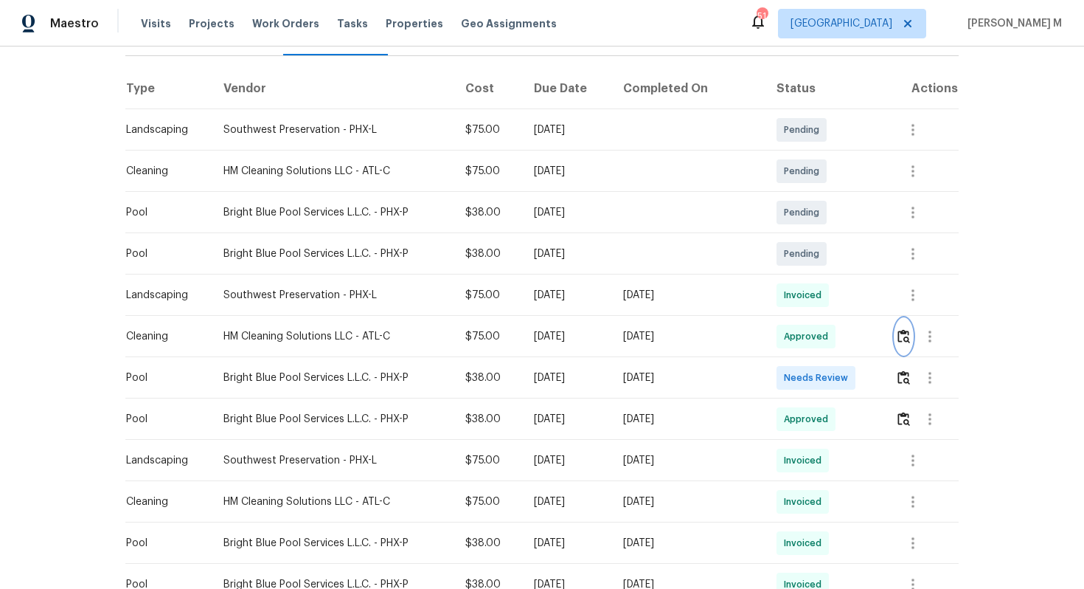
scroll to position [0, 0]
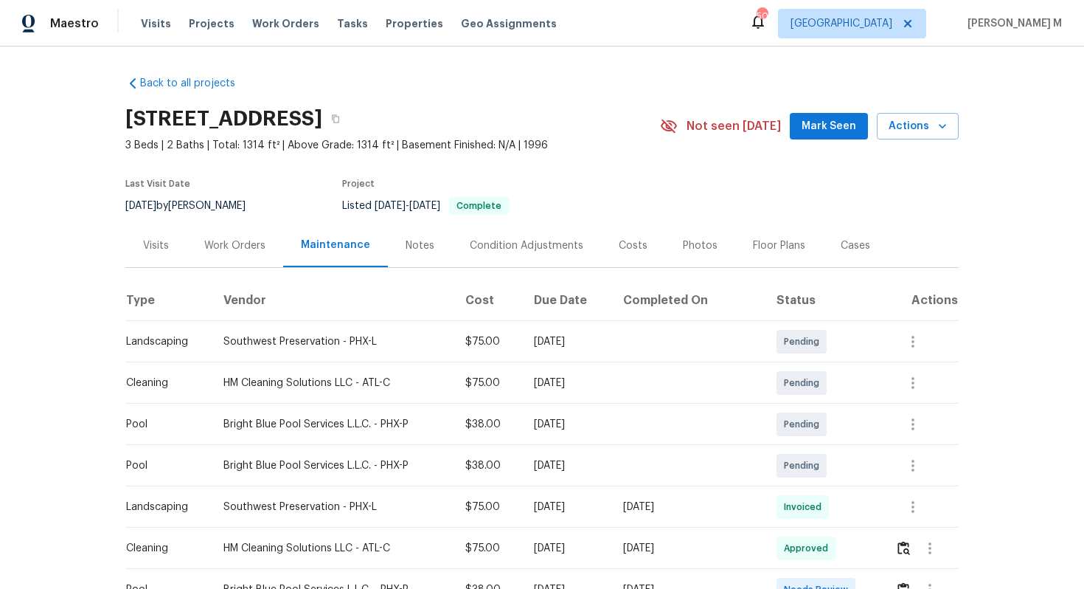
click at [249, 252] on div "Work Orders" at bounding box center [235, 246] width 97 height 44
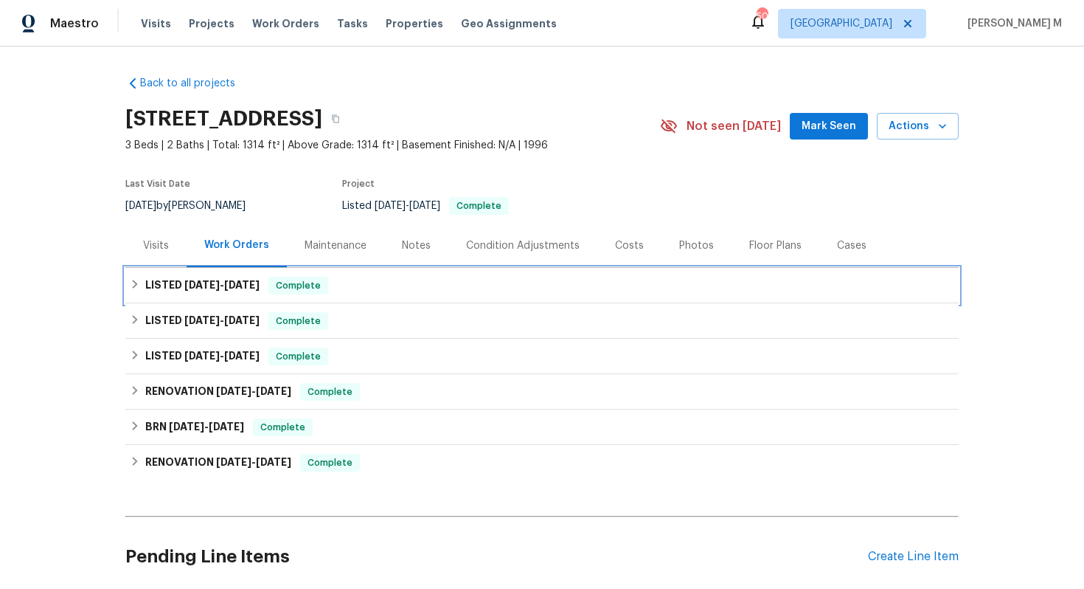
click at [246, 285] on h6 "LISTED 6/5/25 - 6/5/25" at bounding box center [202, 286] width 114 height 18
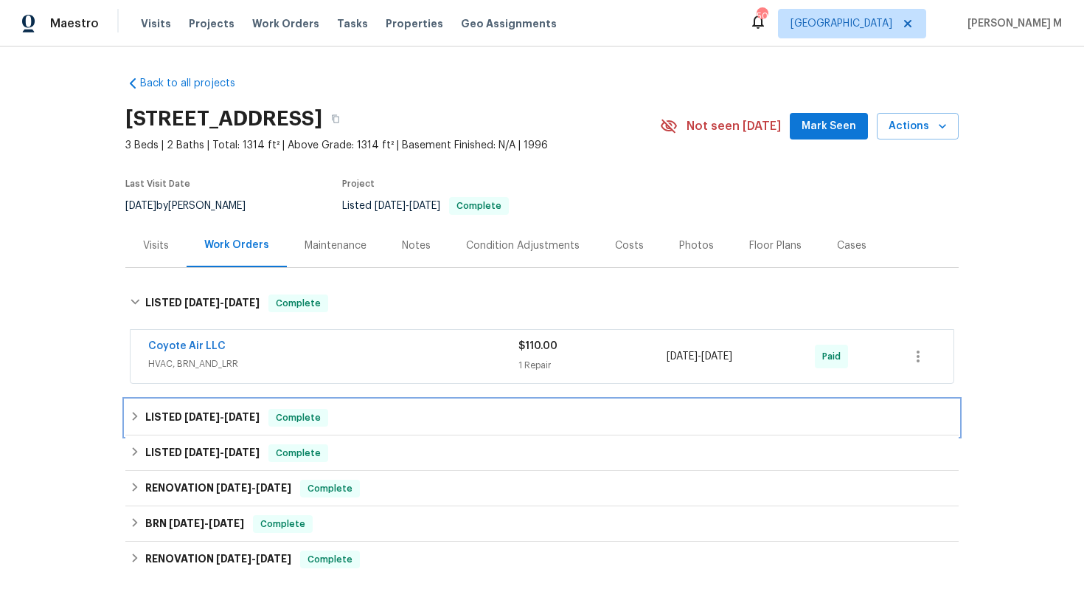
click at [226, 412] on h6 "LISTED 4/16/25 - 5/16/25" at bounding box center [202, 418] width 114 height 18
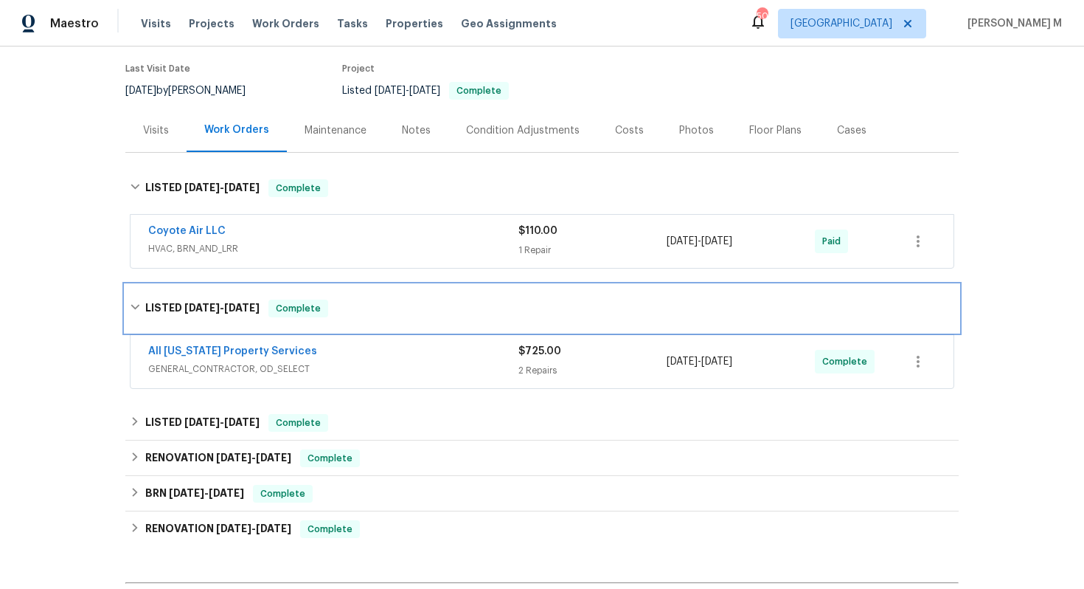
scroll to position [132, 0]
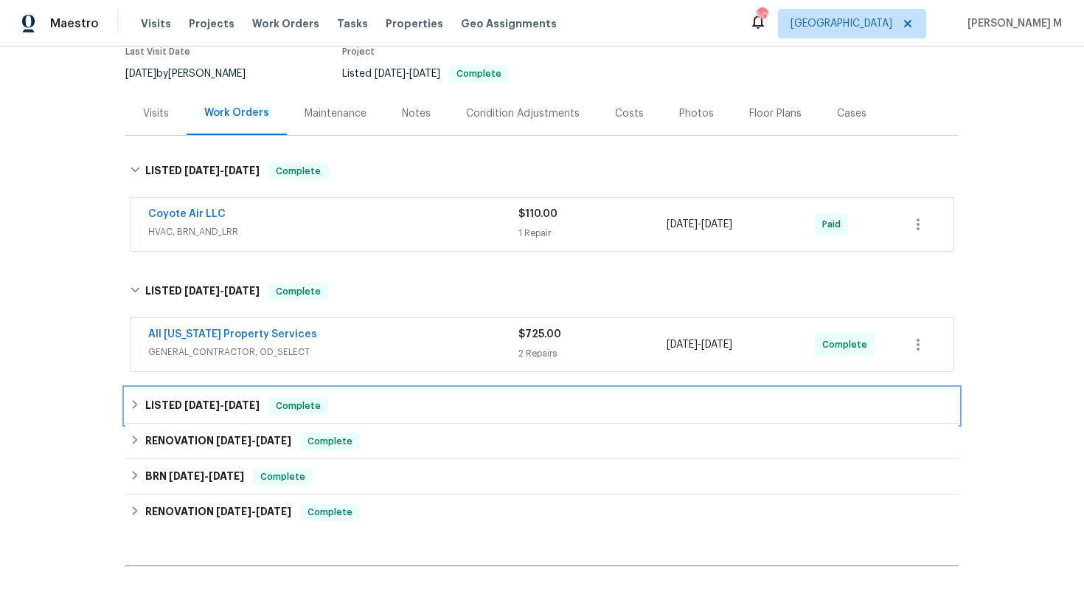
click at [229, 406] on div "LISTED 4/10/25 - 4/14/25 Complete" at bounding box center [542, 405] width 834 height 35
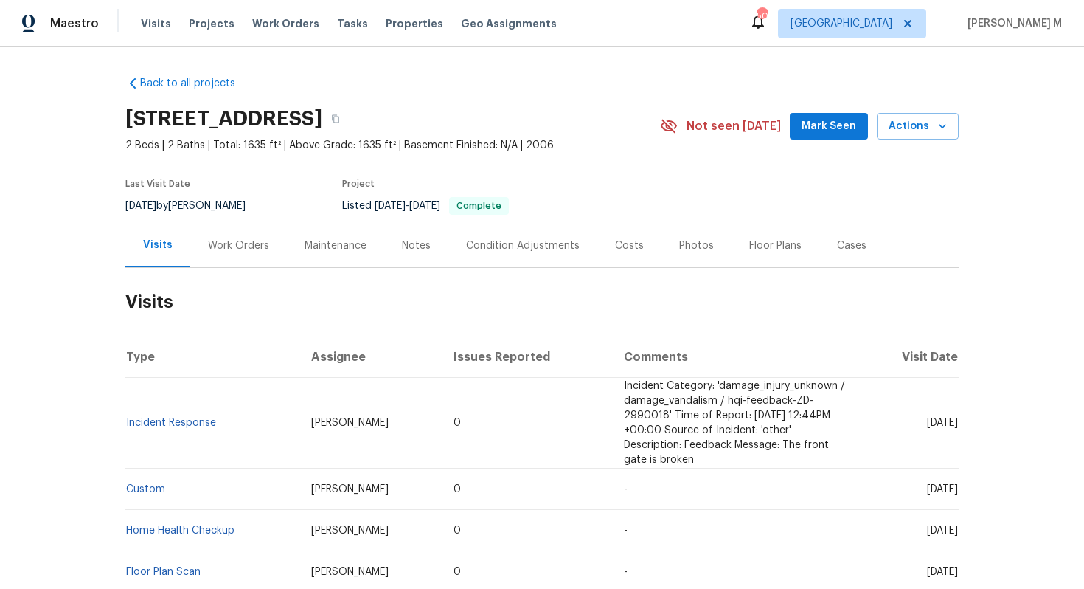
click at [251, 238] on div "Work Orders" at bounding box center [238, 245] width 61 height 15
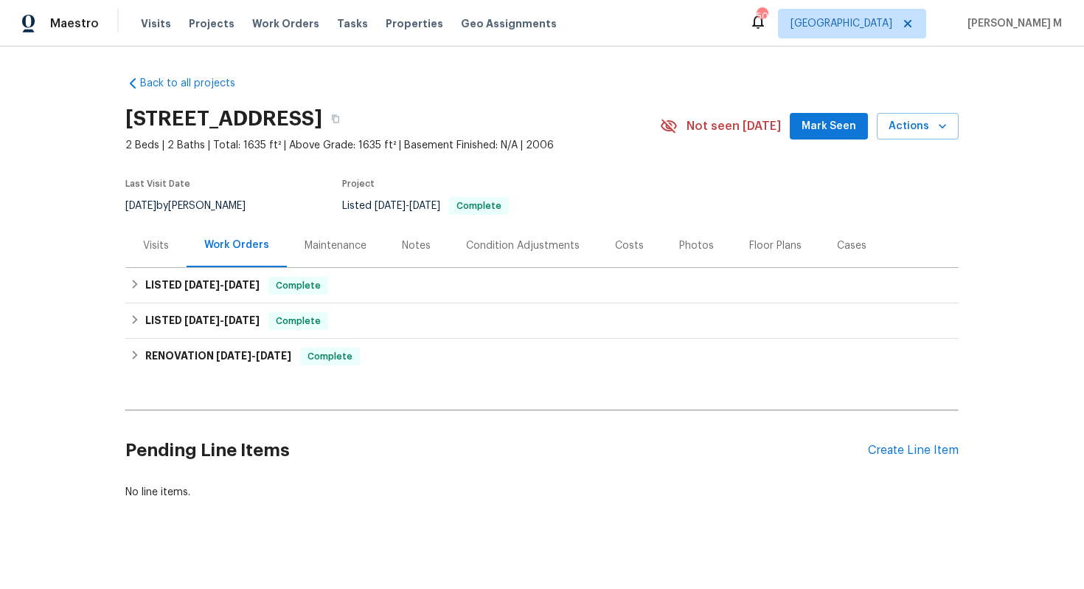
click at [308, 240] on div "Maintenance" at bounding box center [336, 245] width 62 height 15
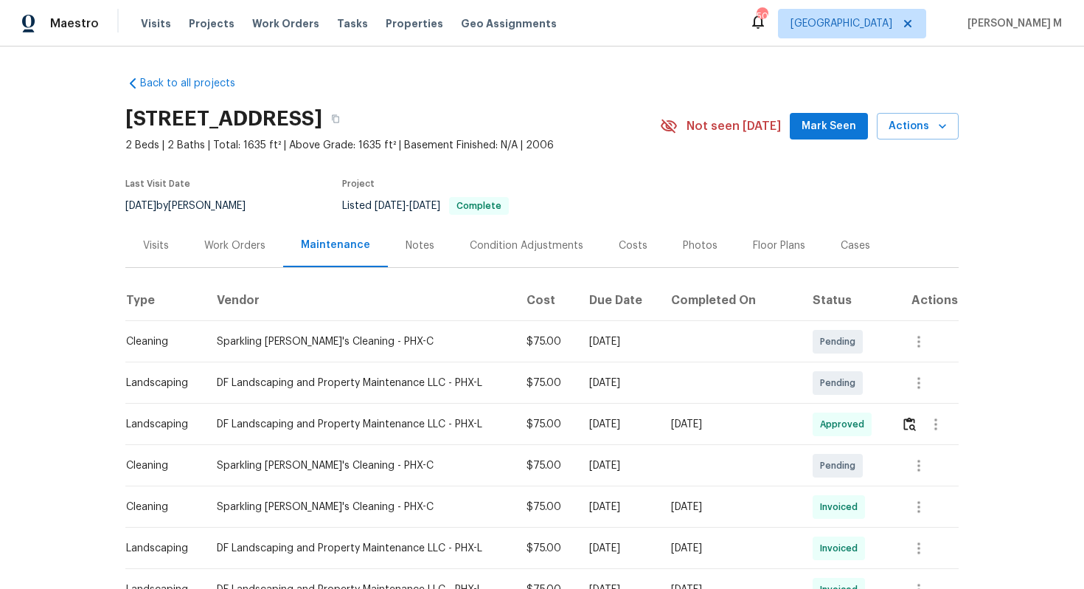
click at [250, 240] on div "Work Orders" at bounding box center [234, 245] width 61 height 15
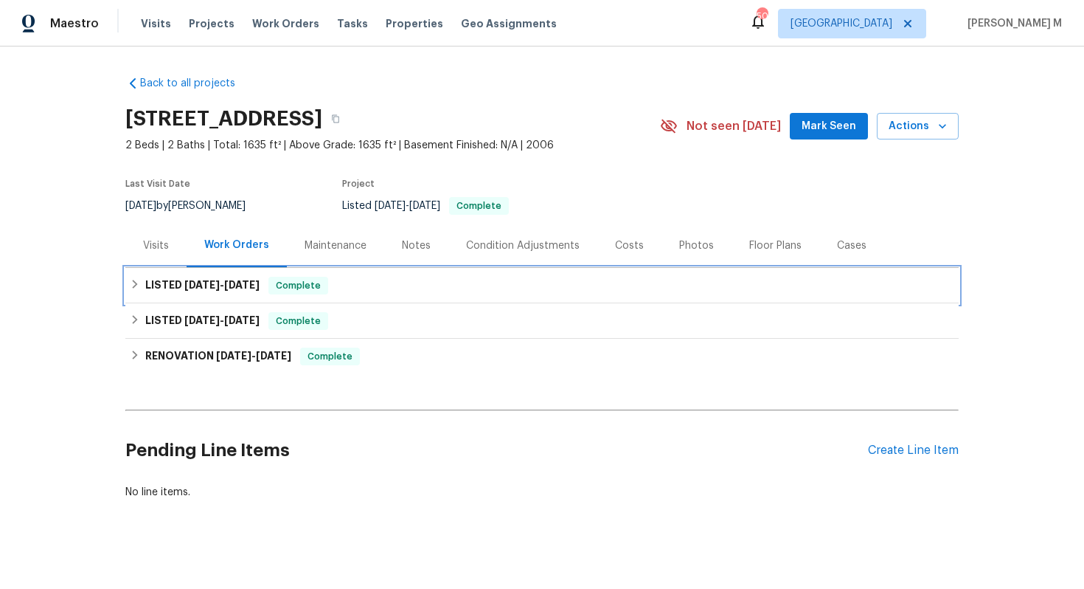
click at [212, 282] on h6 "LISTED 4/4/25 - 4/8/25" at bounding box center [202, 286] width 114 height 18
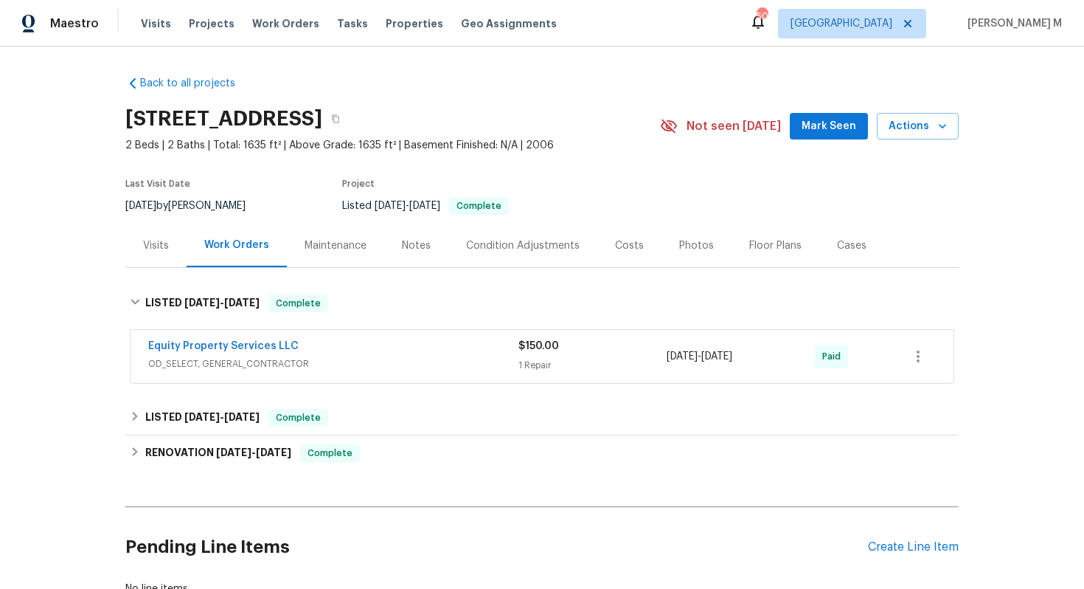
click at [229, 356] on span "OD_SELECT, GENERAL_CONTRACTOR" at bounding box center [333, 363] width 370 height 15
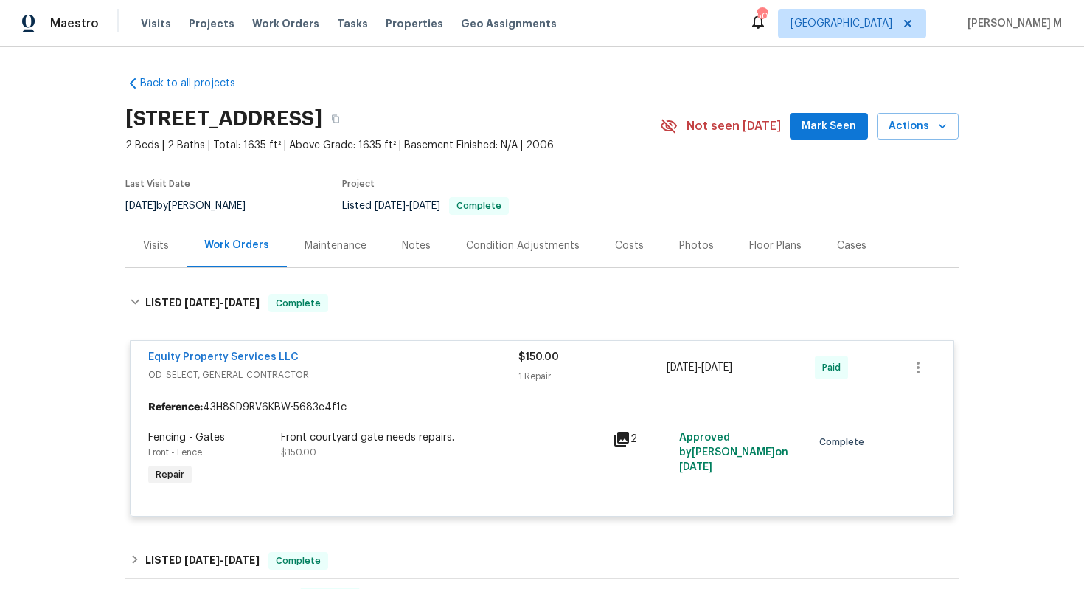
scroll to position [111, 0]
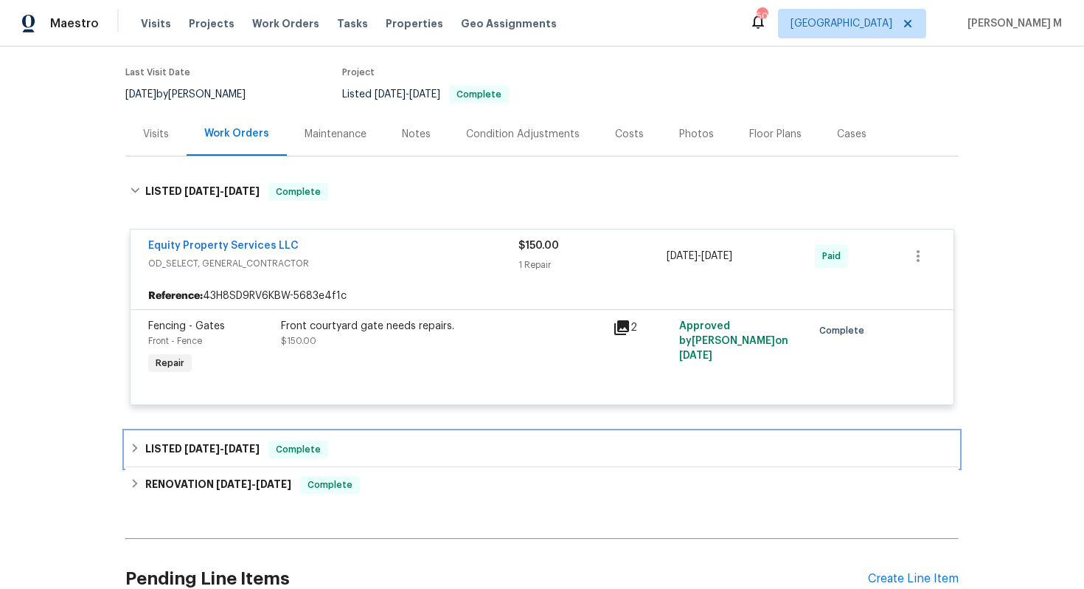
click at [263, 432] on div "LISTED 10/29/24 - 11/2/24 Complete" at bounding box center [542, 449] width 834 height 35
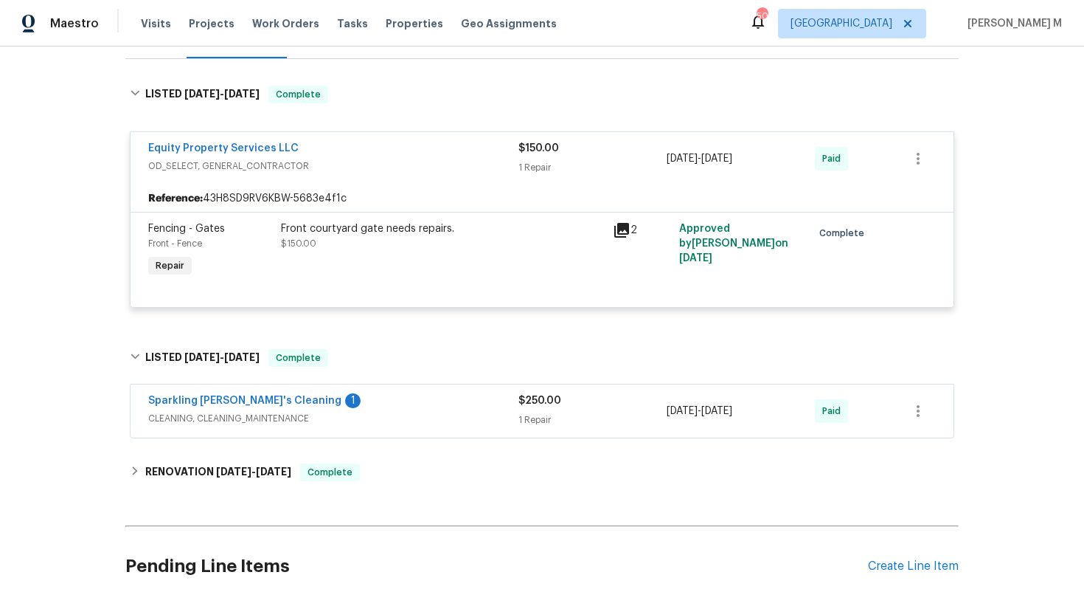
click at [228, 411] on span "CLEANING, CLEANING_MAINTENANCE" at bounding box center [333, 418] width 370 height 15
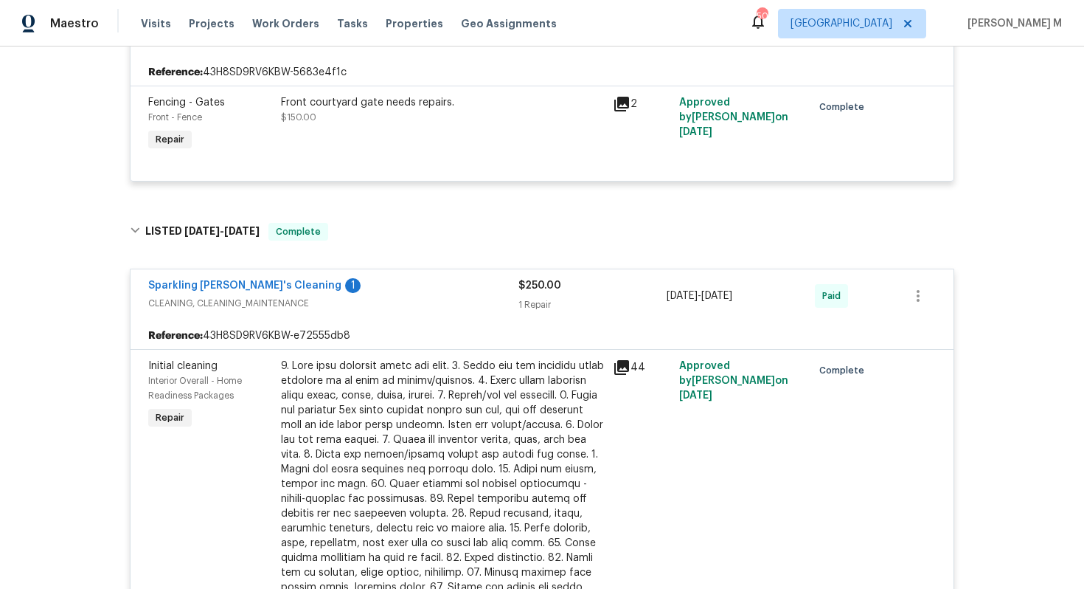
scroll to position [0, 0]
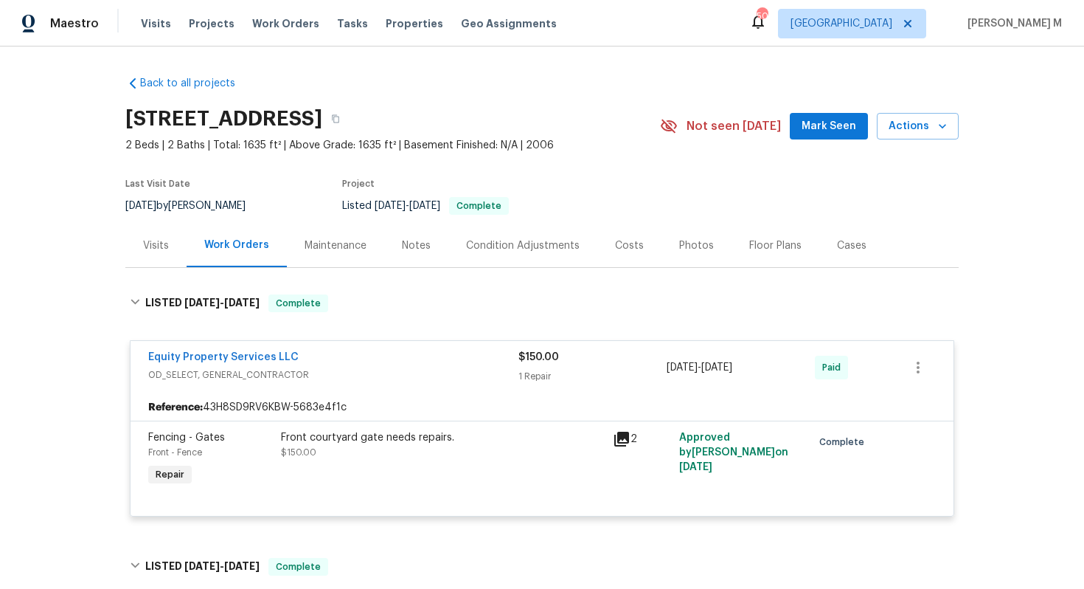
click at [317, 246] on div "Maintenance" at bounding box center [335, 246] width 97 height 44
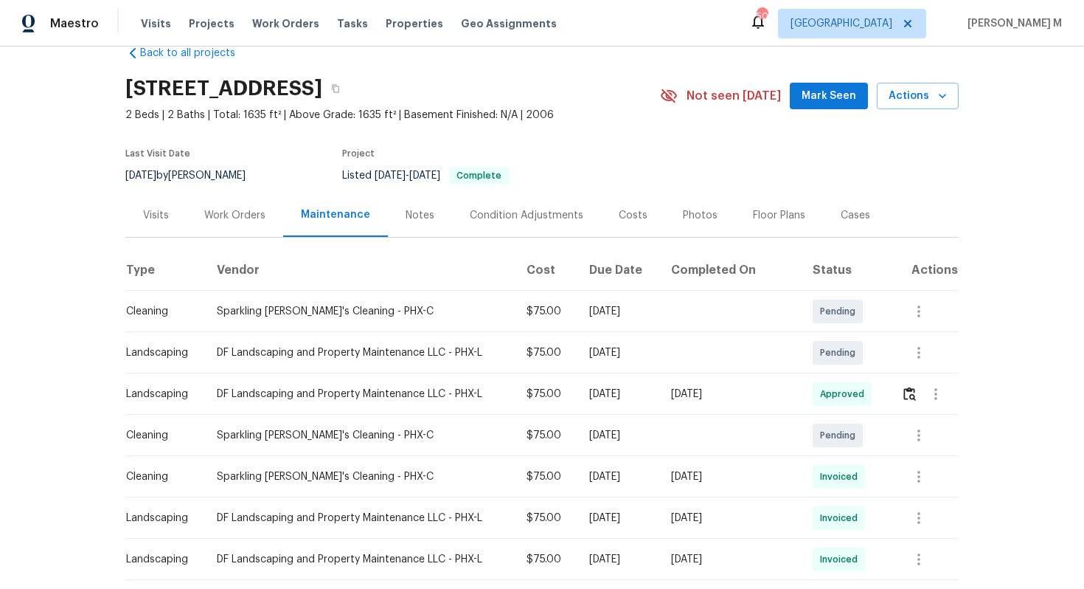
scroll to position [81, 0]
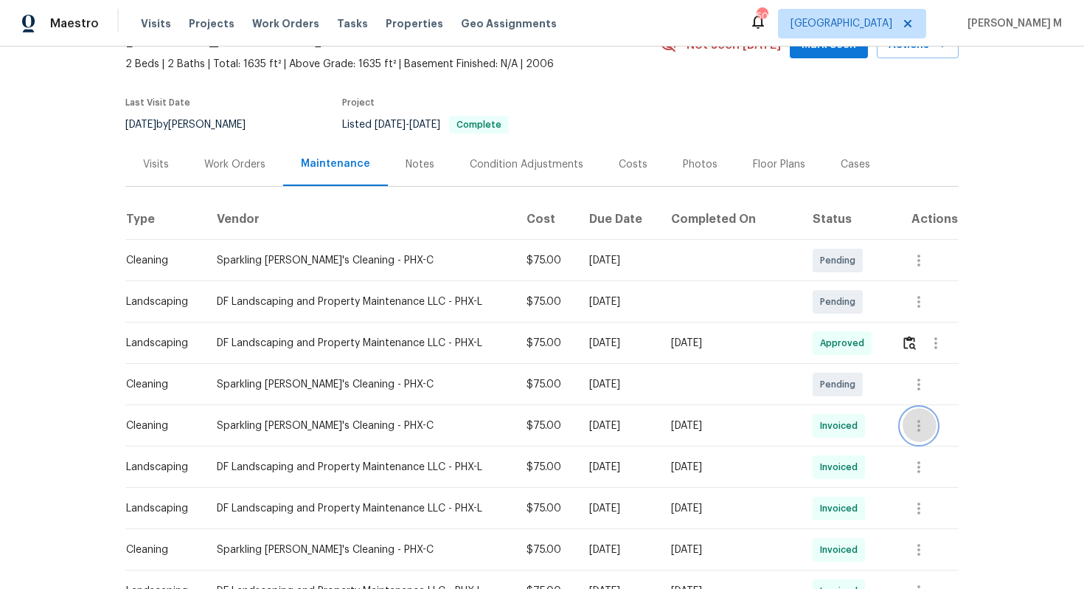
click at [913, 417] on icon "button" at bounding box center [919, 426] width 18 height 18
click at [916, 443] on li "View details" at bounding box center [954, 443] width 103 height 24
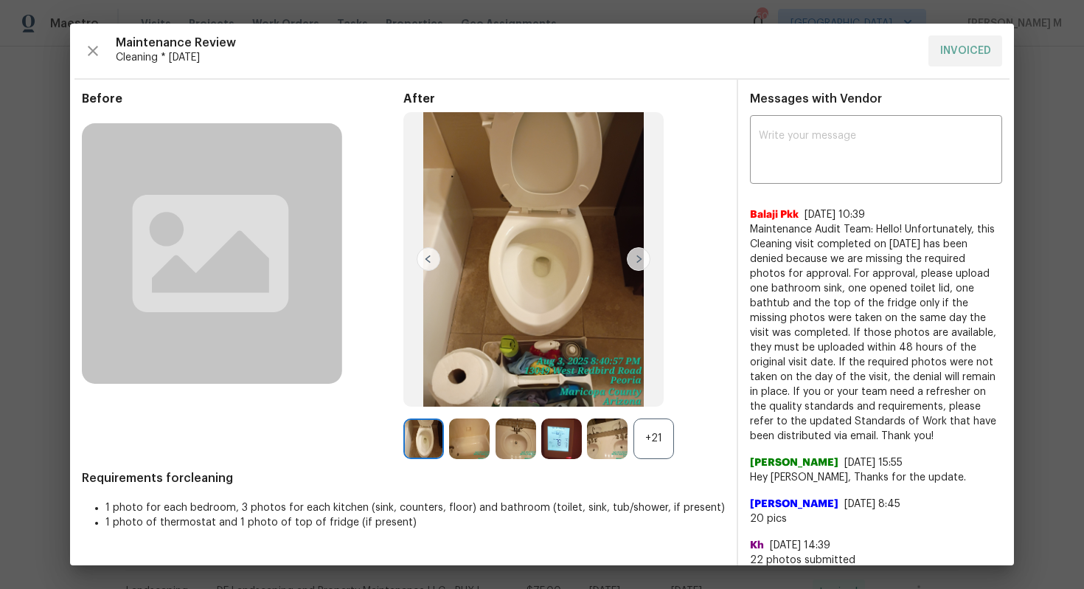
click at [653, 433] on div "+21" at bounding box center [654, 438] width 41 height 41
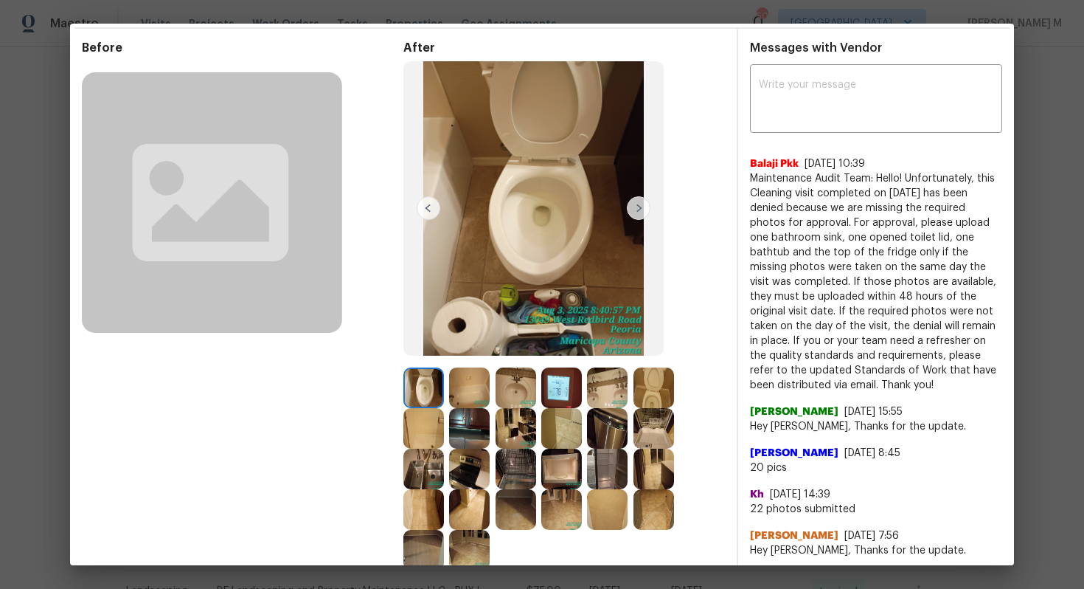
scroll to position [69, 0]
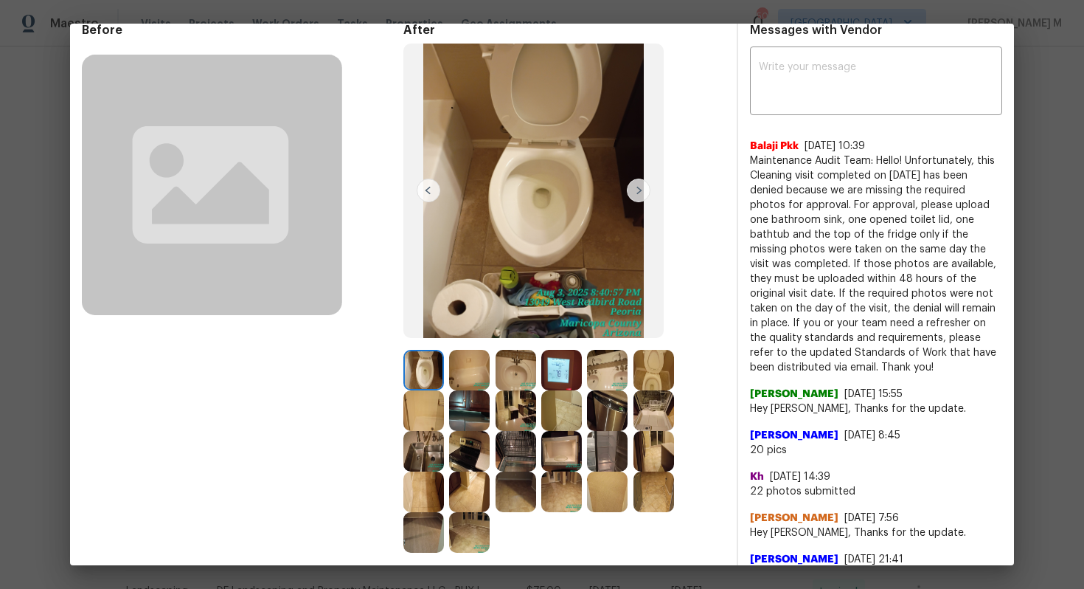
click at [444, 390] on img at bounding box center [424, 410] width 41 height 41
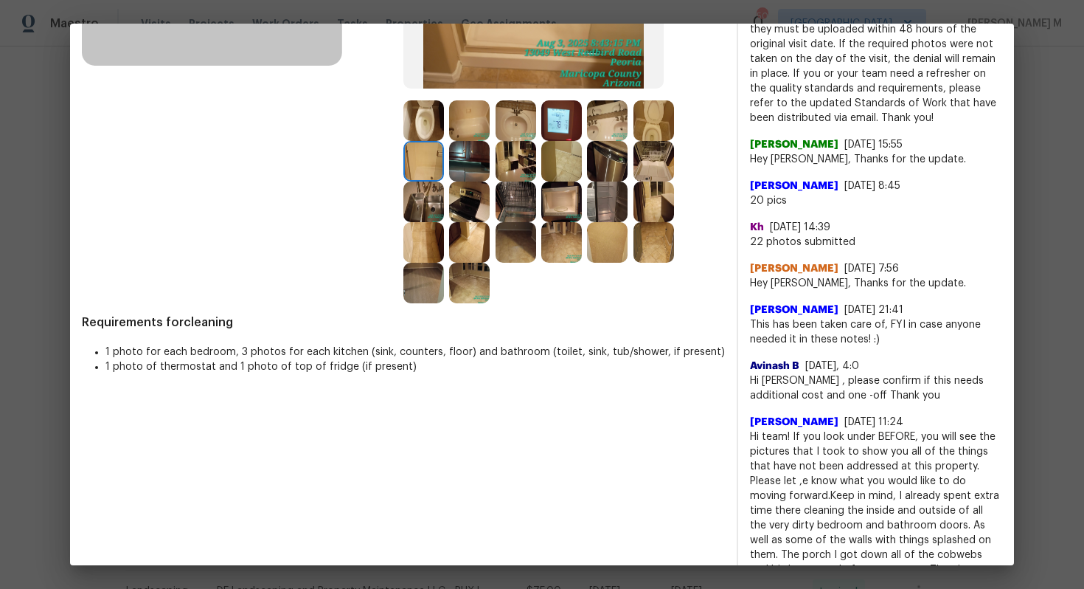
scroll to position [338, 0]
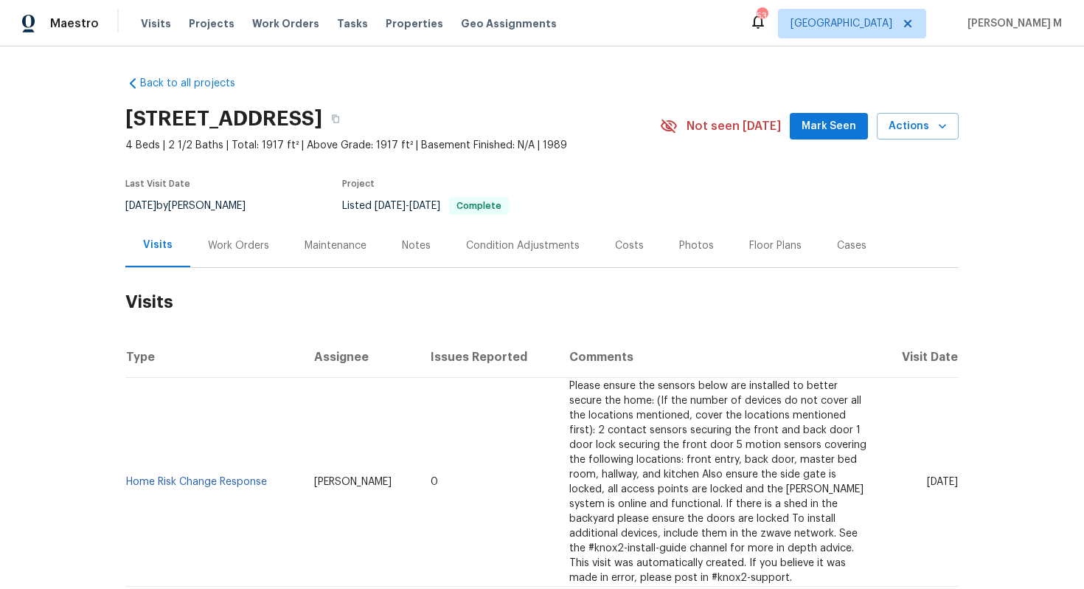
click at [235, 229] on div "Work Orders" at bounding box center [238, 246] width 97 height 44
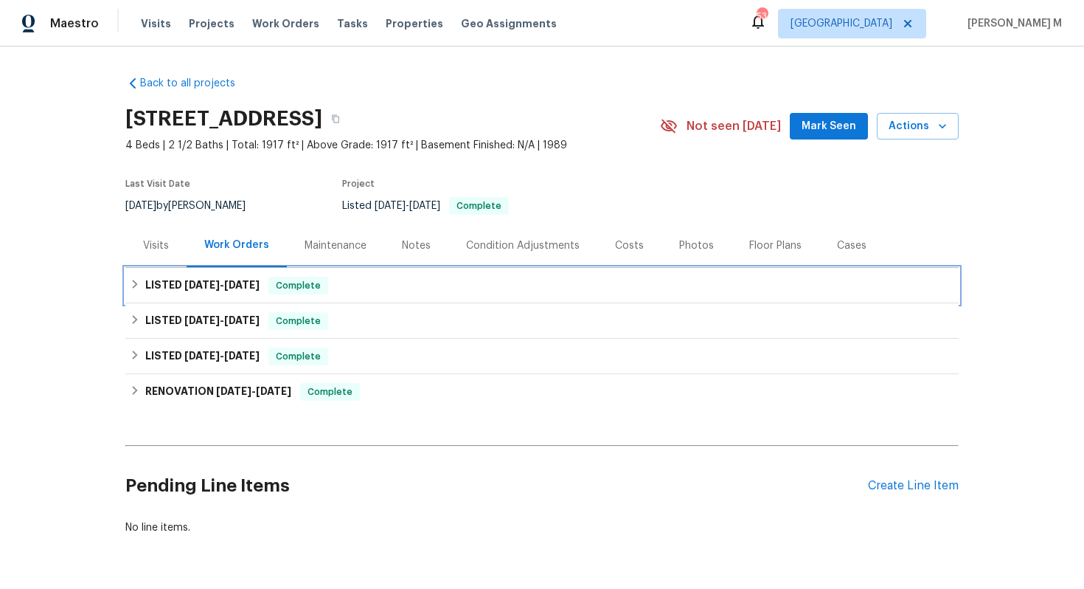
click at [235, 277] on h6 "LISTED [DATE] - [DATE]" at bounding box center [202, 286] width 114 height 18
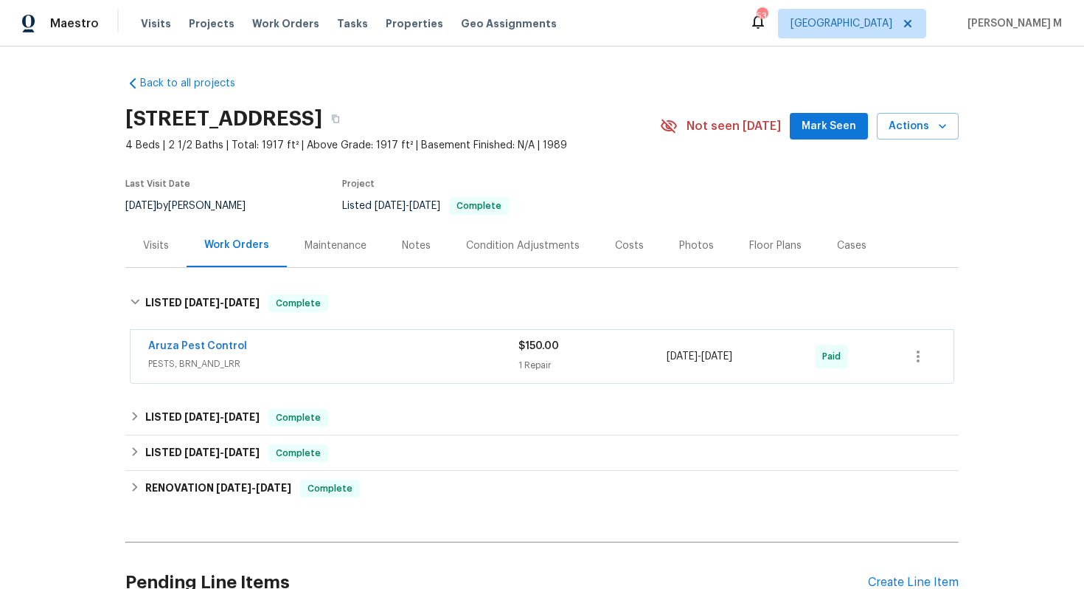
click at [220, 356] on span "PESTS, BRN_AND_LRR" at bounding box center [333, 363] width 370 height 15
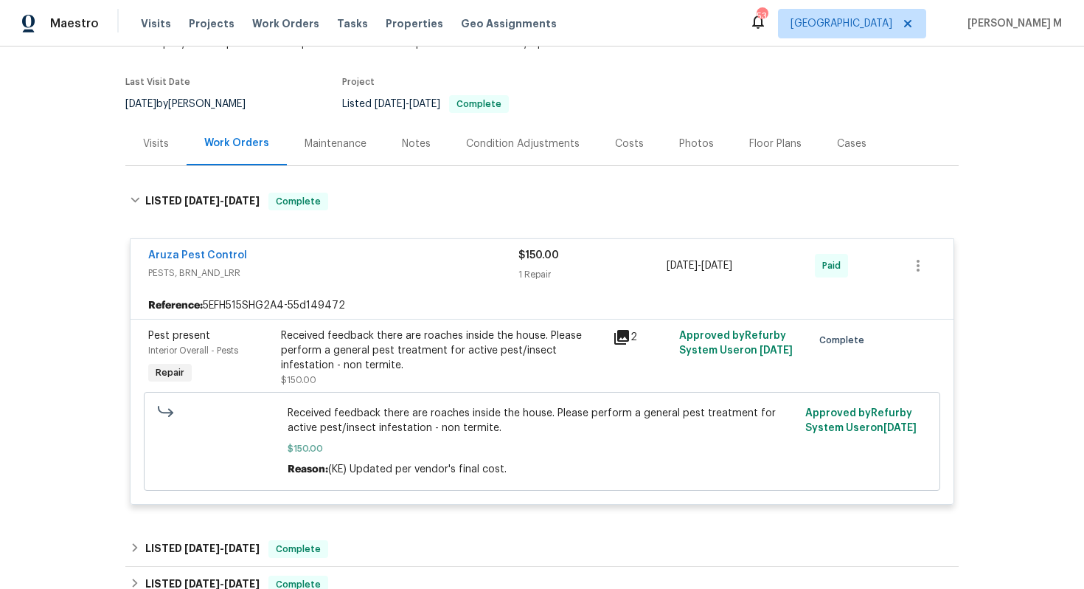
scroll to position [153, 0]
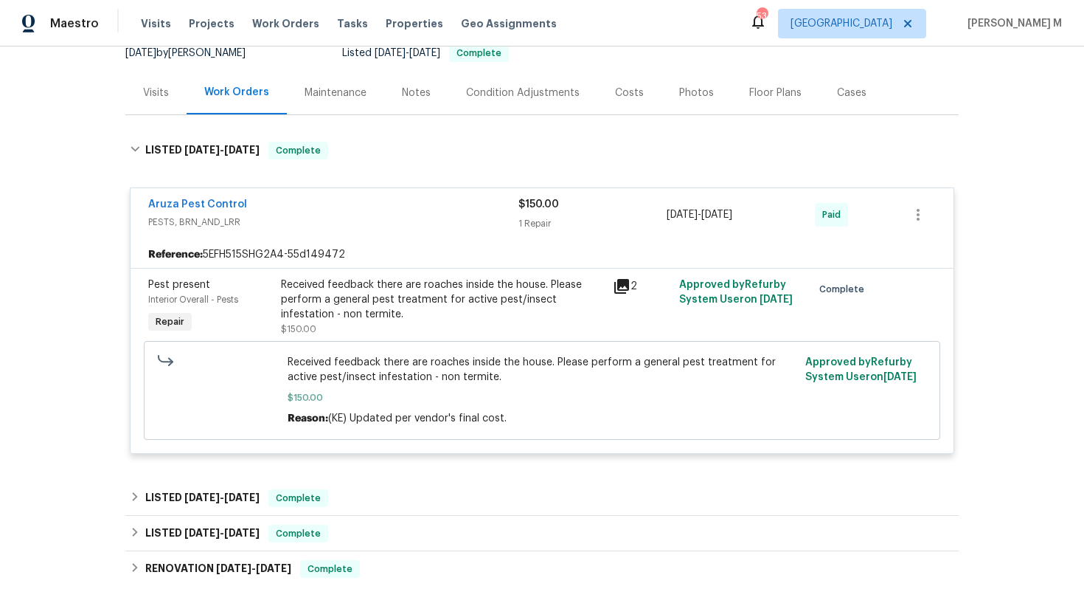
click at [432, 277] on div "Received feedback there are roaches inside the house. Please perform a general …" at bounding box center [442, 299] width 323 height 44
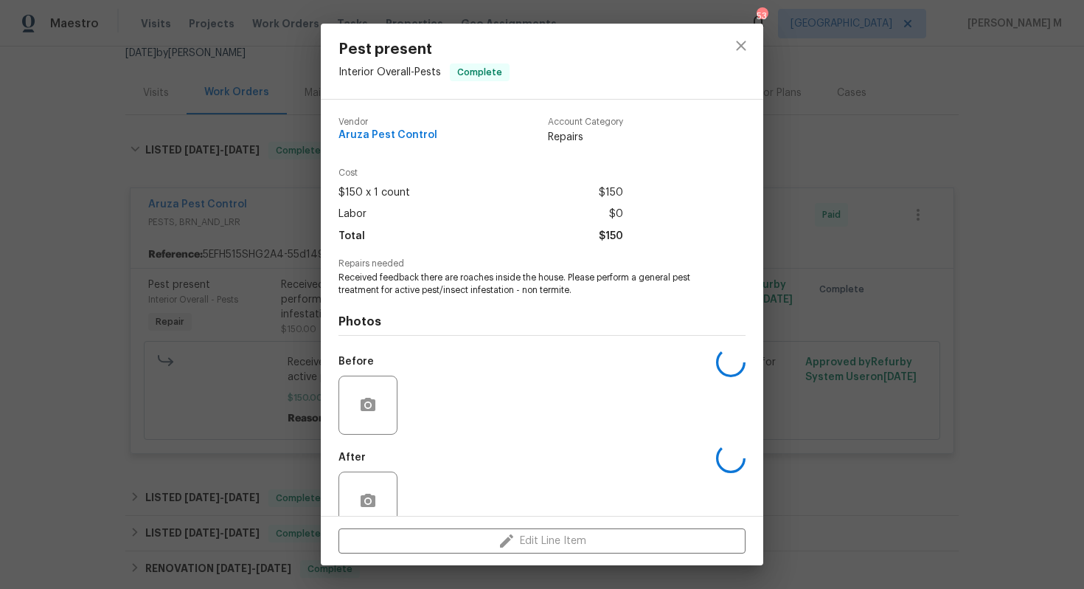
scroll to position [11, 0]
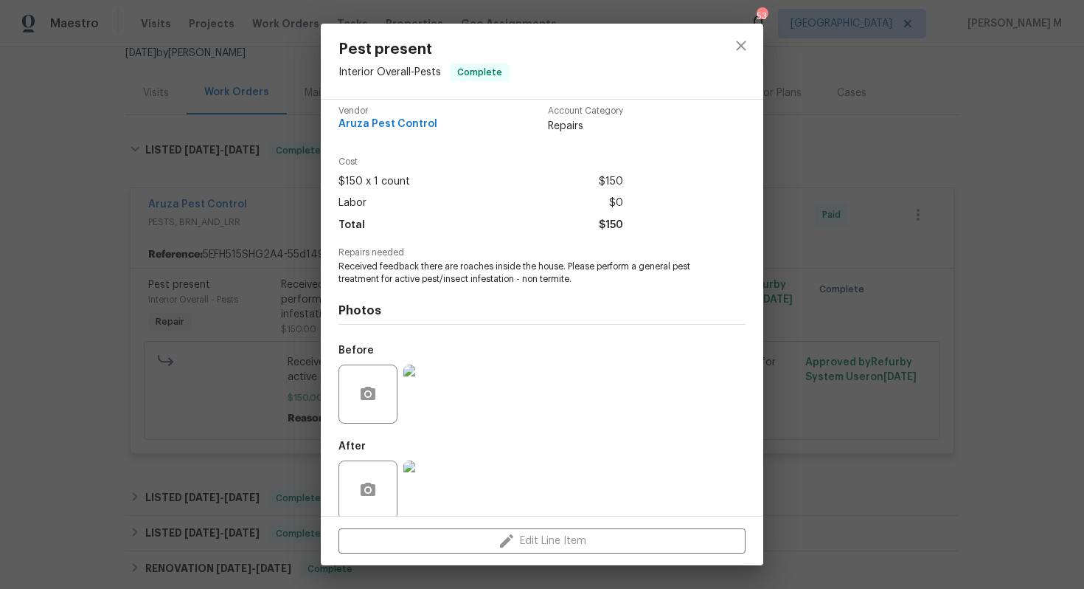
click at [856, 330] on div "Pest present Interior Overall - Pests Complete Vendor Aruza Pest Control Accoun…" at bounding box center [542, 294] width 1084 height 589
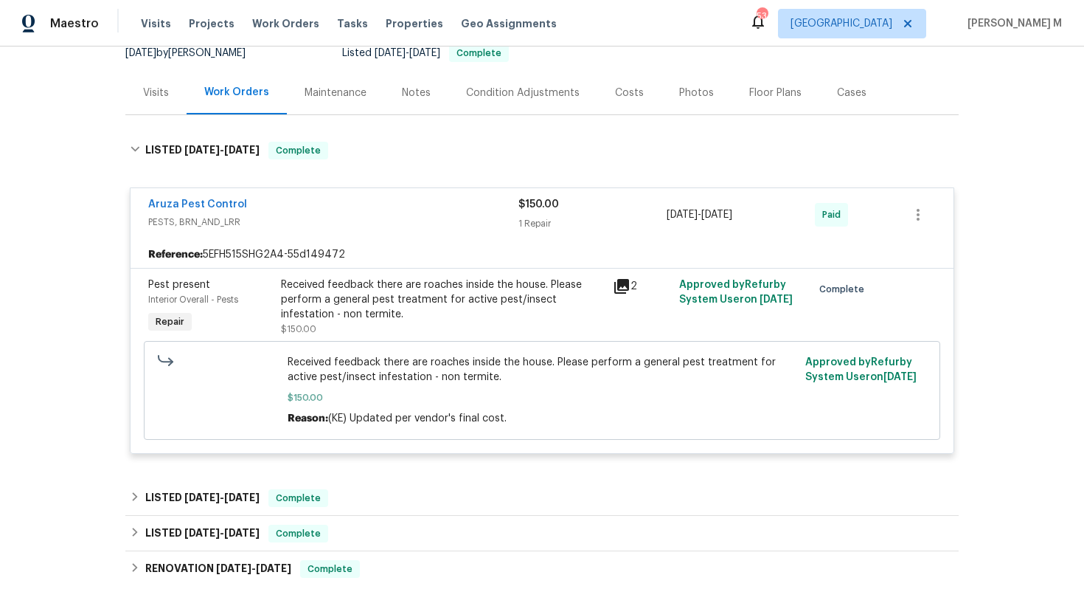
scroll to position [201, 0]
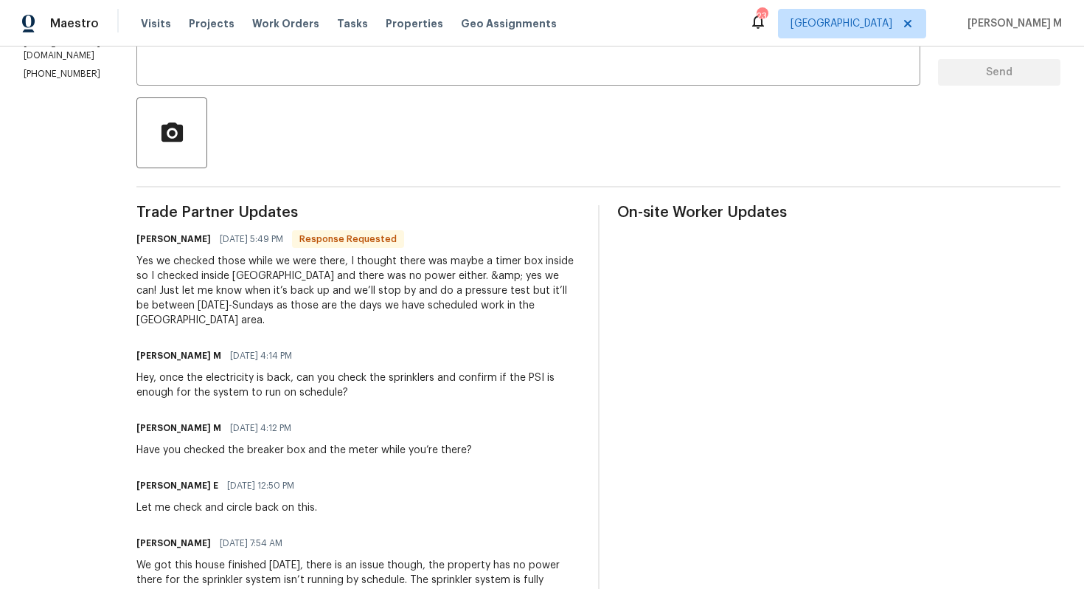
scroll to position [103, 0]
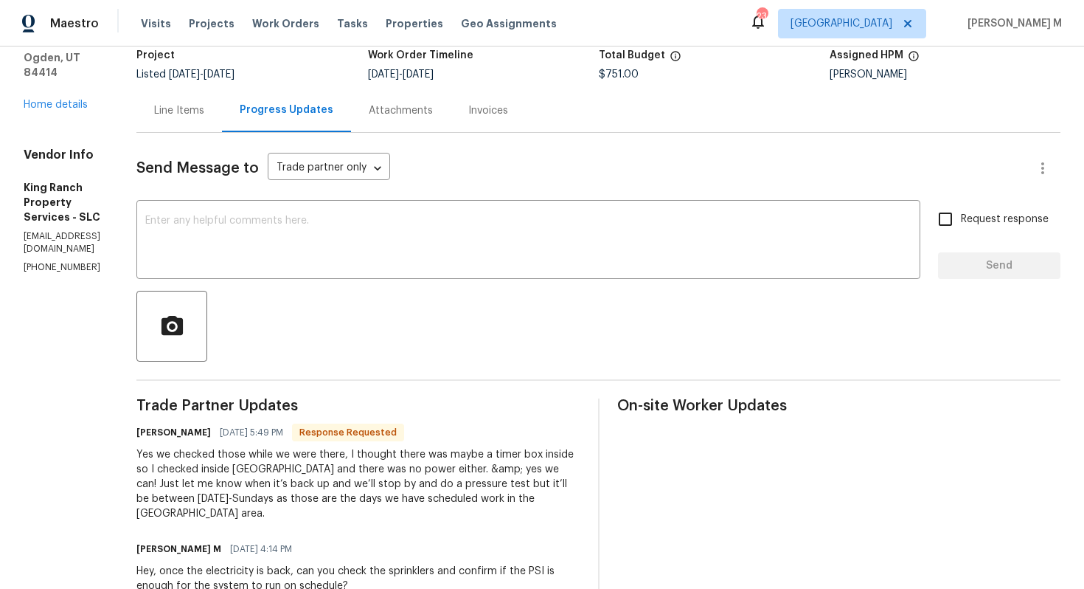
click at [308, 449] on div "Yes we checked those while we were there, I thought there was maybe a timer box…" at bounding box center [357, 484] width 443 height 74
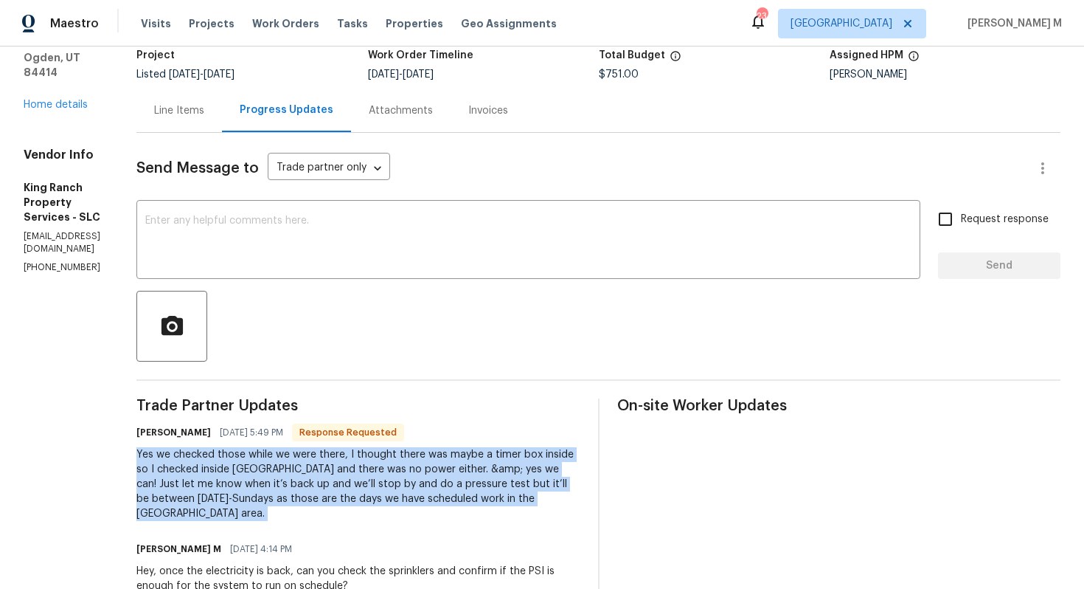
click at [308, 449] on div "Yes we checked those while we were there, I thought there was maybe a timer box…" at bounding box center [357, 484] width 443 height 74
copy div "Yes we checked those while we were there, I thought there was maybe a timer box…"
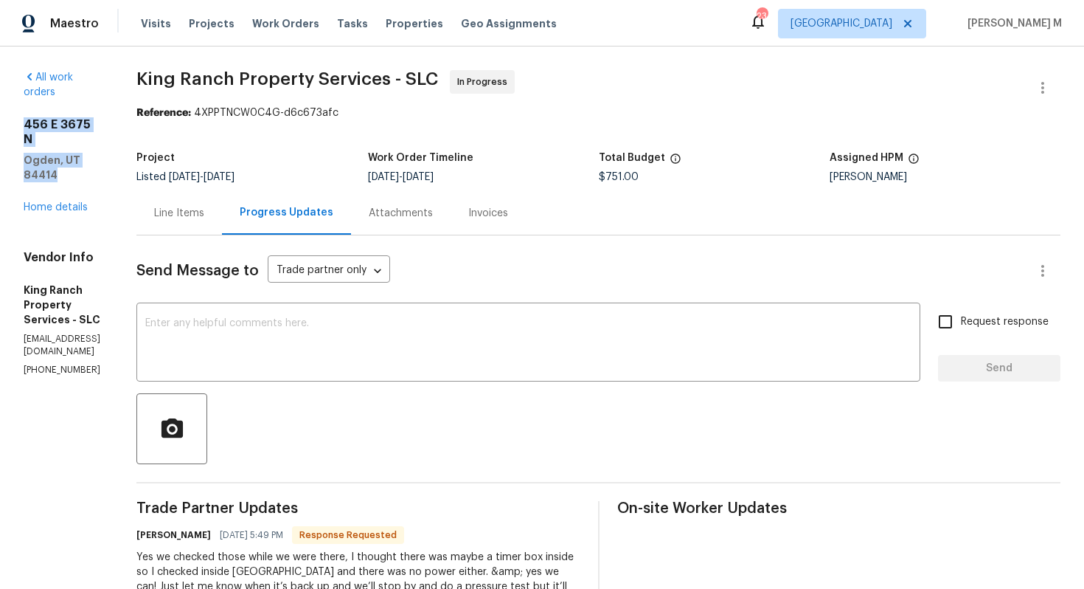
drag, startPoint x: 18, startPoint y: 111, endPoint x: 104, endPoint y: 132, distance: 88.2
copy div "[STREET_ADDRESS]"
click at [350, 339] on textarea at bounding box center [528, 344] width 766 height 52
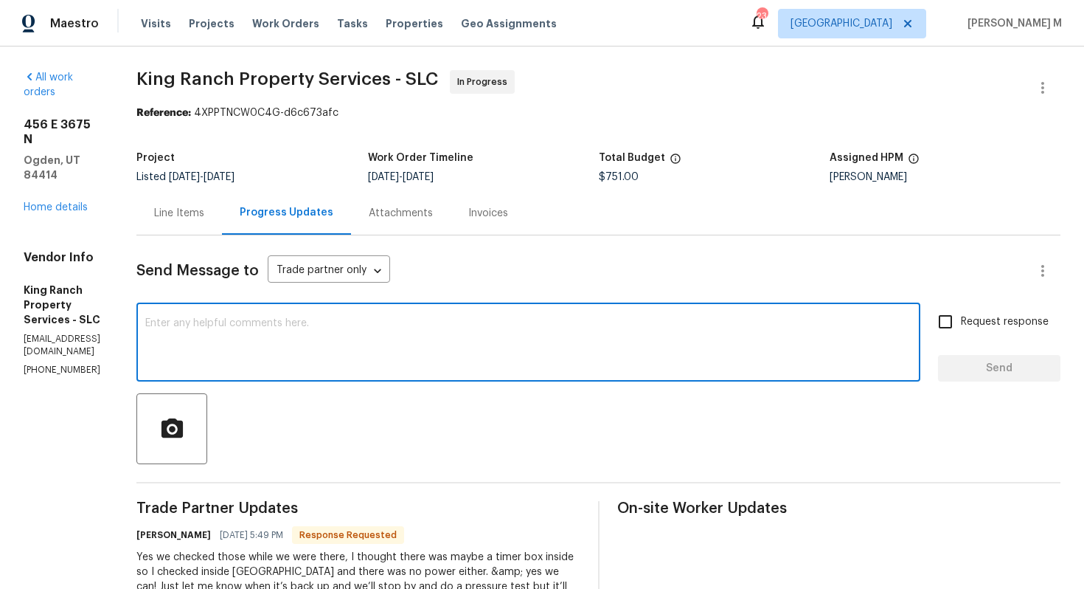
paste textarea "Sweet, even [DATE] works! Seems like the power’s back on at the property. Just …"
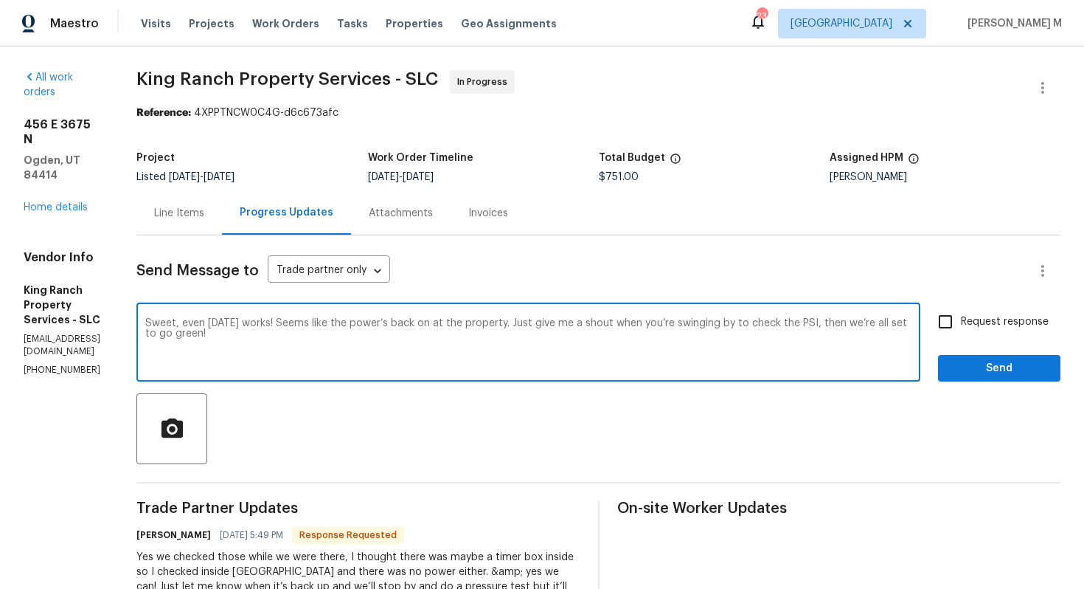
click at [189, 318] on textarea "Sweet, even [DATE] works! Seems like the power’s back on at the property. Just …" at bounding box center [528, 344] width 766 height 52
click at [0, 0] on div "Awesome," at bounding box center [0, 0] width 0 height 0
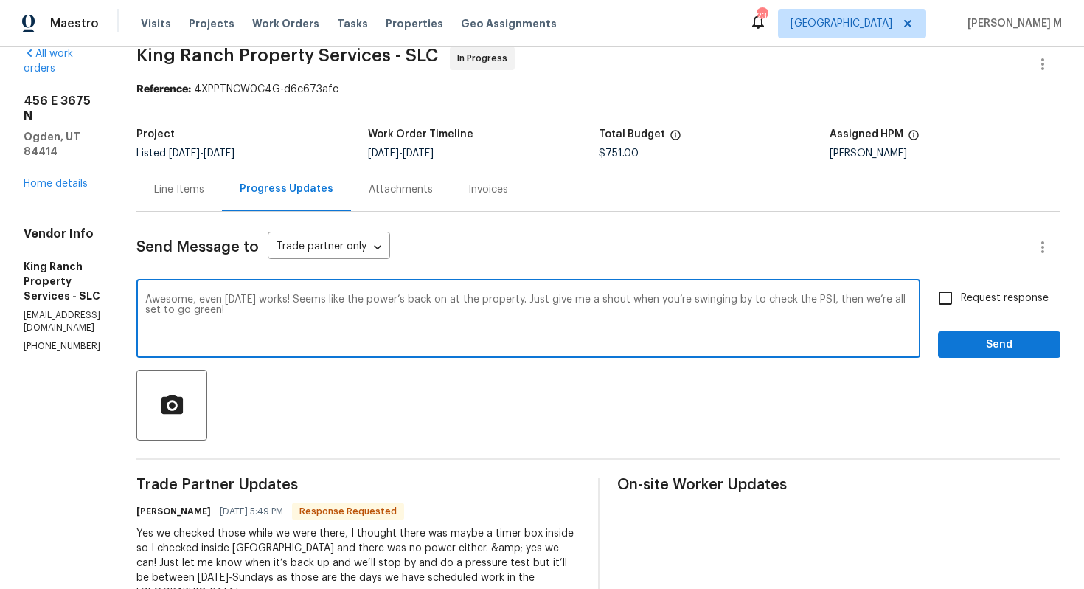
type textarea "Awesome, even [DATE] works! Seems like the power’s back on at the property. Jus…"
click at [1035, 291] on span "Request response" at bounding box center [1005, 298] width 88 height 15
click at [961, 291] on input "Request response" at bounding box center [945, 298] width 31 height 31
checkbox input "true"
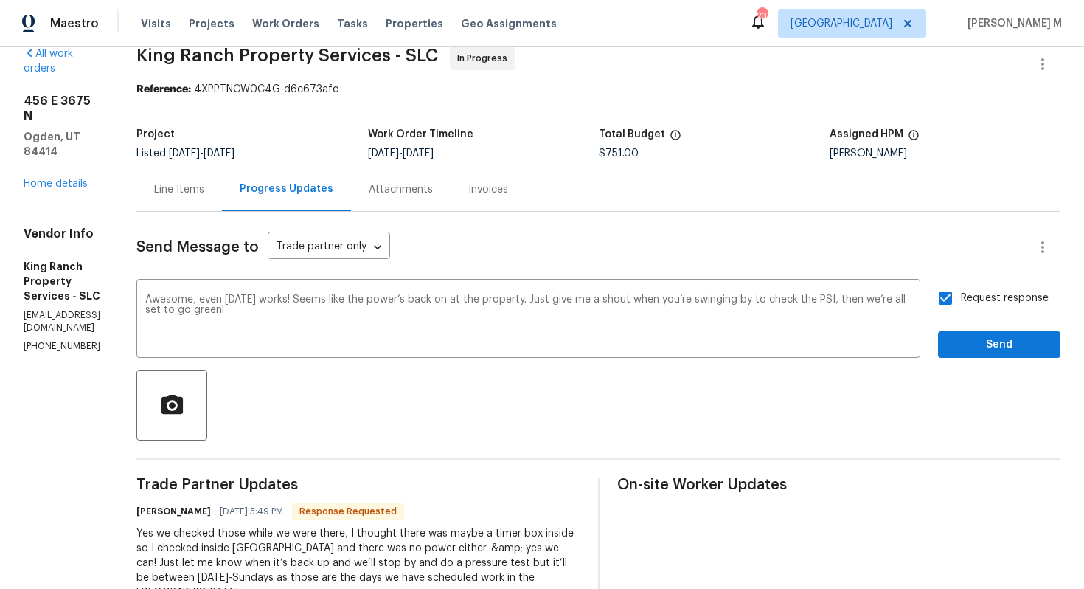
click at [1033, 331] on button "Send" at bounding box center [999, 344] width 122 height 27
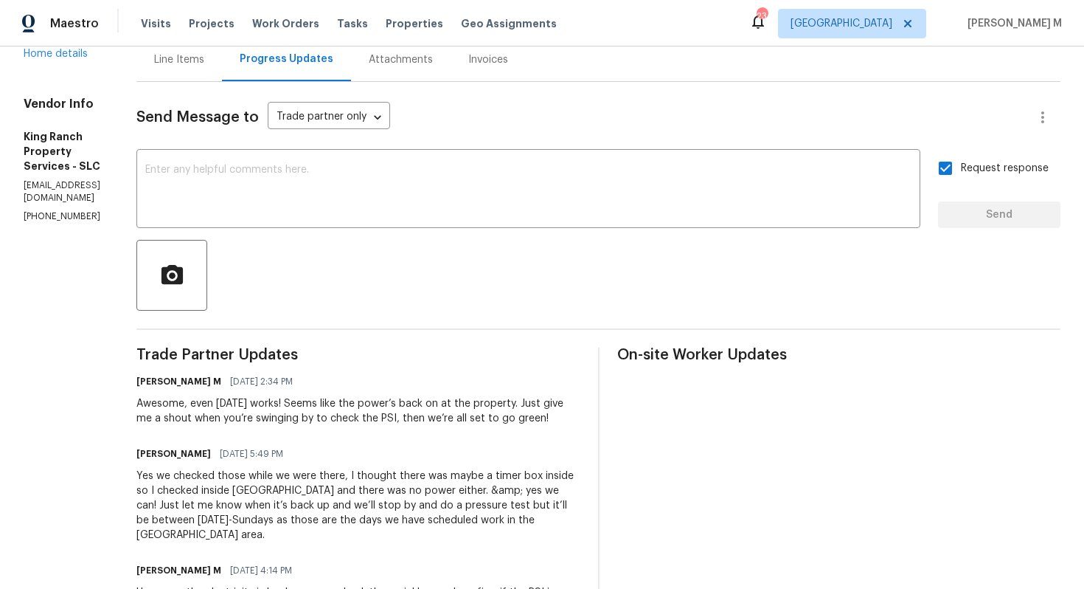
scroll to position [0, 0]
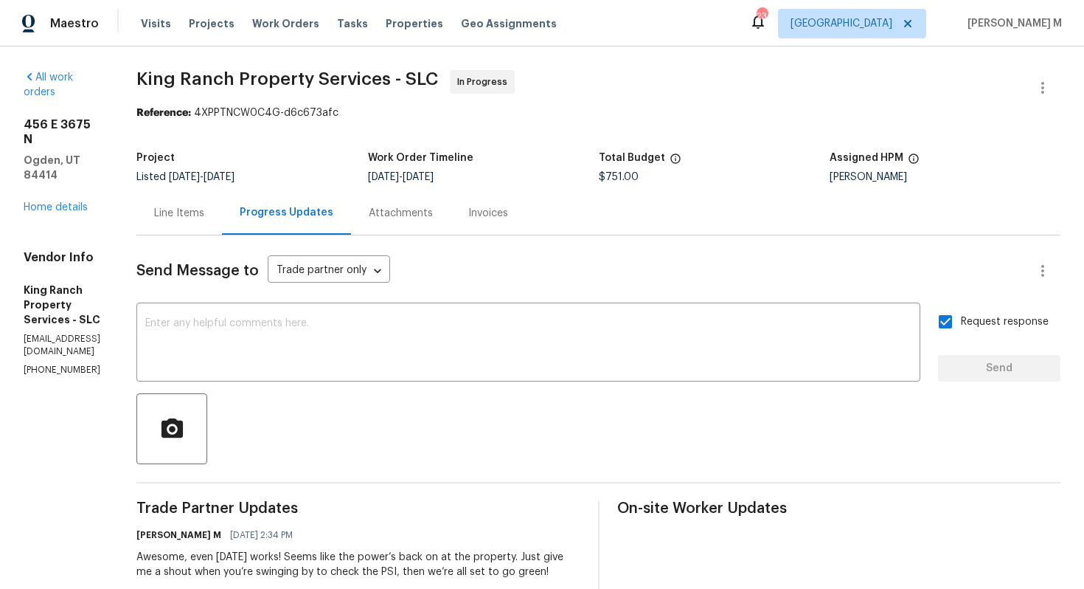
click at [179, 206] on div "Line Items" at bounding box center [179, 213] width 50 height 15
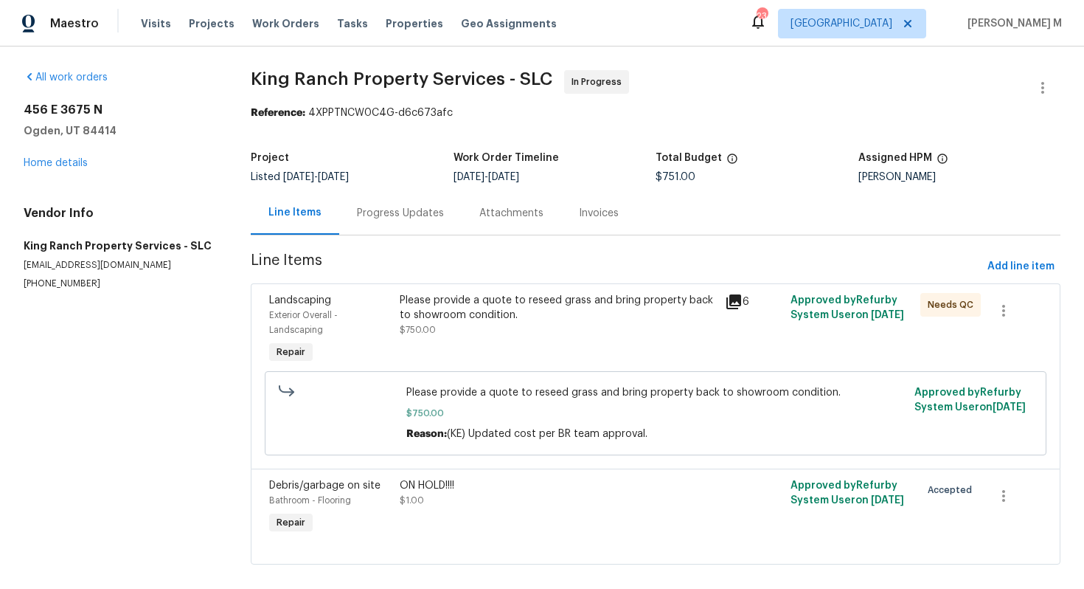
click at [485, 293] on div "Please provide a quote to reseed grass and bring property back to showroom cond…" at bounding box center [558, 308] width 317 height 30
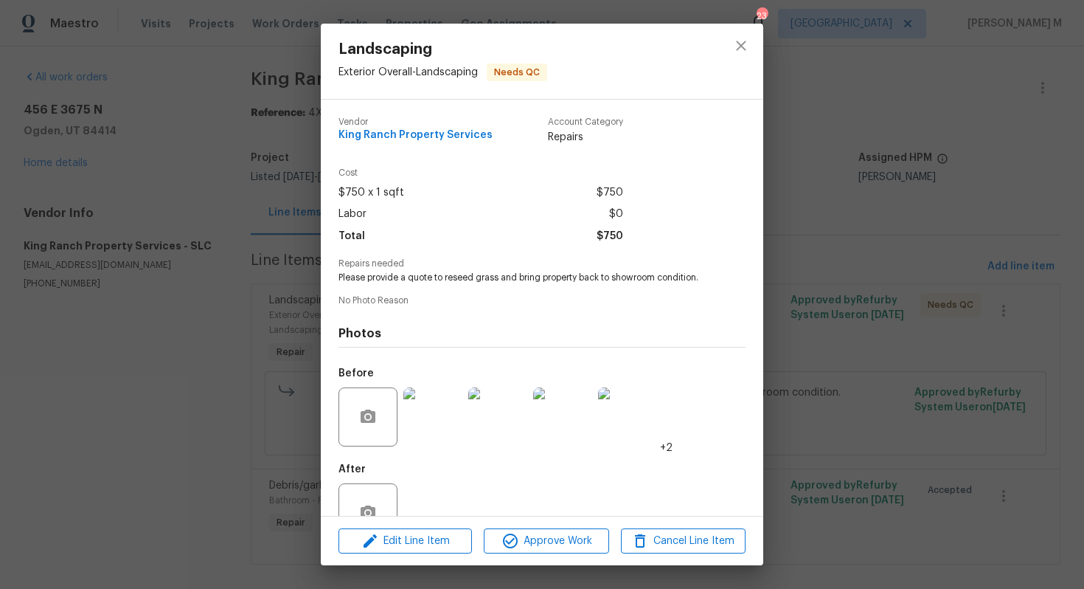
scroll to position [22, 0]
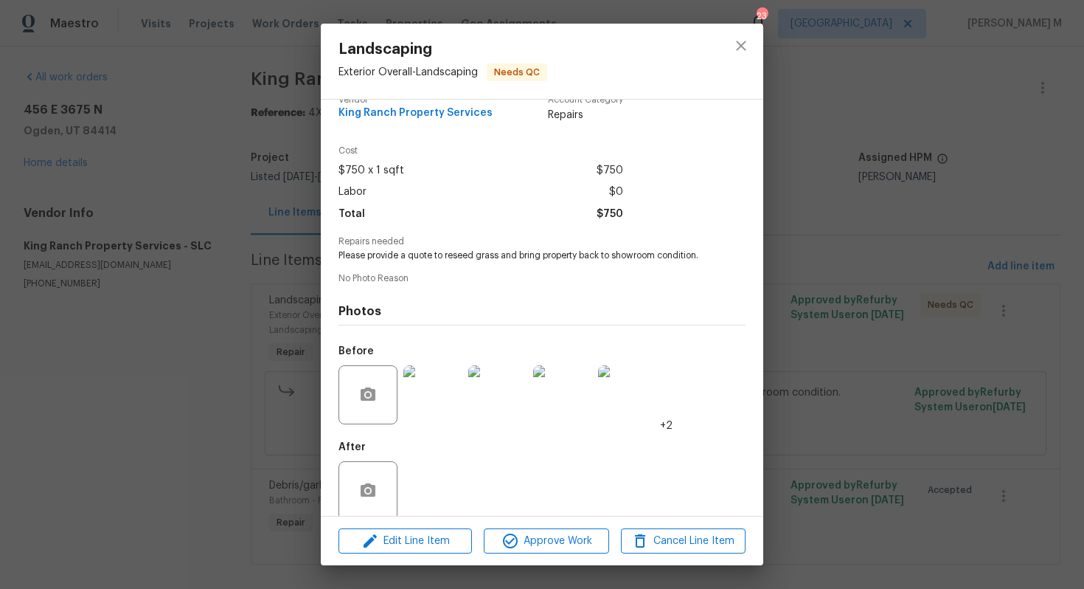
click at [876, 454] on div "Landscaping Exterior Overall - Landscaping Needs QC Vendor King Ranch Property …" at bounding box center [542, 294] width 1084 height 589
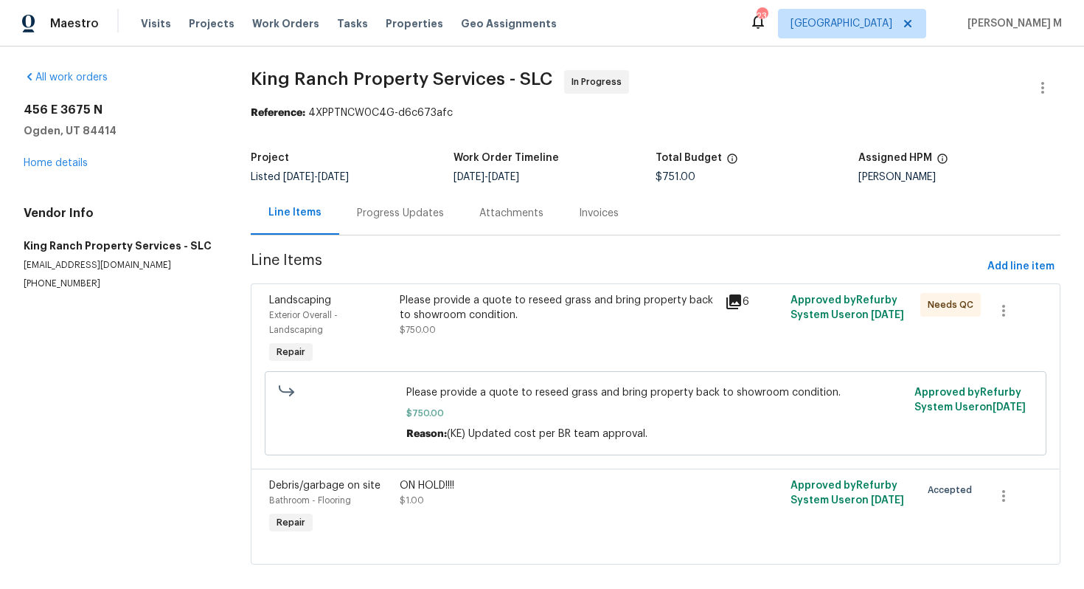
click at [616, 315] on div "Please provide a quote to reseed grass and bring property back to showroom cond…" at bounding box center [558, 315] width 317 height 44
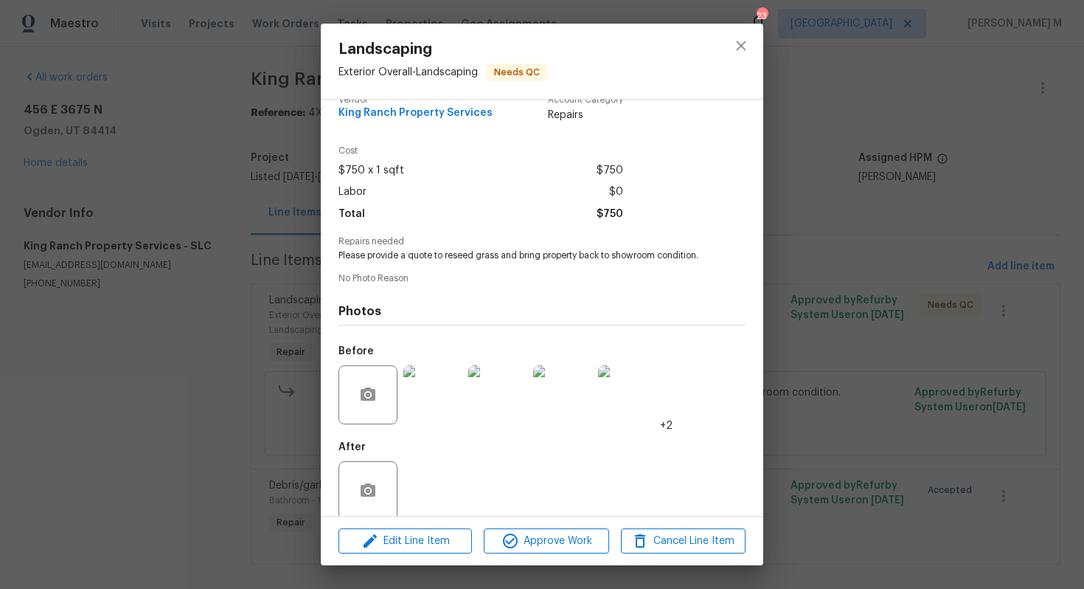
click at [862, 400] on div "Landscaping Exterior Overall - Landscaping Needs QC Vendor King Ranch Property …" at bounding box center [542, 294] width 1084 height 589
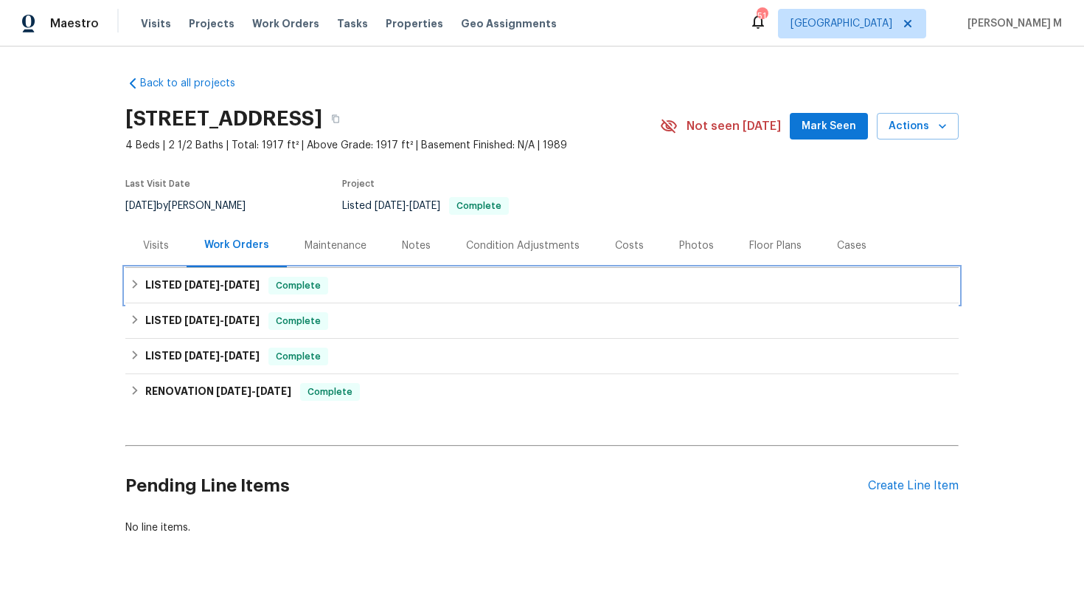
click at [204, 285] on h6 "LISTED [DATE] - [DATE]" at bounding box center [202, 286] width 114 height 18
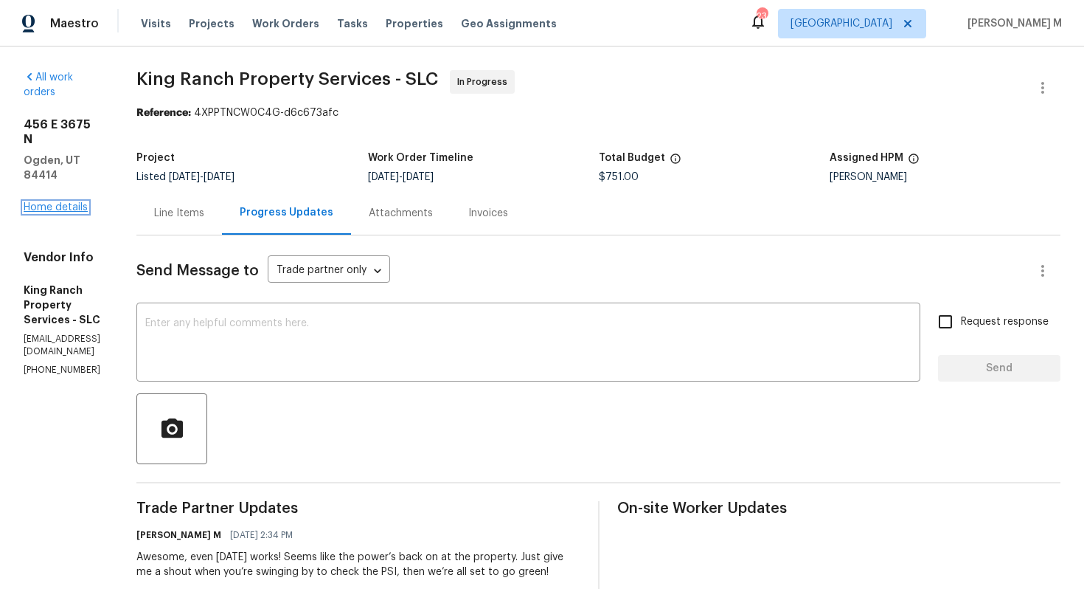
click at [49, 202] on link "Home details" at bounding box center [56, 207] width 64 height 10
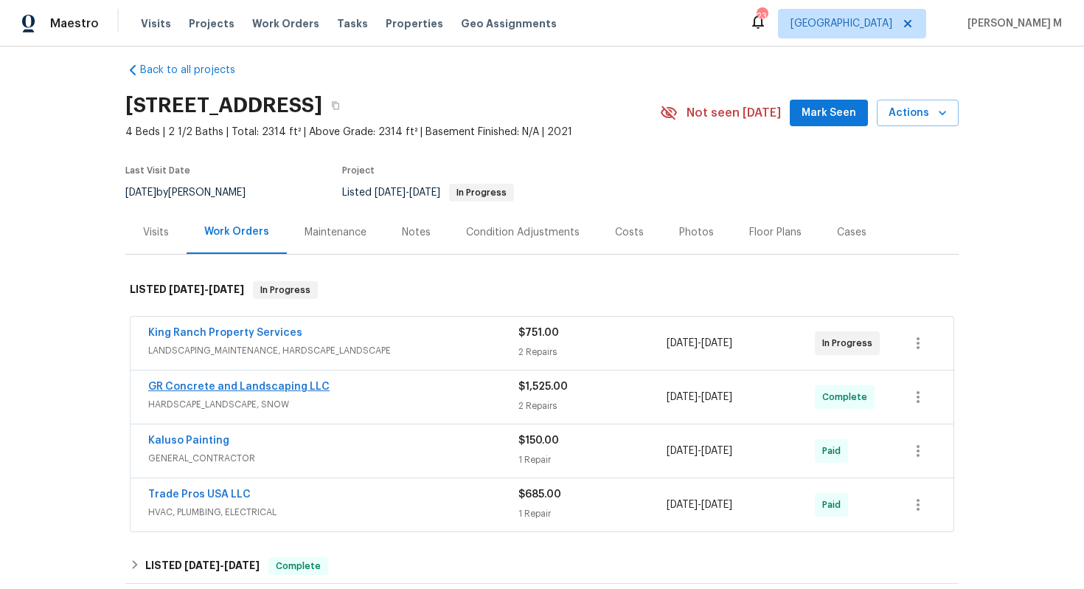
scroll to position [18, 0]
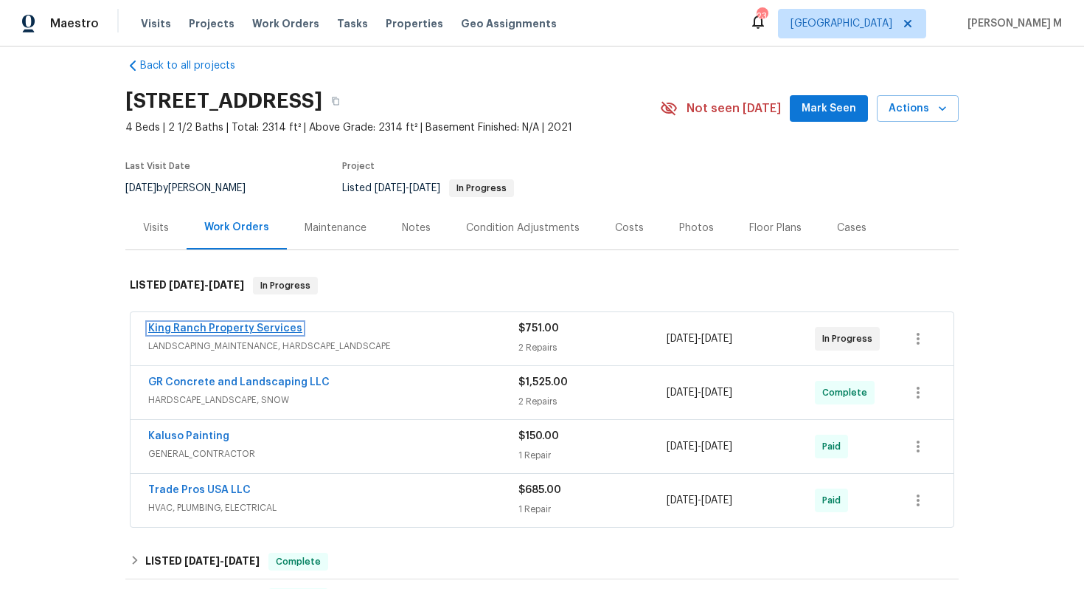
click at [252, 323] on link "King Ranch Property Services" at bounding box center [225, 328] width 154 height 10
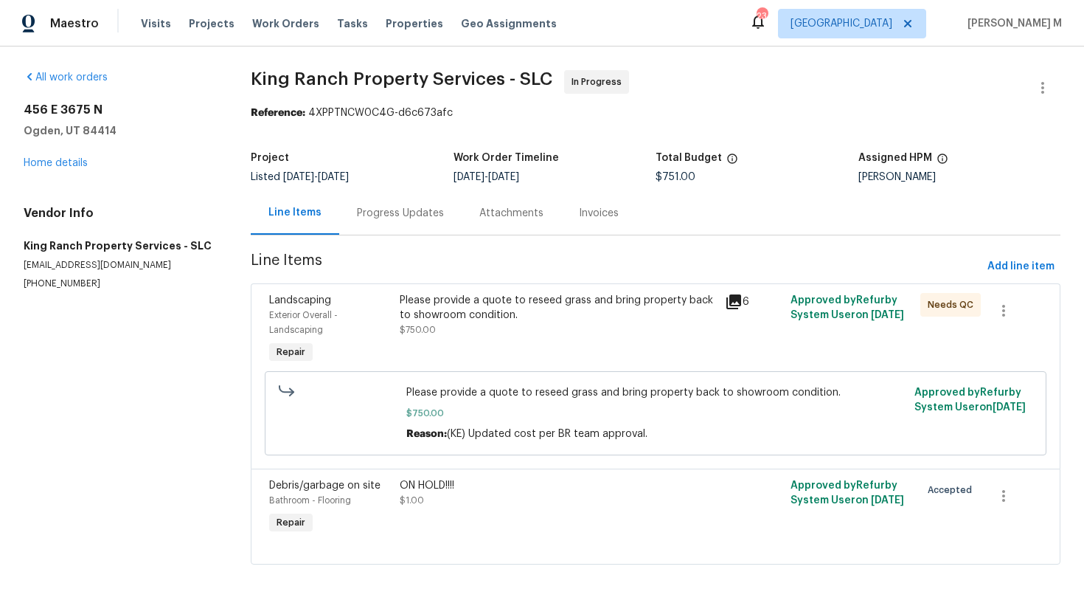
click at [442, 302] on div "Please provide a quote to reseed grass and bring property back to showroom cond…" at bounding box center [558, 308] width 317 height 30
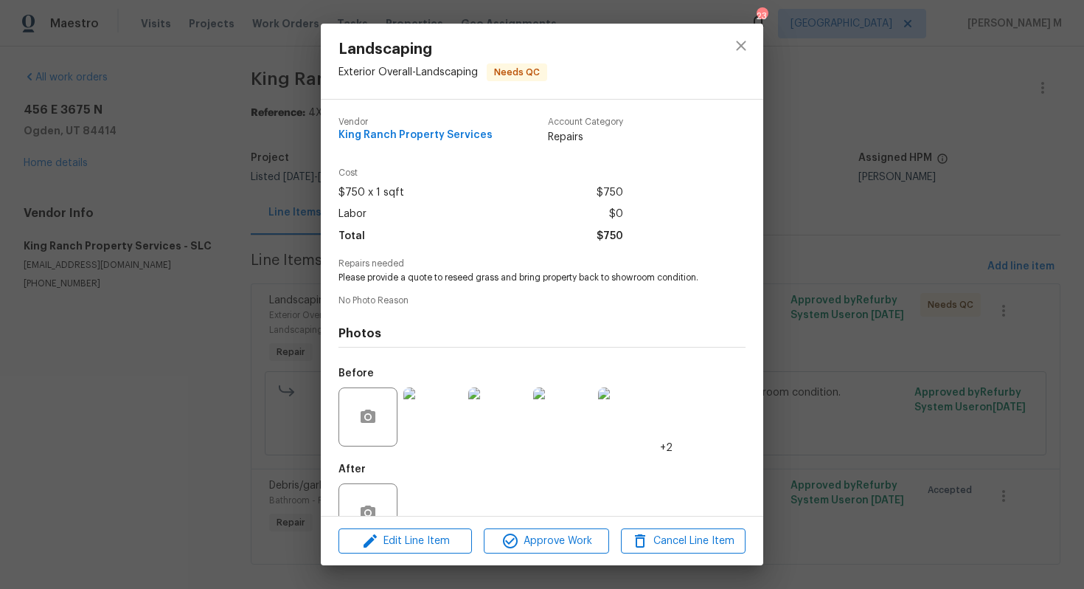
scroll to position [22, 0]
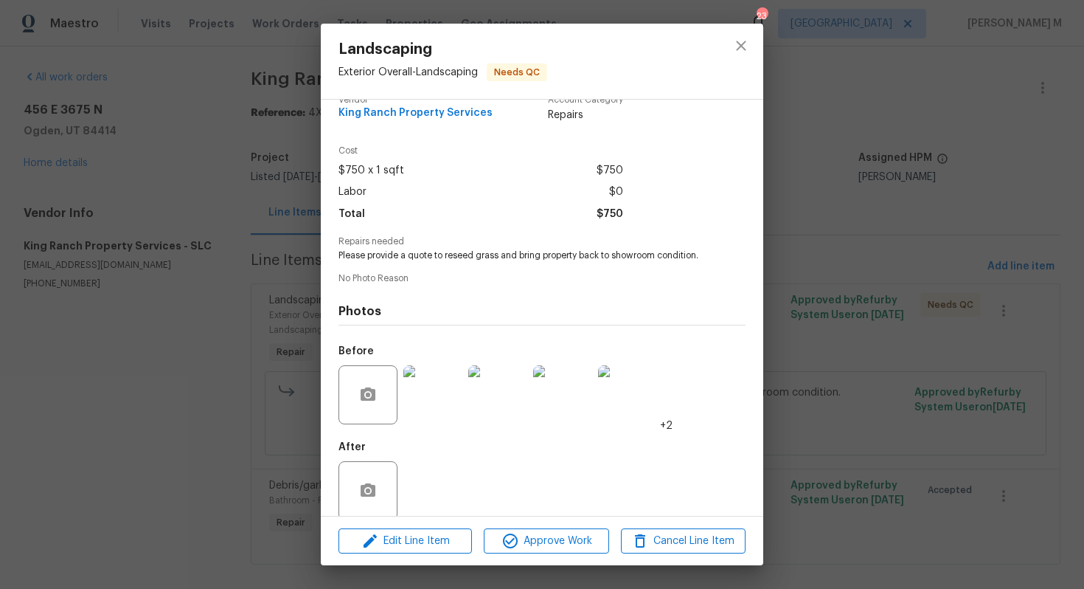
click at [938, 287] on div "Landscaping Exterior Overall - Landscaping Needs QC Vendor King Ranch Property …" at bounding box center [542, 294] width 1084 height 589
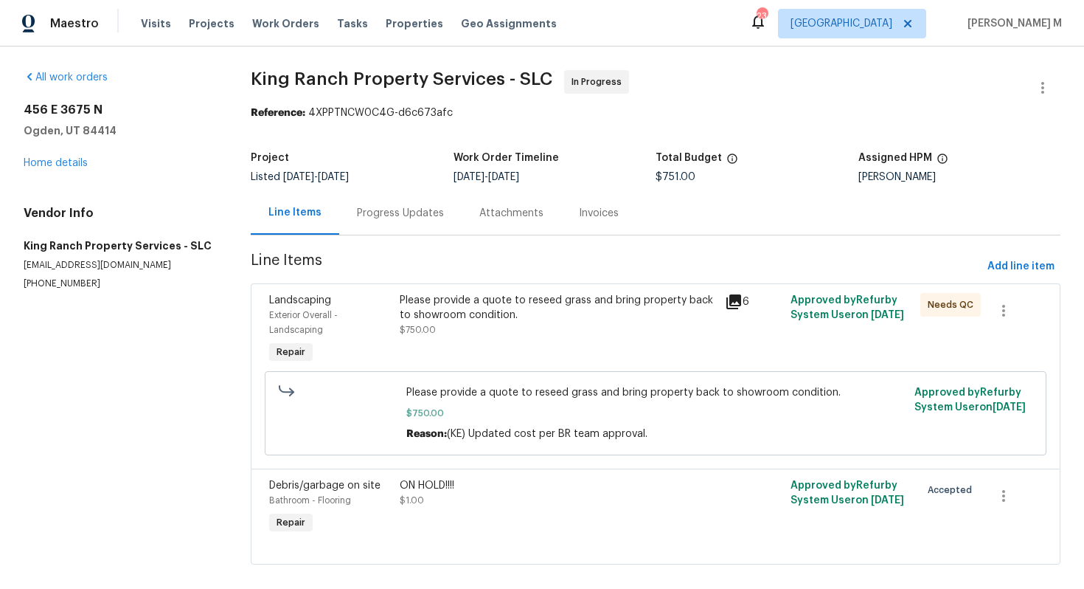
click at [377, 226] on div "Progress Updates" at bounding box center [400, 213] width 122 height 44
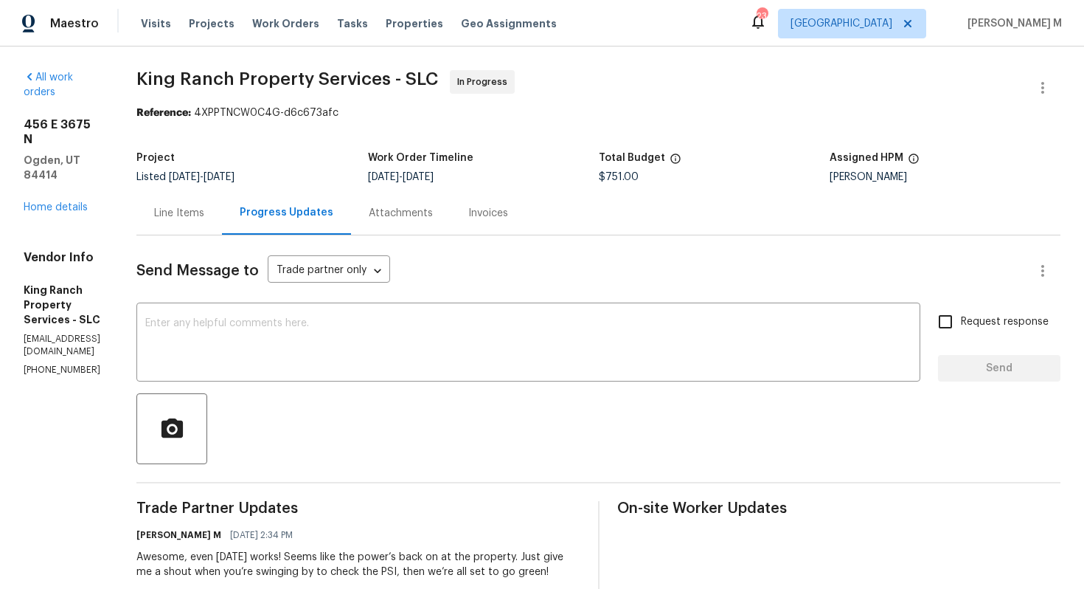
click at [185, 224] on div "Line Items" at bounding box center [179, 213] width 86 height 44
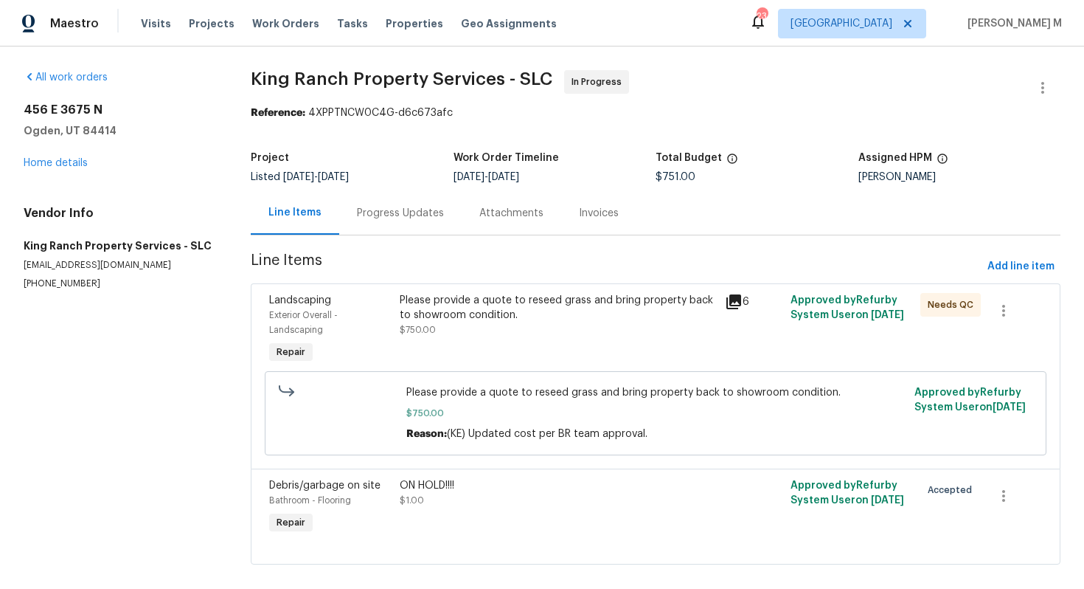
click at [458, 304] on div "Please provide a quote to reseed grass and bring property back to showroom cond…" at bounding box center [558, 308] width 317 height 30
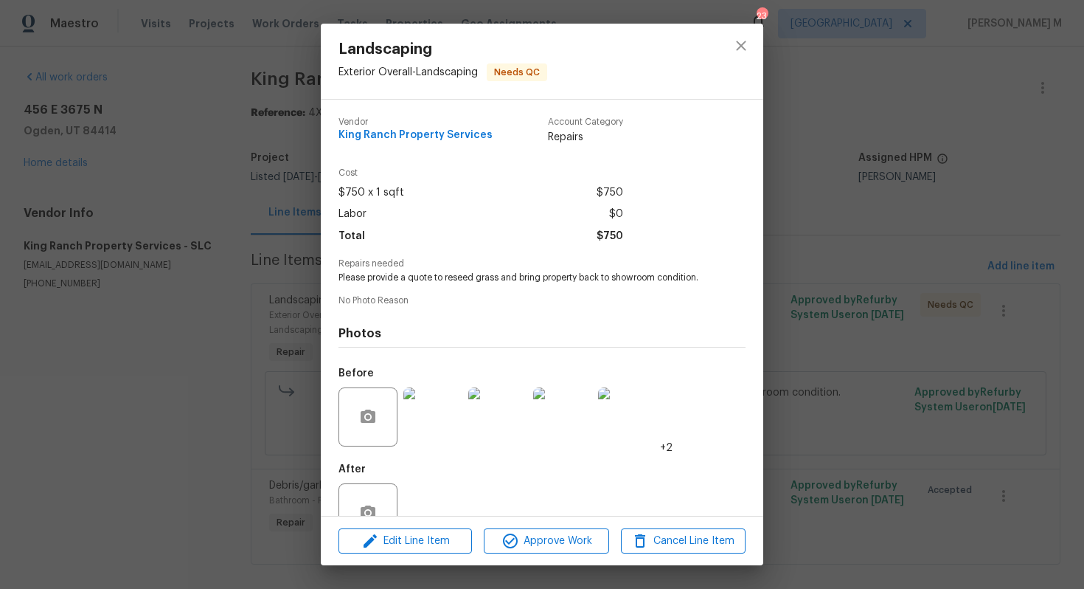
scroll to position [22, 0]
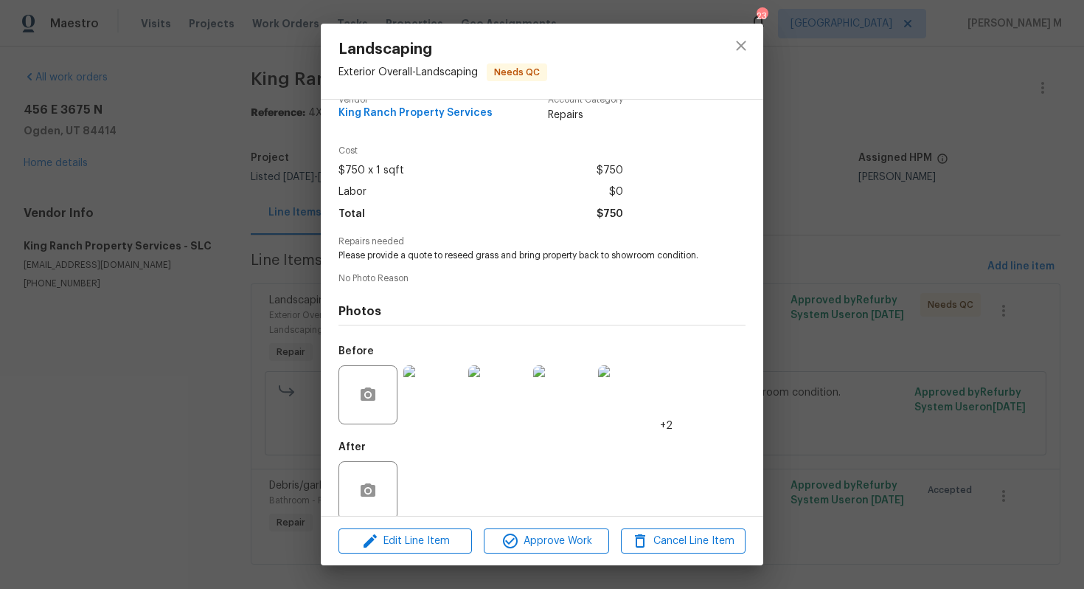
click at [795, 347] on div "Landscaping Exterior Overall - Landscaping Needs QC Vendor King Ranch Property …" at bounding box center [542, 294] width 1084 height 589
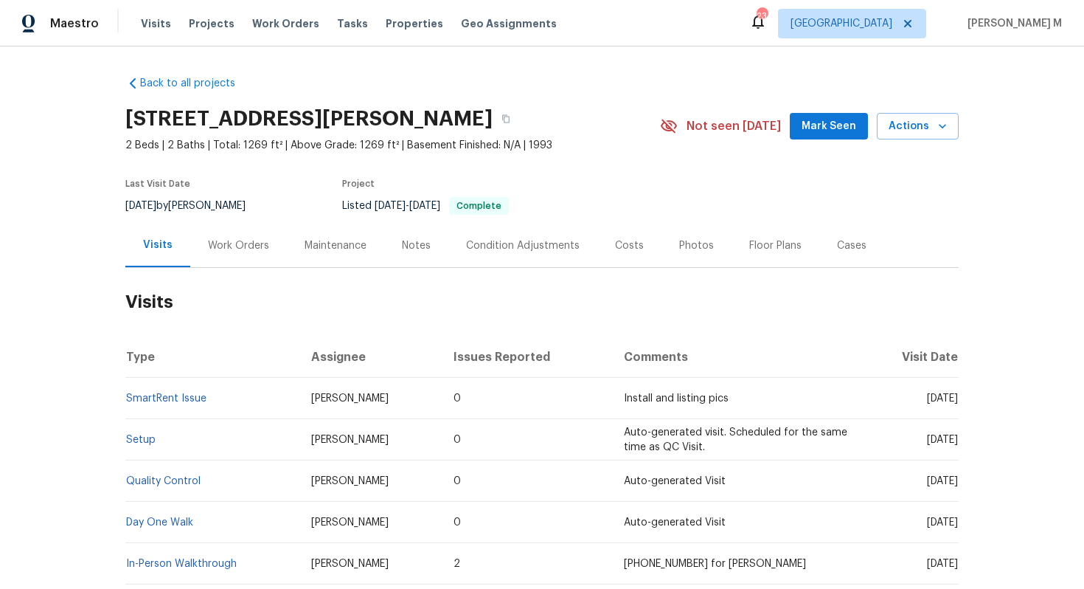
click at [245, 238] on div "Work Orders" at bounding box center [238, 245] width 61 height 15
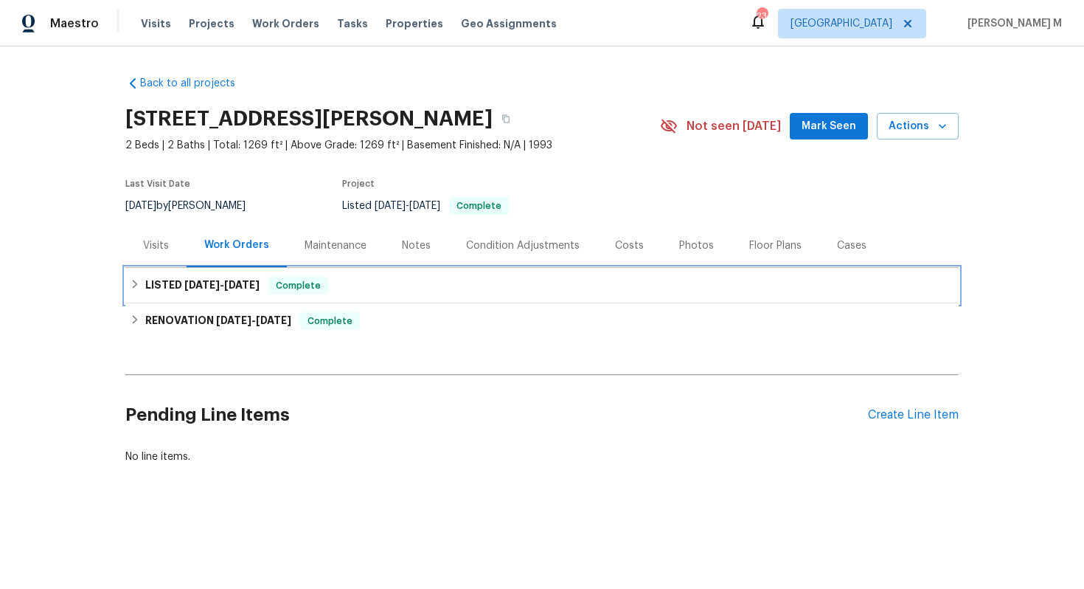
click at [212, 286] on h6 "LISTED 7/25/25 - 7/26/25" at bounding box center [202, 286] width 114 height 18
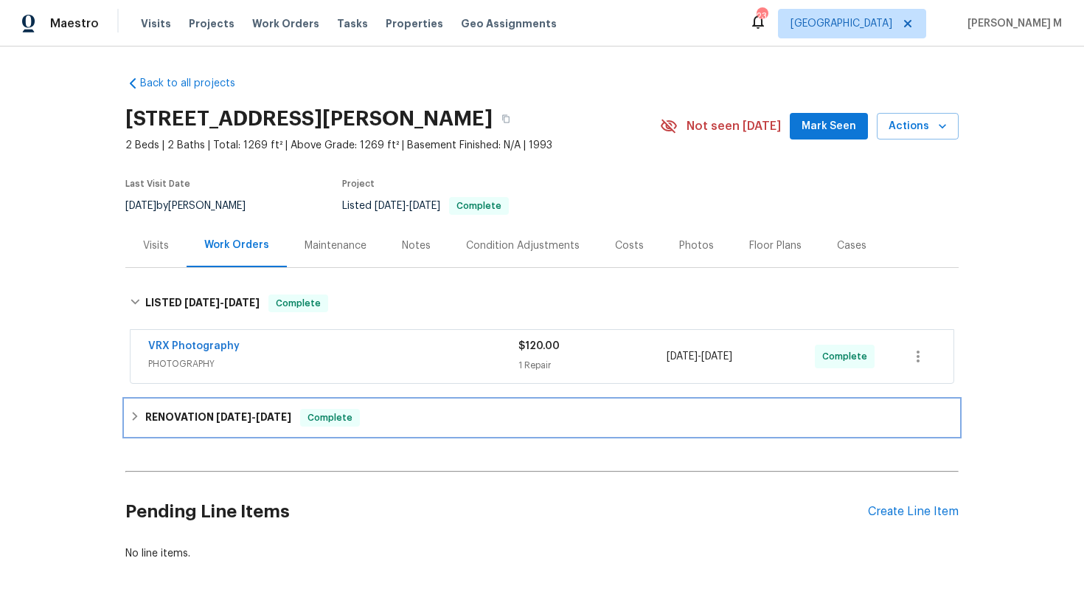
click at [193, 409] on h6 "RENOVATION 6/30/25 - 7/22/25" at bounding box center [218, 418] width 146 height 18
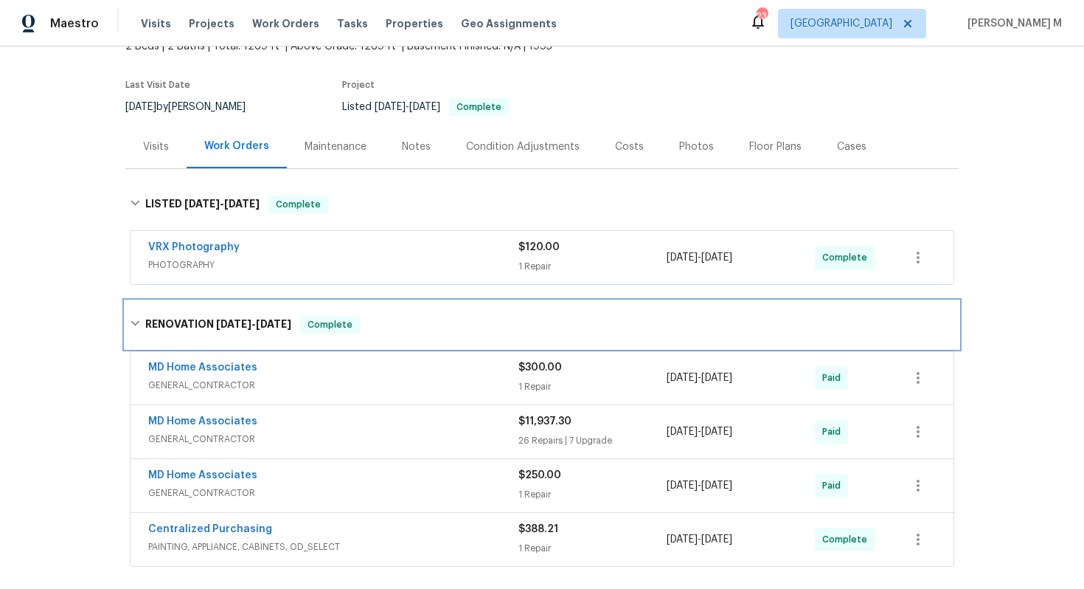
scroll to position [78, 0]
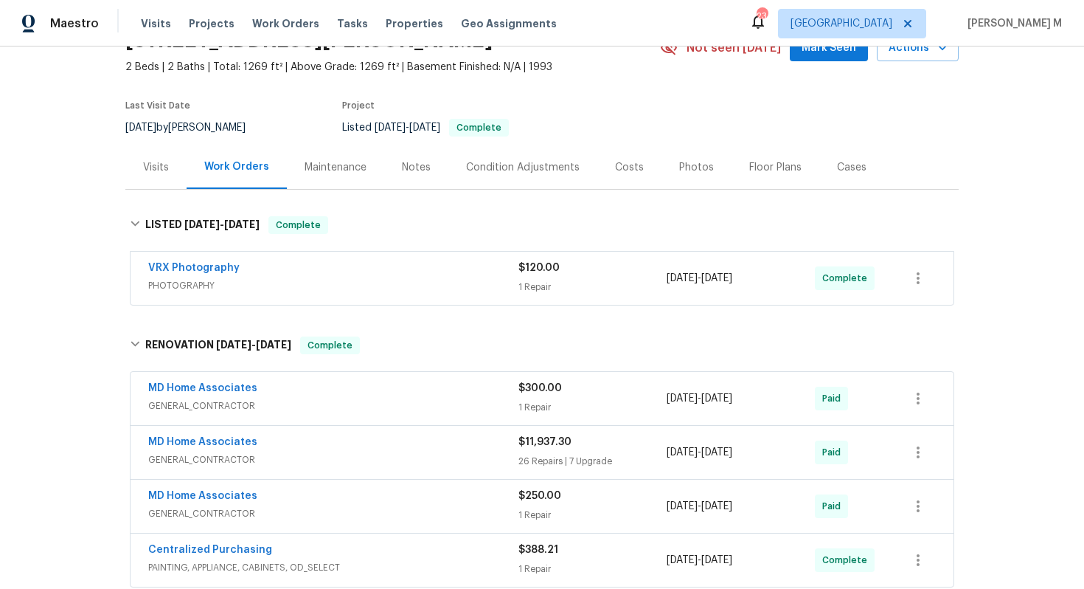
click at [324, 160] on div "Maintenance" at bounding box center [336, 167] width 62 height 15
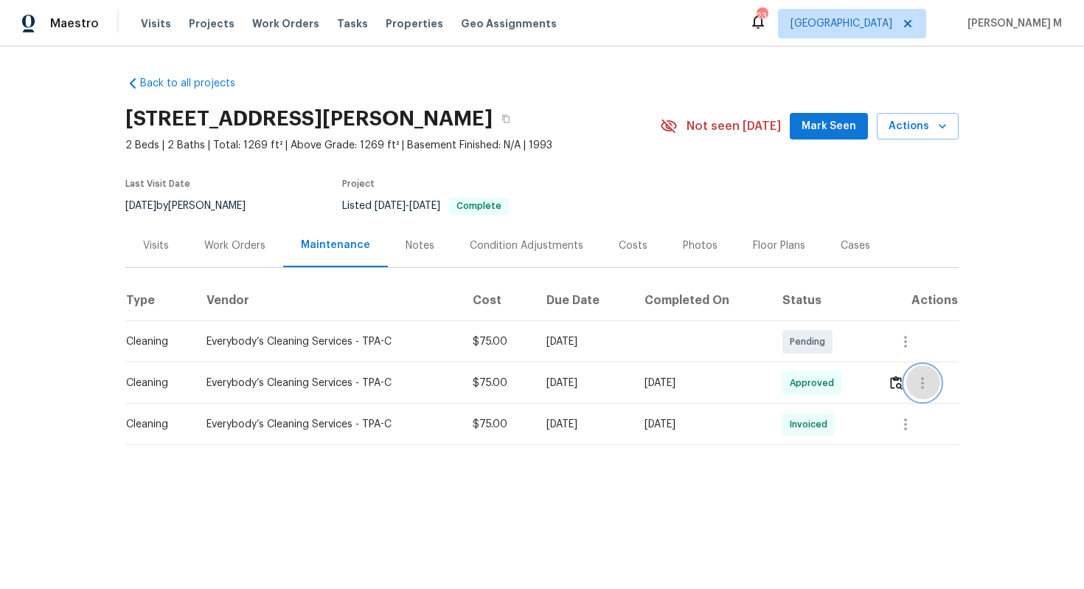
click at [910, 376] on button "button" at bounding box center [922, 382] width 35 height 35
click at [901, 377] on div at bounding box center [542, 294] width 1084 height 589
click at [901, 377] on img "button" at bounding box center [896, 383] width 13 height 14
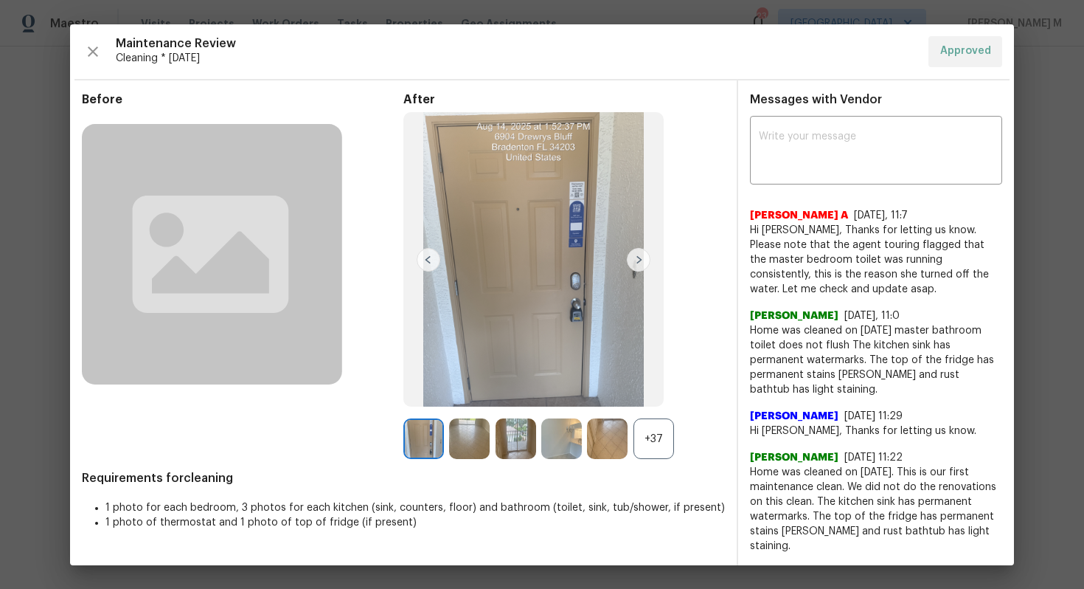
click at [538, 400] on img at bounding box center [534, 259] width 260 height 294
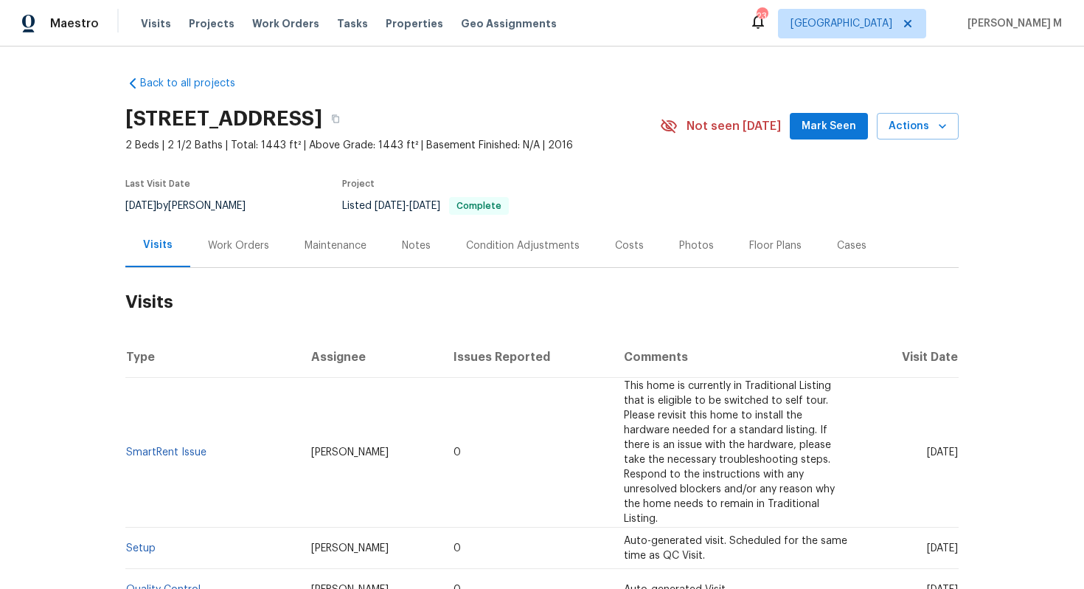
click at [223, 242] on div "Work Orders" at bounding box center [238, 245] width 61 height 15
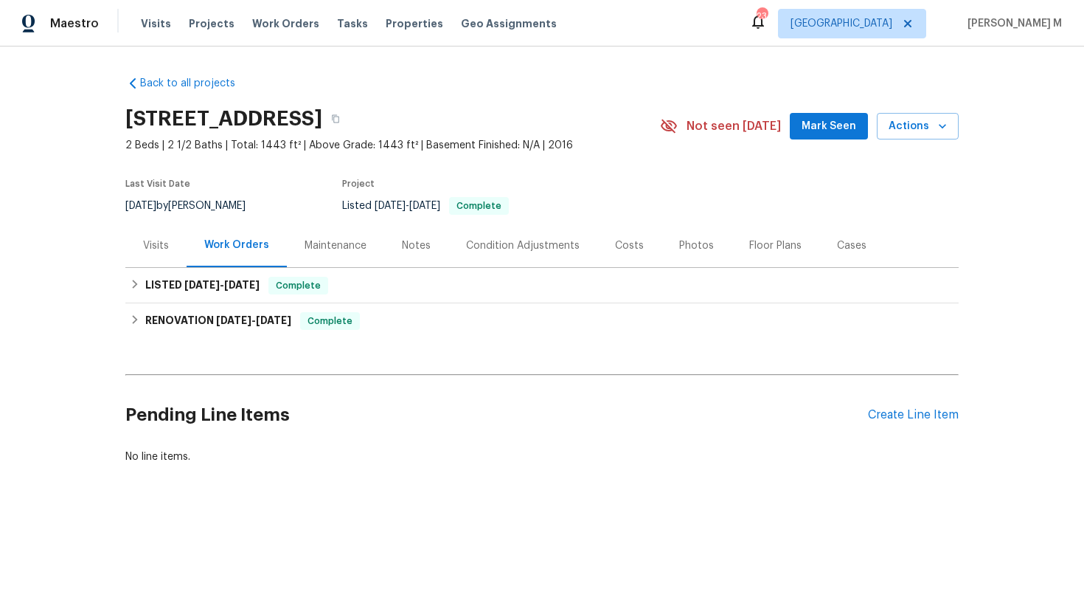
click at [224, 253] on div "Work Orders" at bounding box center [237, 246] width 100 height 44
click at [344, 252] on div "Maintenance" at bounding box center [335, 246] width 97 height 44
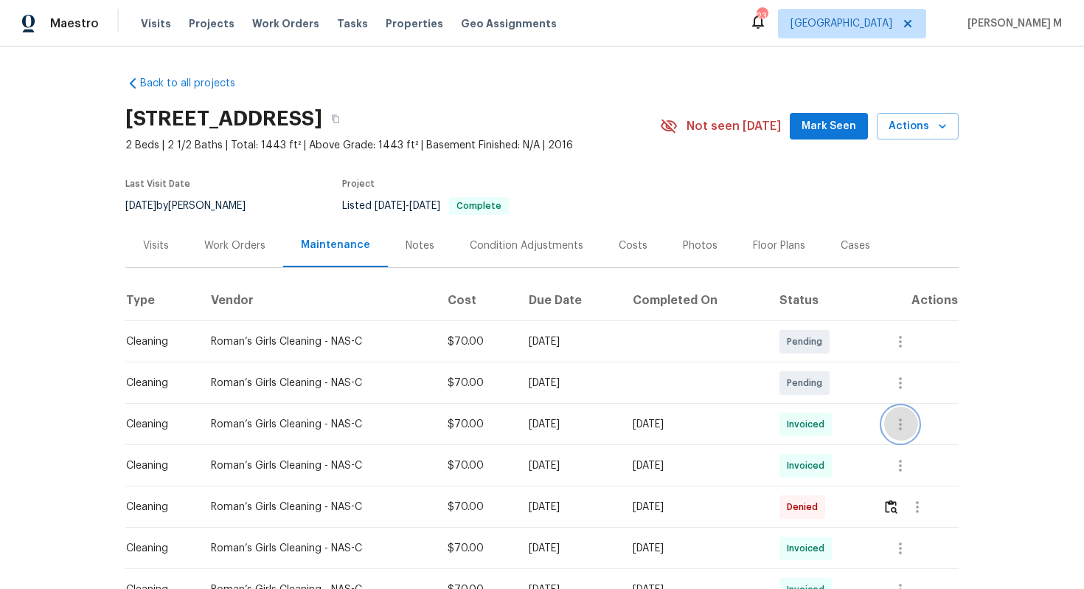
click at [918, 419] on button "button" at bounding box center [900, 423] width 35 height 35
click at [916, 429] on li "View details" at bounding box center [939, 441] width 103 height 24
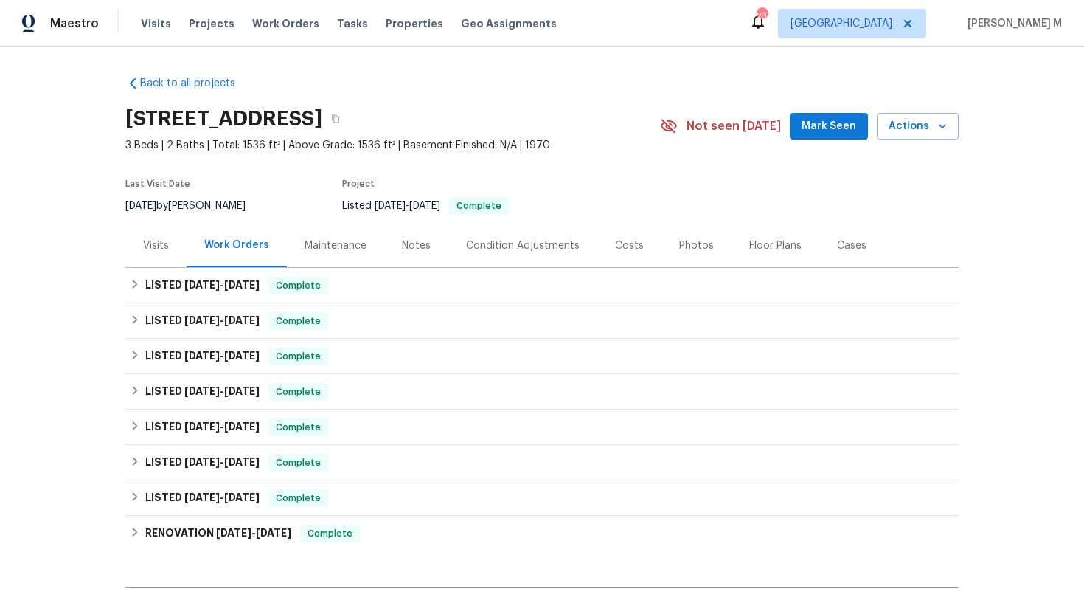
click at [326, 240] on div "Maintenance" at bounding box center [336, 245] width 62 height 15
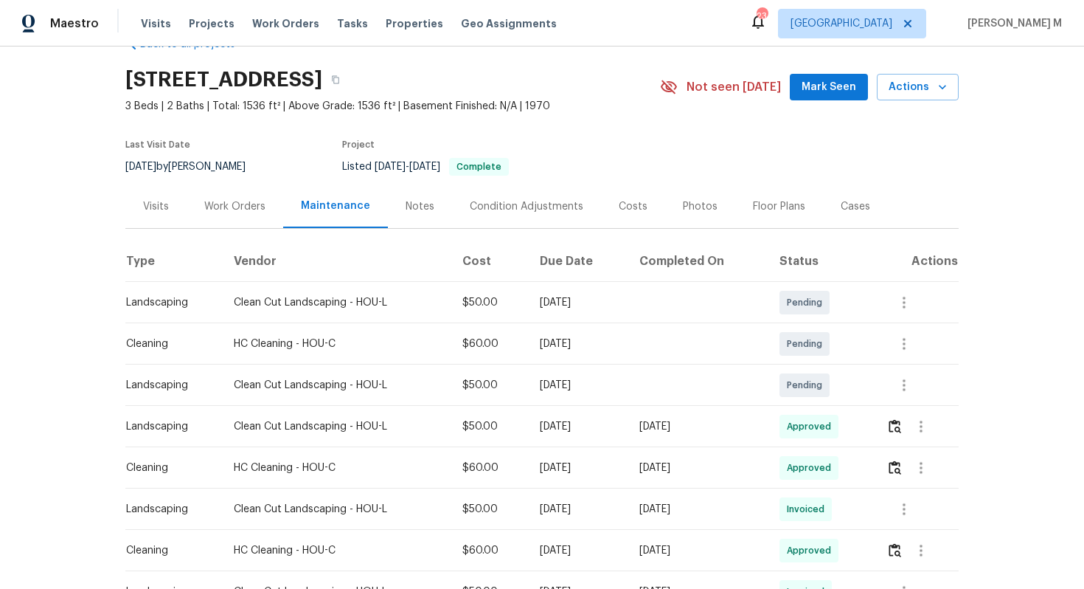
scroll to position [43, 0]
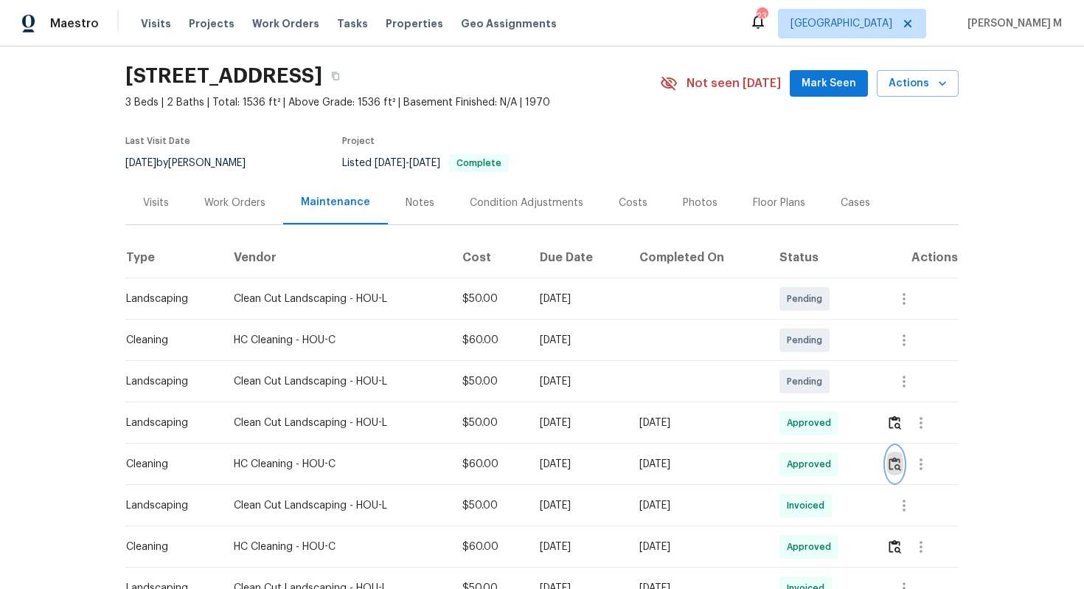
click at [899, 449] on button "button" at bounding box center [895, 463] width 17 height 35
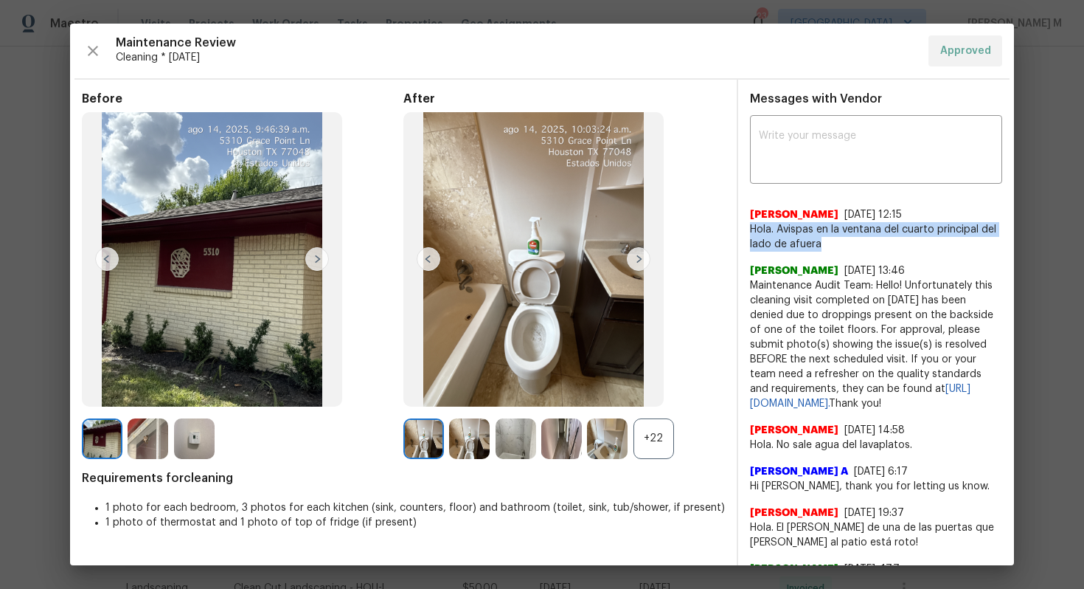
drag, startPoint x: 749, startPoint y: 224, endPoint x: 826, endPoint y: 240, distance: 78.3
click at [826, 240] on span "Hola. Avispas en la ventana del cuarto principal del lado de afuera" at bounding box center [876, 237] width 252 height 30
copy span "Hola. Avispas en la ventana del cuarto principal del lado de afuera"
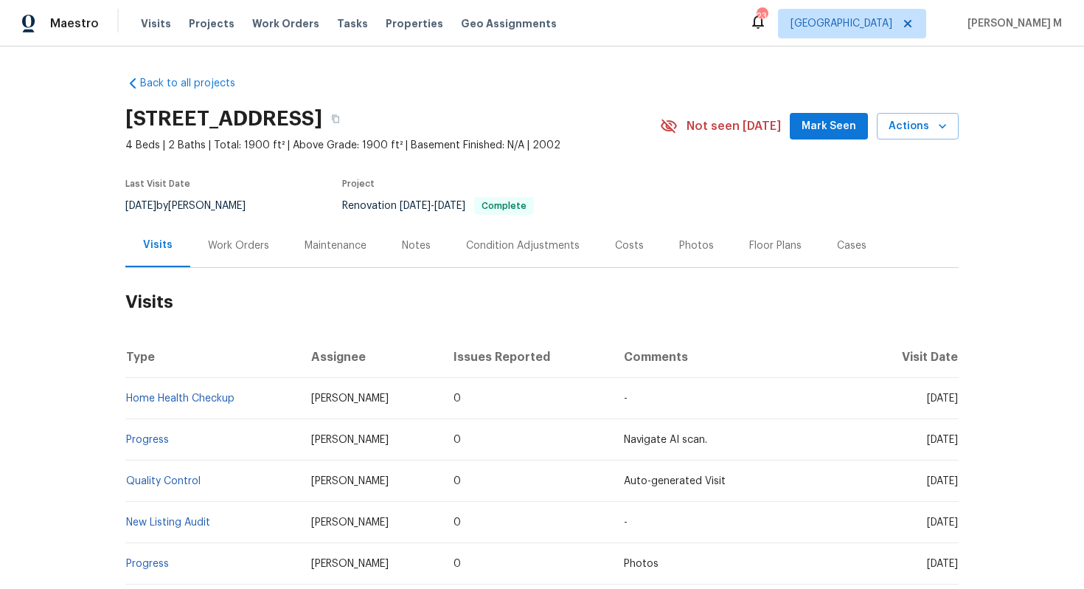
click at [220, 247] on div "Work Orders" at bounding box center [238, 246] width 97 height 44
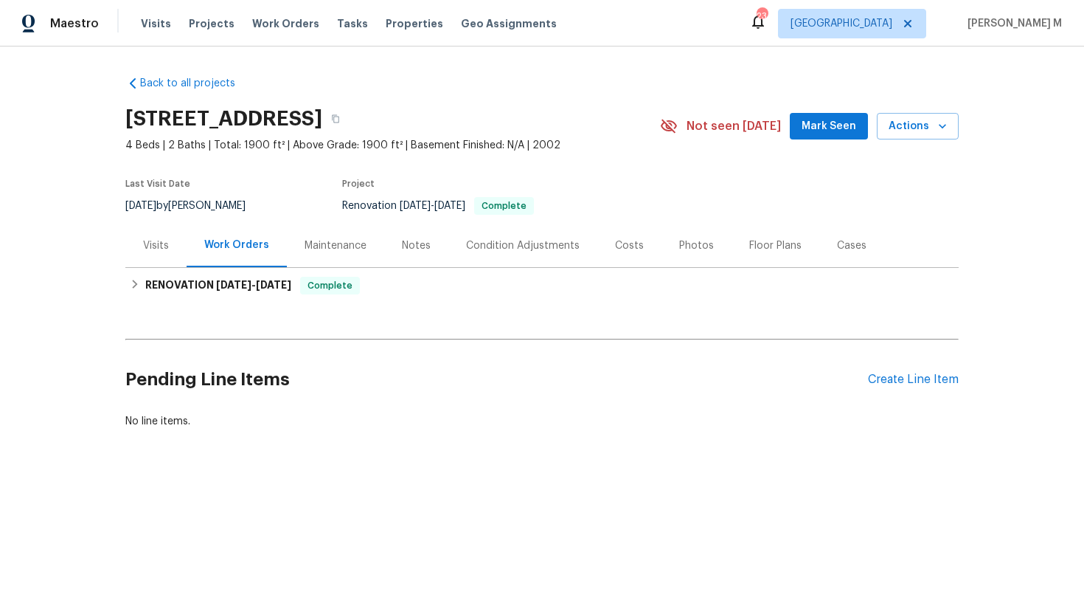
click at [593, 124] on div "[STREET_ADDRESS]" at bounding box center [392, 119] width 535 height 38
drag, startPoint x: 567, startPoint y: 117, endPoint x: 125, endPoint y: 117, distance: 441.9
click at [125, 117] on div "Back to all projects [STREET_ADDRESS] 4 Beds | 2 Baths | Total: 1900 ft² | Abov…" at bounding box center [542, 287] width 1084 height 482
drag, startPoint x: 125, startPoint y: 117, endPoint x: 421, endPoint y: 118, distance: 296.6
click at [421, 118] on div "Back to all projects [STREET_ADDRESS] 4 Beds | 2 Baths | Total: 1900 ft² | Abov…" at bounding box center [542, 287] width 1084 height 482
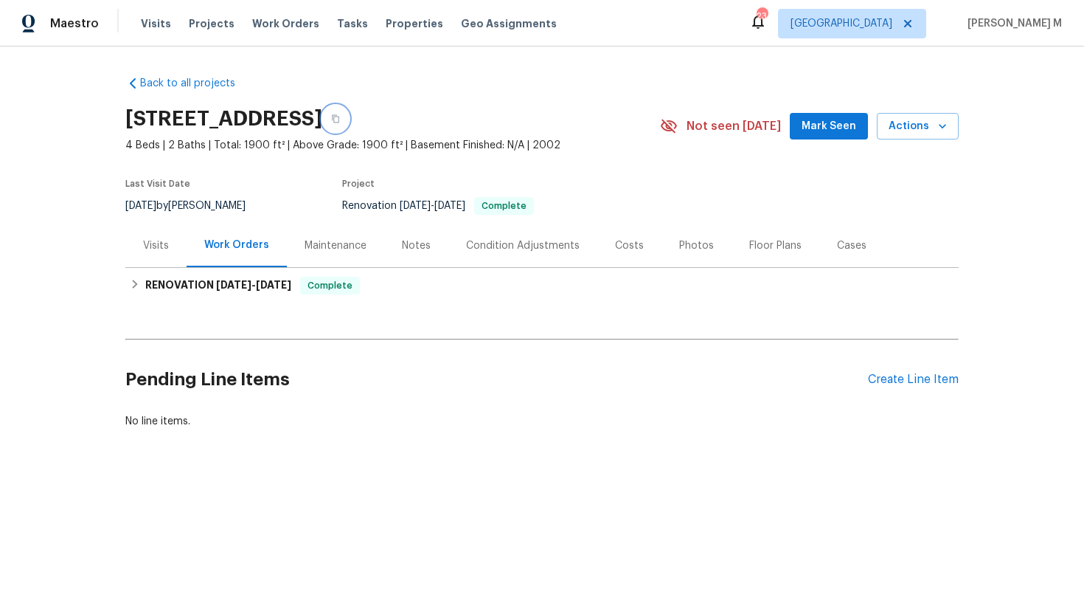
drag, startPoint x: 549, startPoint y: 111, endPoint x: 257, endPoint y: 110, distance: 292.1
click at [257, 110] on div "[STREET_ADDRESS]" at bounding box center [392, 119] width 535 height 38
click at [170, 111] on h2 "[STREET_ADDRESS]" at bounding box center [223, 118] width 197 height 15
drag, startPoint x: 124, startPoint y: 114, endPoint x: 547, endPoint y: 110, distance: 422.7
click at [547, 110] on div "Back to all projects [STREET_ADDRESS] 4 Beds | 2 Baths | Total: 1900 ft² | Abov…" at bounding box center [542, 287] width 1084 height 482
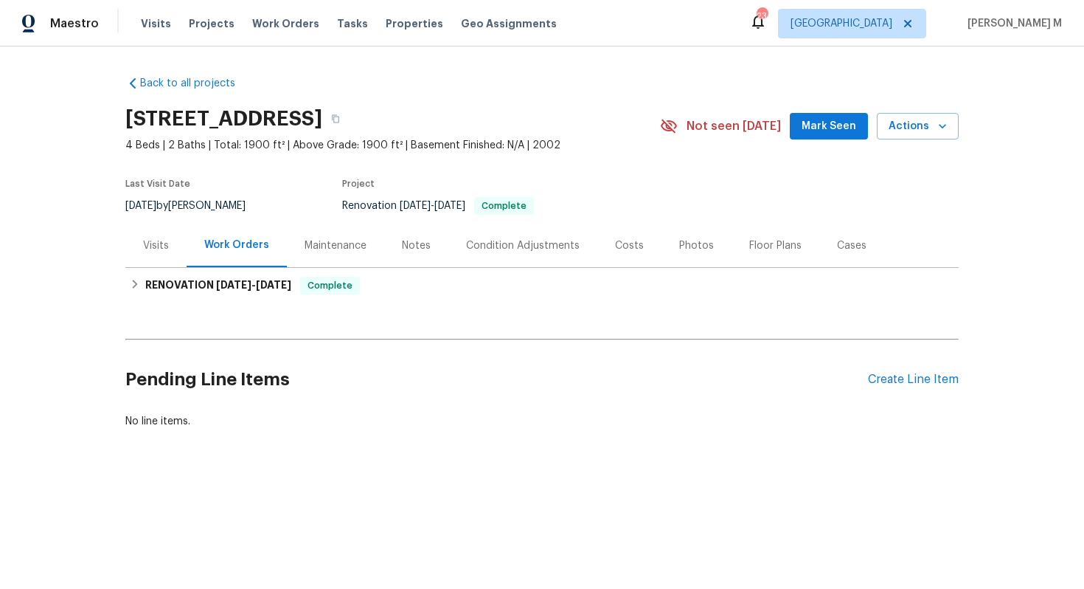
click at [500, 80] on div "Back to all projects [STREET_ADDRESS] 4 Beds | 2 Baths | Total: 1900 ft² | Abov…" at bounding box center [542, 252] width 834 height 376
click at [366, 145] on span "4 Beds | 2 Baths | Total: 1900 ft² | Above Grade: 1900 ft² | Basement Finished:…" at bounding box center [392, 145] width 535 height 15
click at [322, 123] on h2 "[STREET_ADDRESS]" at bounding box center [223, 118] width 197 height 15
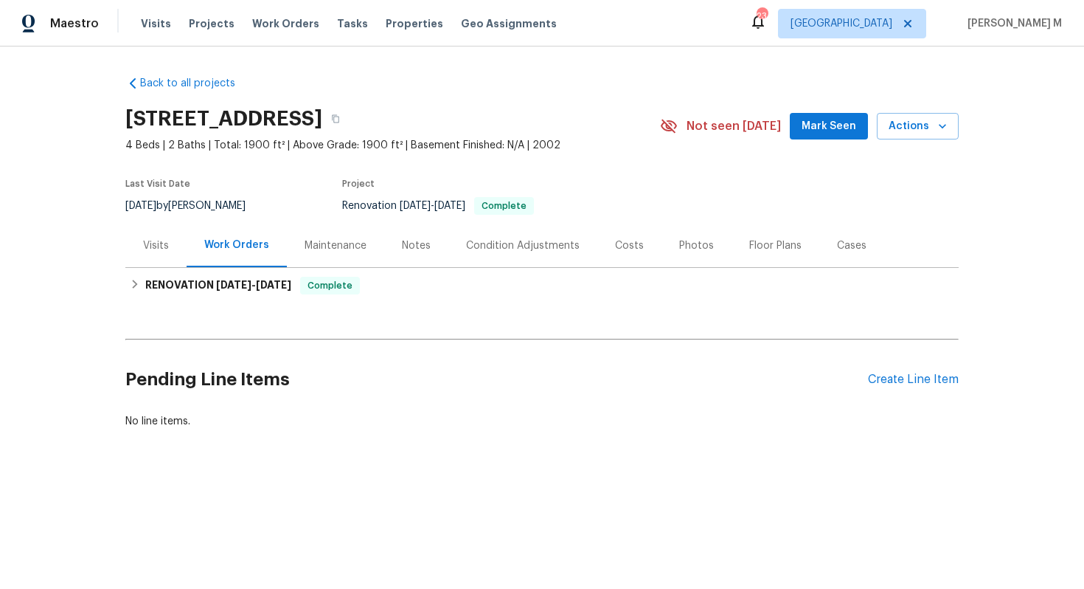
click at [280, 159] on section "[STREET_ADDRESS] 4 Beds | 2 Baths | Total: 1900 ft² | Above Grade: 1900 ft² | B…" at bounding box center [542, 162] width 834 height 124
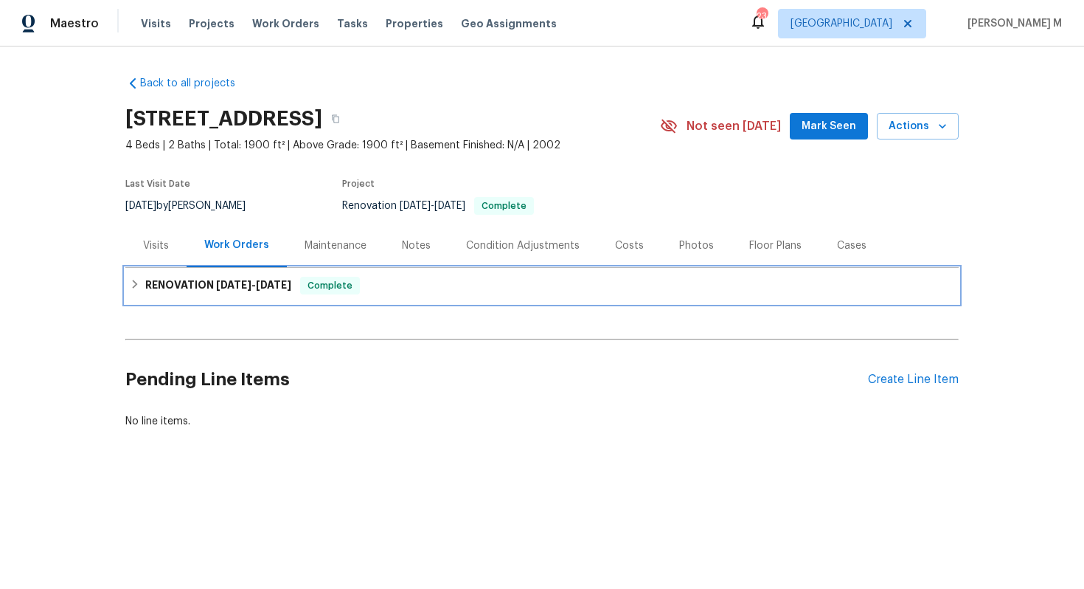
click at [285, 280] on span "[DATE]" at bounding box center [273, 285] width 35 height 10
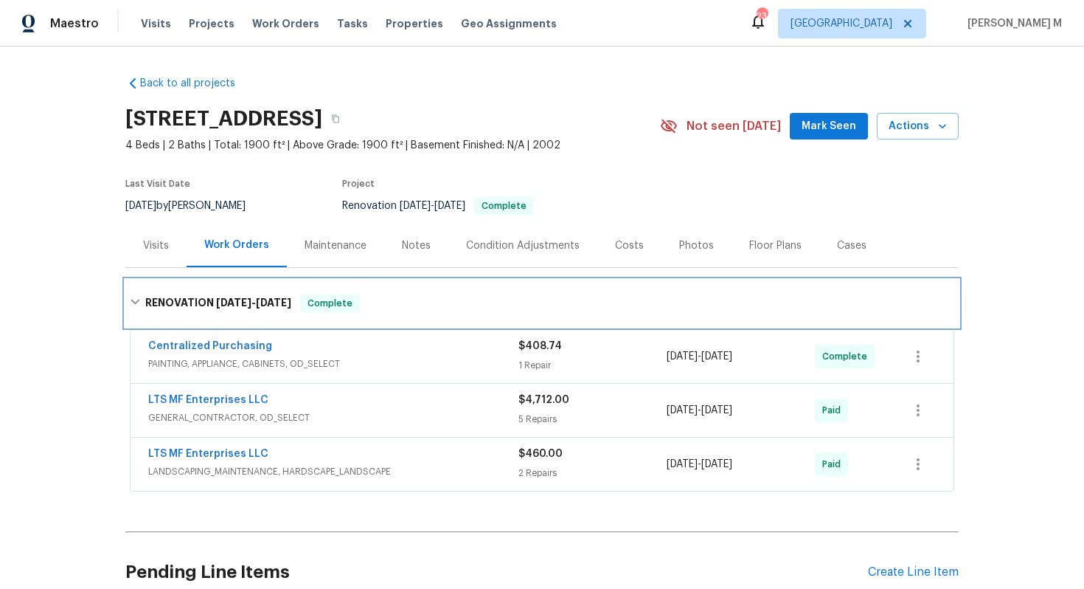
click at [249, 294] on h6 "RENOVATION 4/18/25 - 4/25/25" at bounding box center [218, 303] width 146 height 18
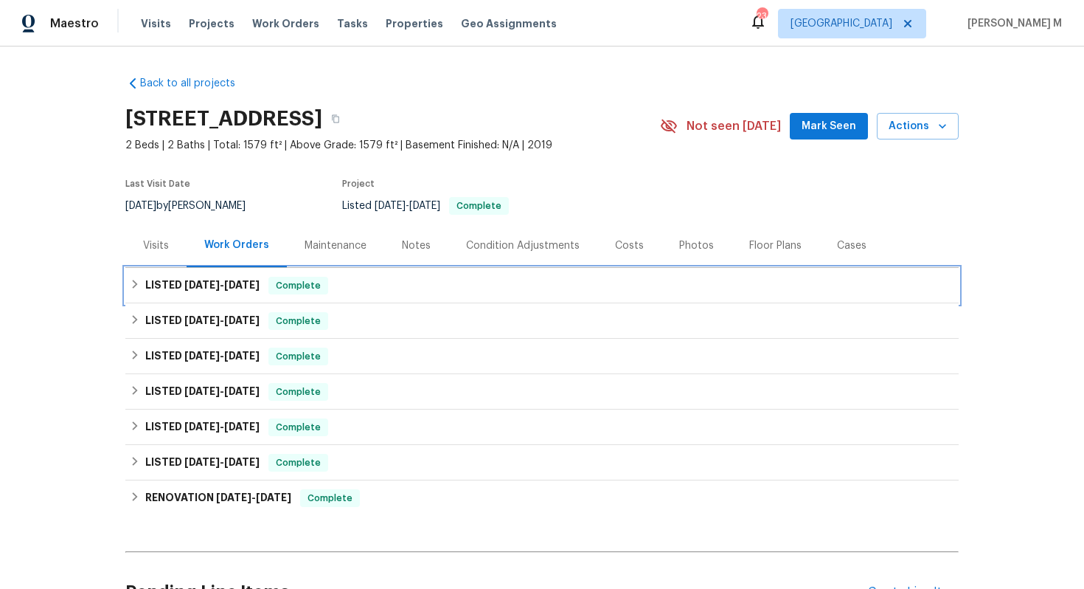
click at [221, 294] on div "LISTED 6/23/25 - 6/25/25 Complete" at bounding box center [542, 285] width 834 height 35
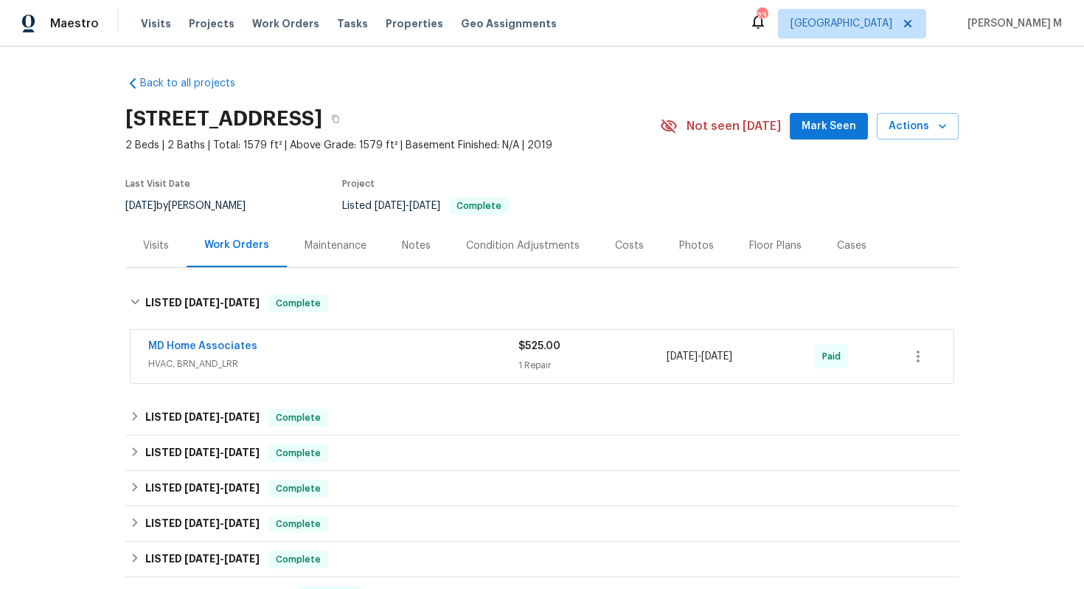
click at [203, 380] on div "Back to all projects 7615 Campus Cv, Sarasota, FL 34243 2 Beds | 2 Baths | Tota…" at bounding box center [542, 498] width 834 height 868
click at [206, 358] on span "HVAC, BRN_AND_LRR" at bounding box center [333, 363] width 370 height 15
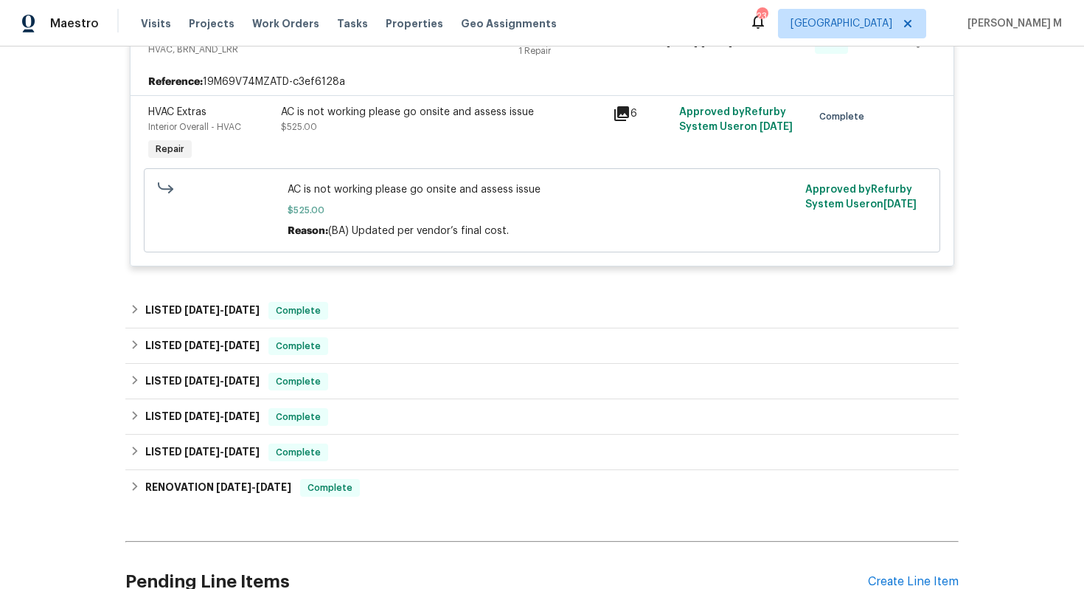
scroll to position [339, 0]
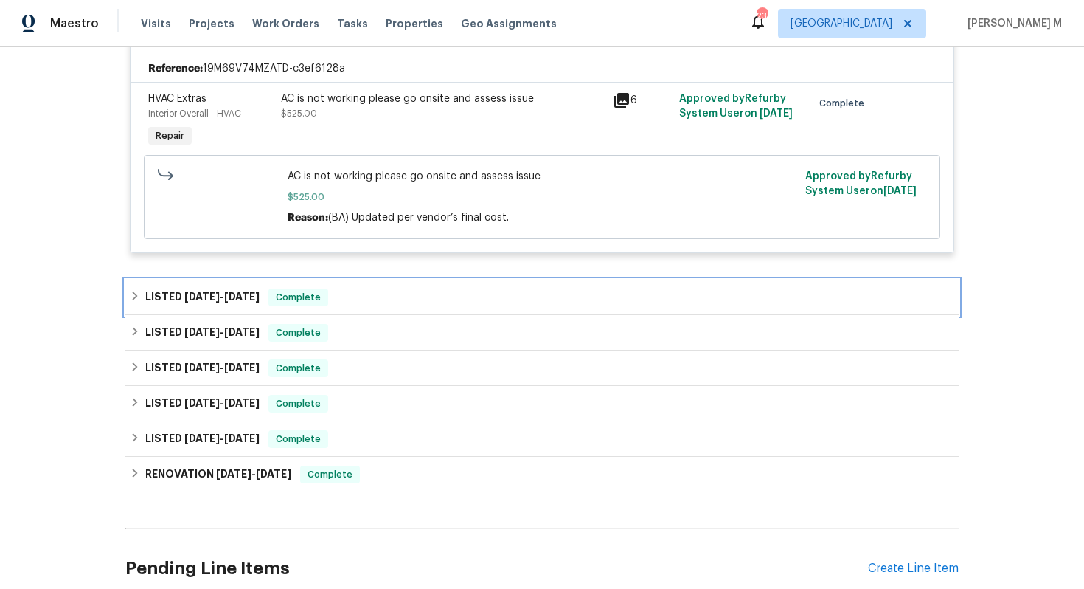
click at [167, 288] on h6 "LISTED 6/14/25 - 6/19/25" at bounding box center [202, 297] width 114 height 18
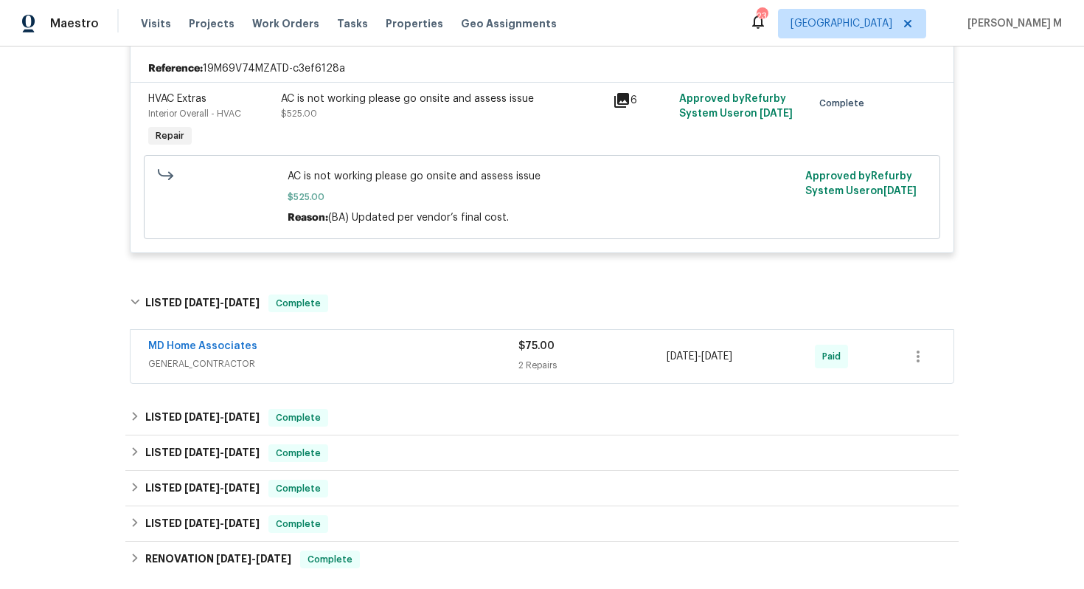
click at [212, 356] on span "GENERAL_CONTRACTOR" at bounding box center [333, 363] width 370 height 15
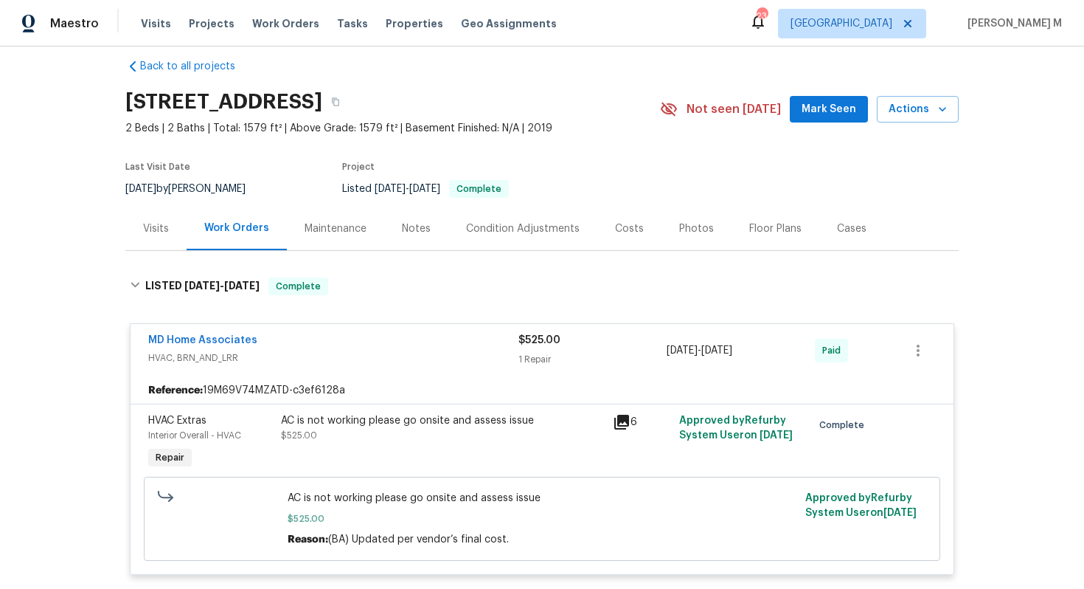
scroll to position [0, 0]
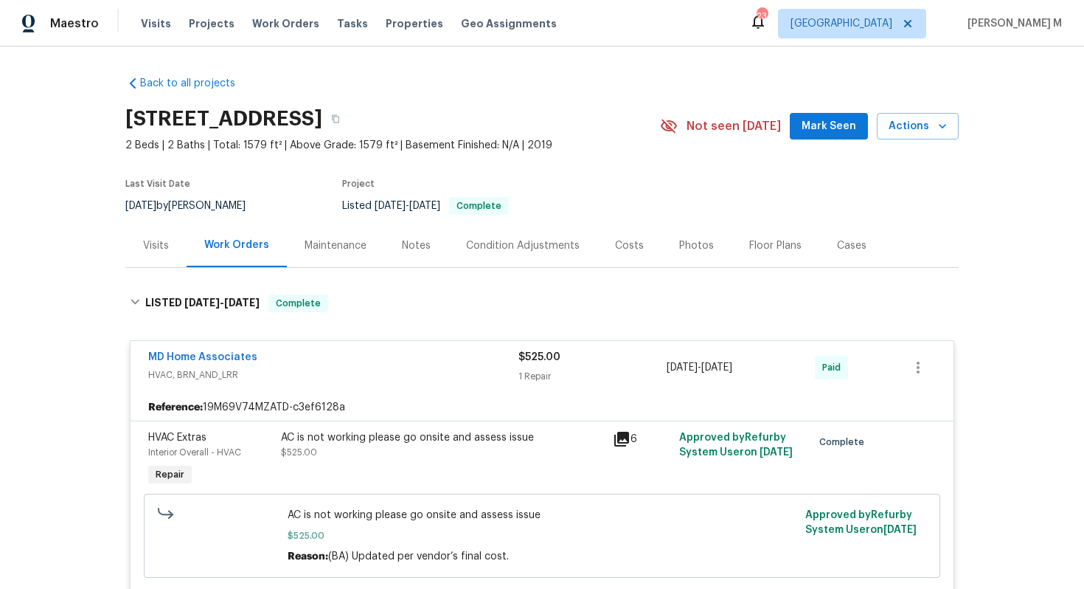
click at [325, 238] on div "Maintenance" at bounding box center [336, 245] width 62 height 15
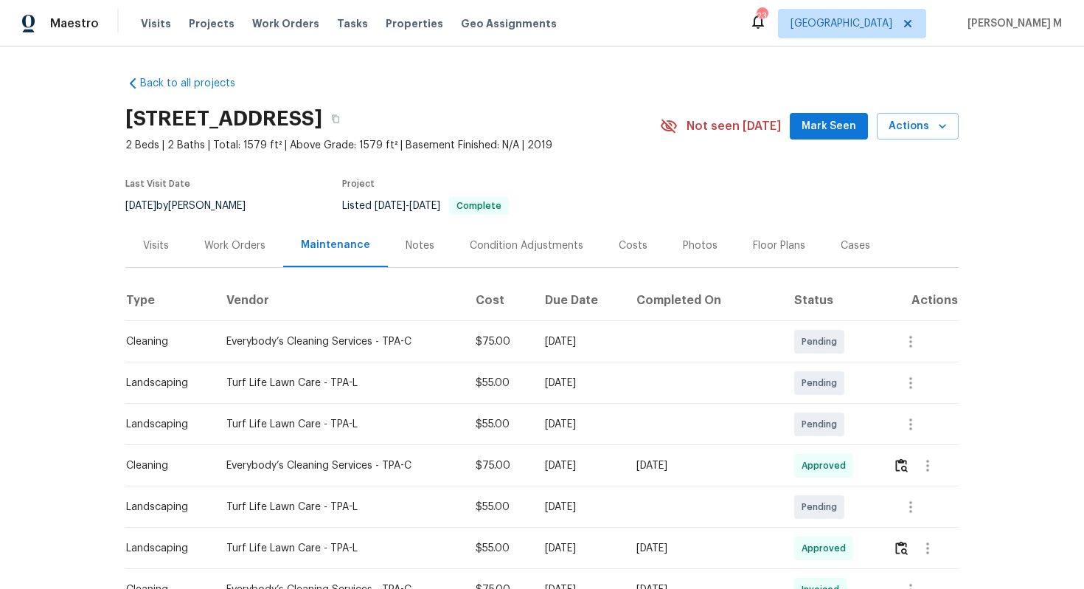
scroll to position [9, 0]
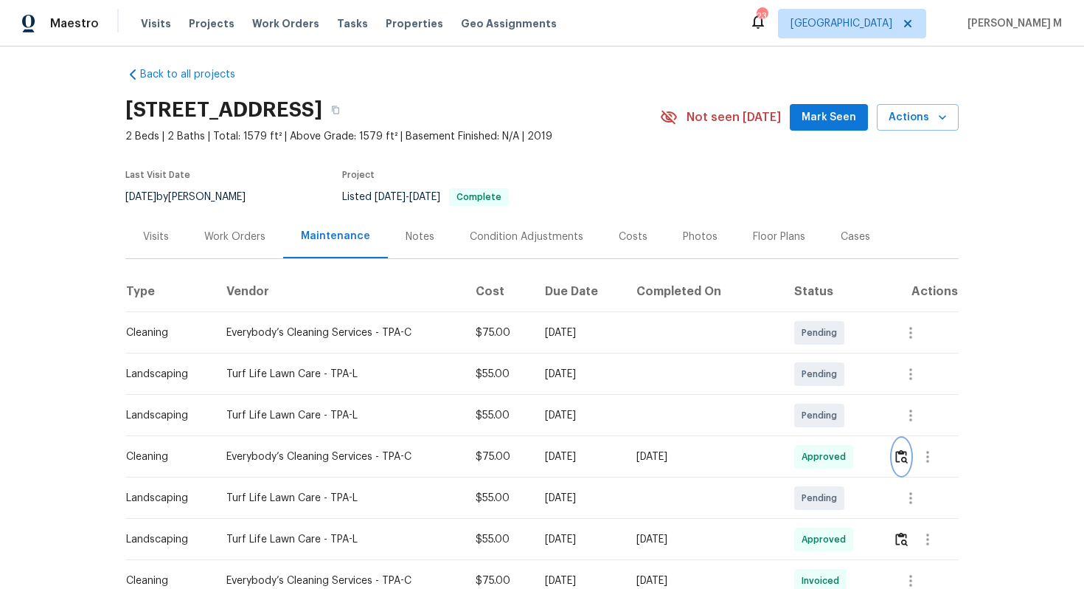
click at [900, 441] on button "button" at bounding box center [901, 456] width 17 height 35
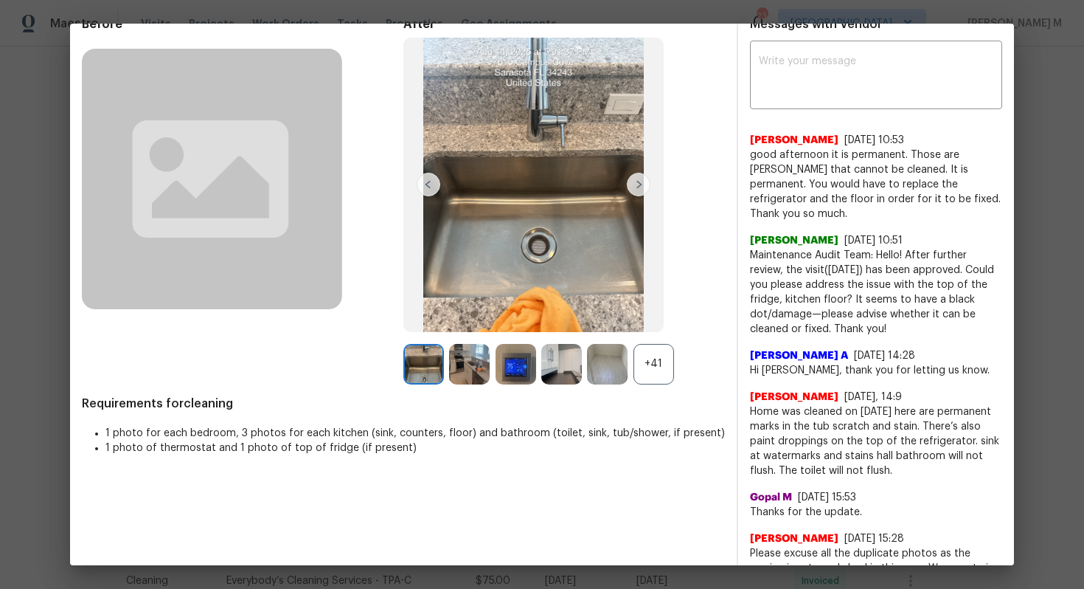
scroll to position [156, 0]
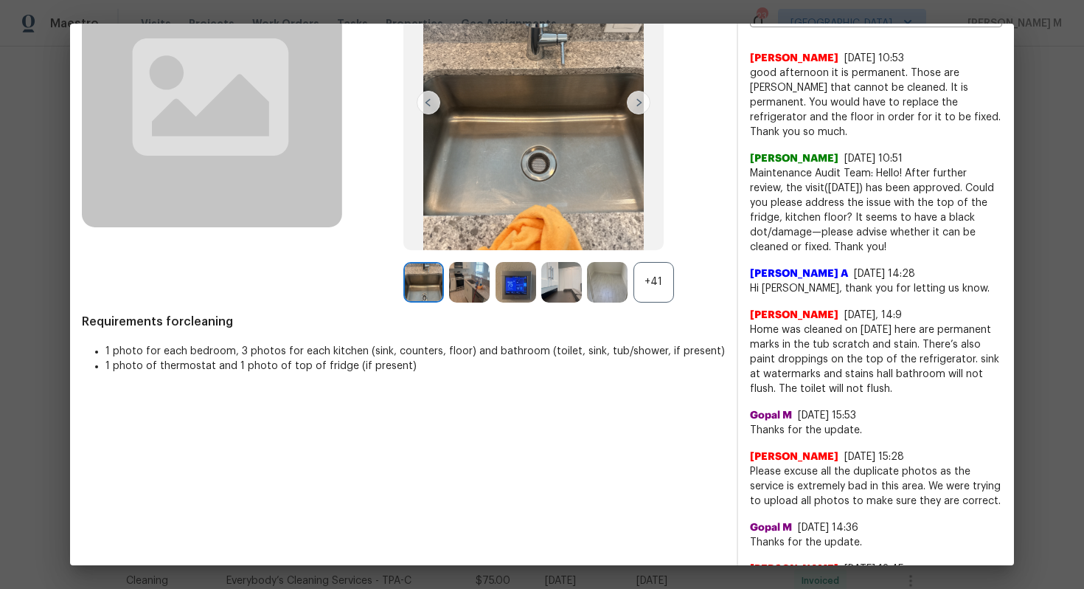
drag, startPoint x: 747, startPoint y: 367, endPoint x: 876, endPoint y: 367, distance: 129.1
copy span "The toilet will not flush."
click at [873, 350] on span "Home was cleaned on 8/14/25 here are permanent marks in the tub scratch and sta…" at bounding box center [876, 359] width 252 height 74
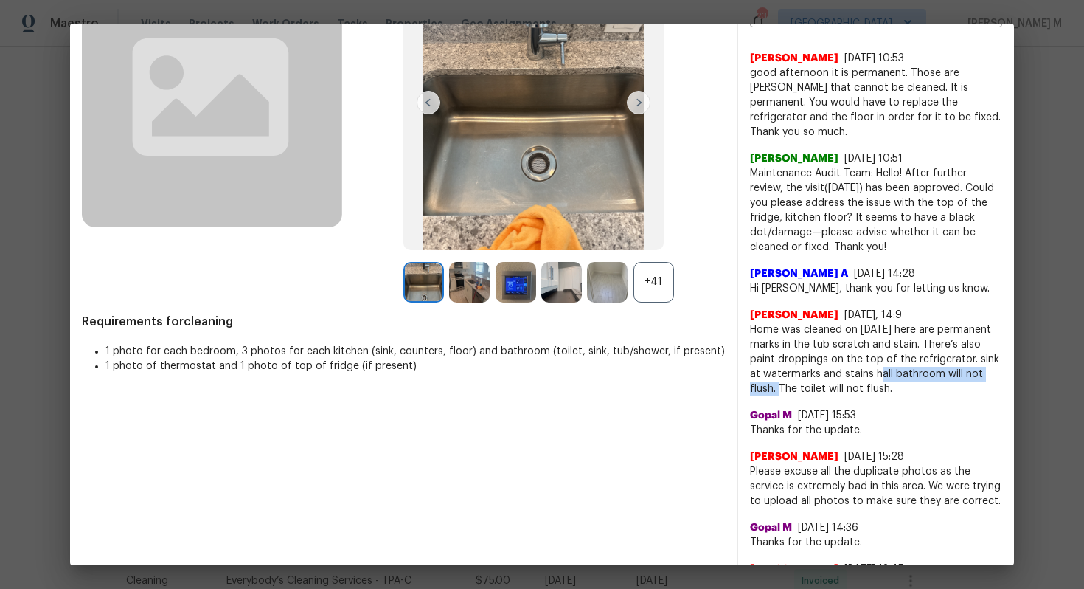
drag, startPoint x: 862, startPoint y: 353, endPoint x: 1000, endPoint y: 356, distance: 138.0
click at [1000, 356] on span "Home was cleaned on 8/14/25 here are permanent marks in the tub scratch and sta…" at bounding box center [876, 359] width 252 height 74
copy span "hall bathroom will not flush."
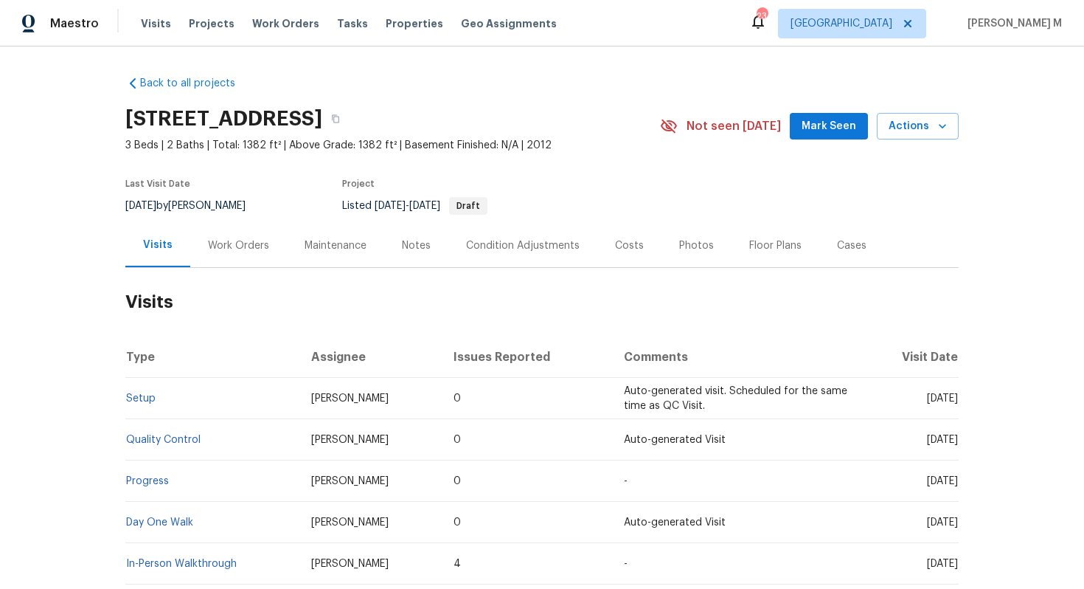
click at [323, 245] on div "Maintenance" at bounding box center [335, 246] width 97 height 44
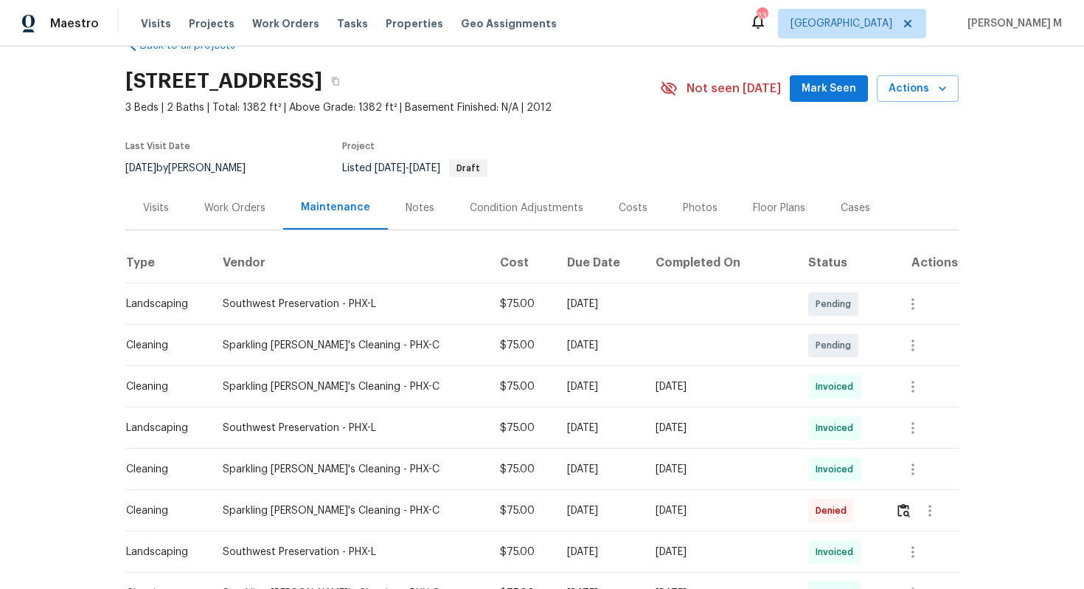
scroll to position [42, 0]
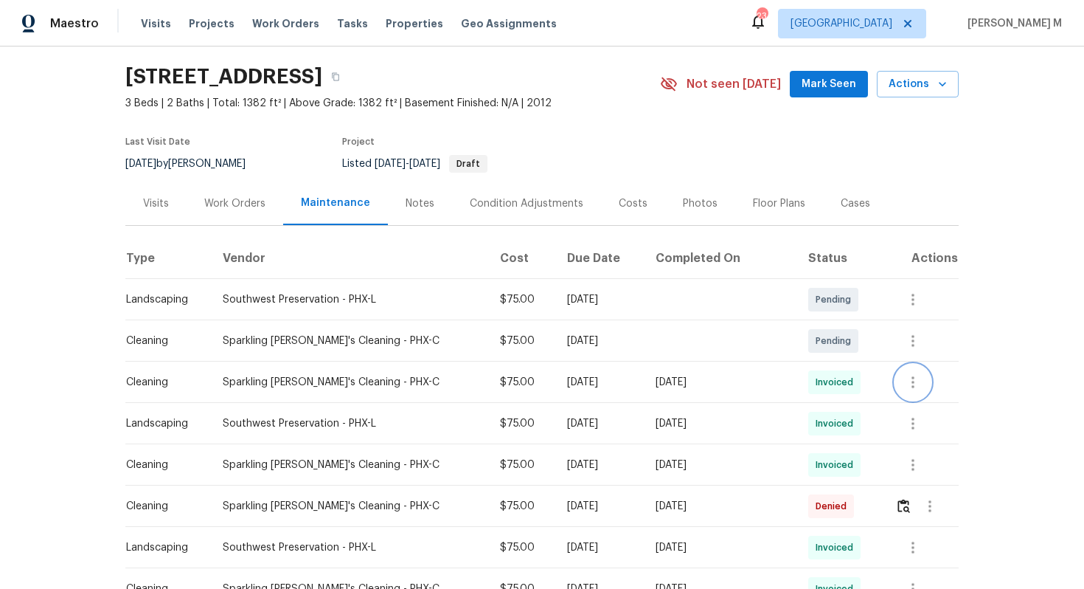
click at [906, 364] on button "button" at bounding box center [913, 381] width 35 height 35
click at [906, 372] on li "Message vendor" at bounding box center [944, 375] width 103 height 24
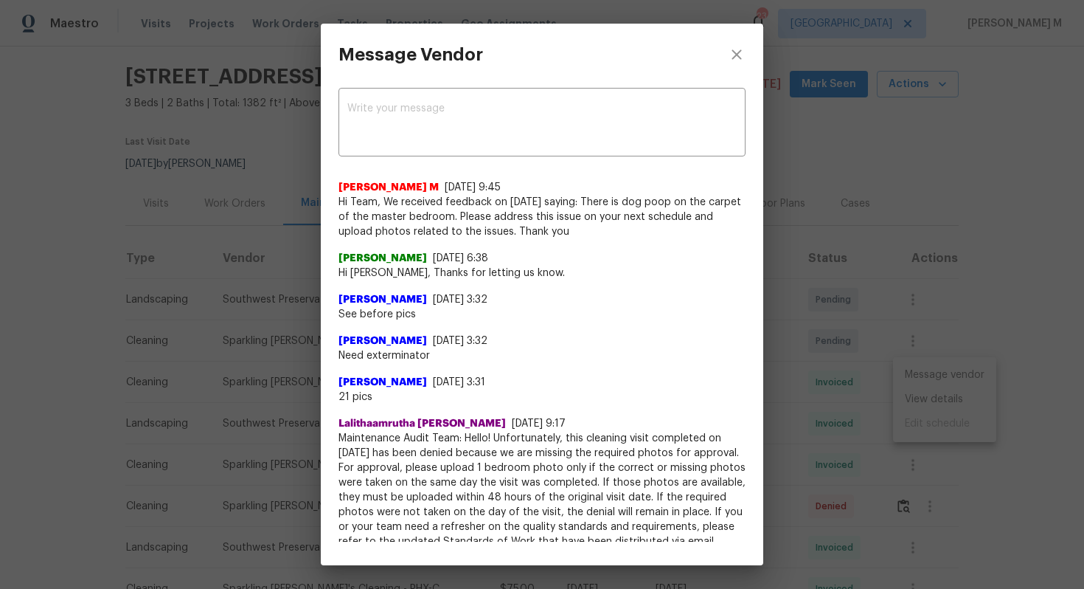
click at [499, 341] on div "[PERSON_NAME] [DATE] 3:32" at bounding box center [542, 340] width 407 height 15
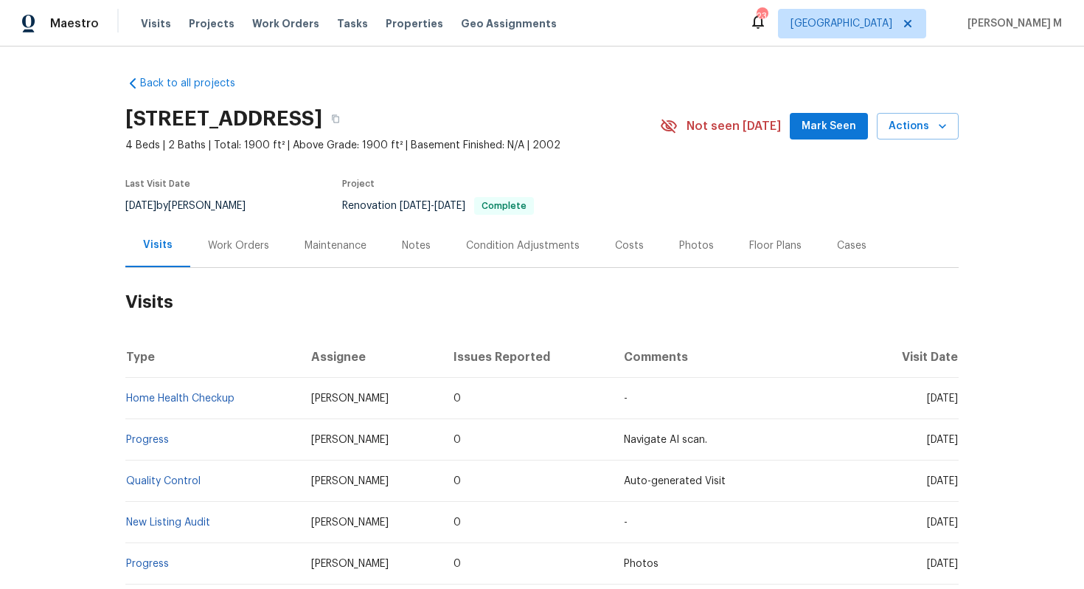
click at [232, 246] on div "Work Orders" at bounding box center [238, 246] width 97 height 44
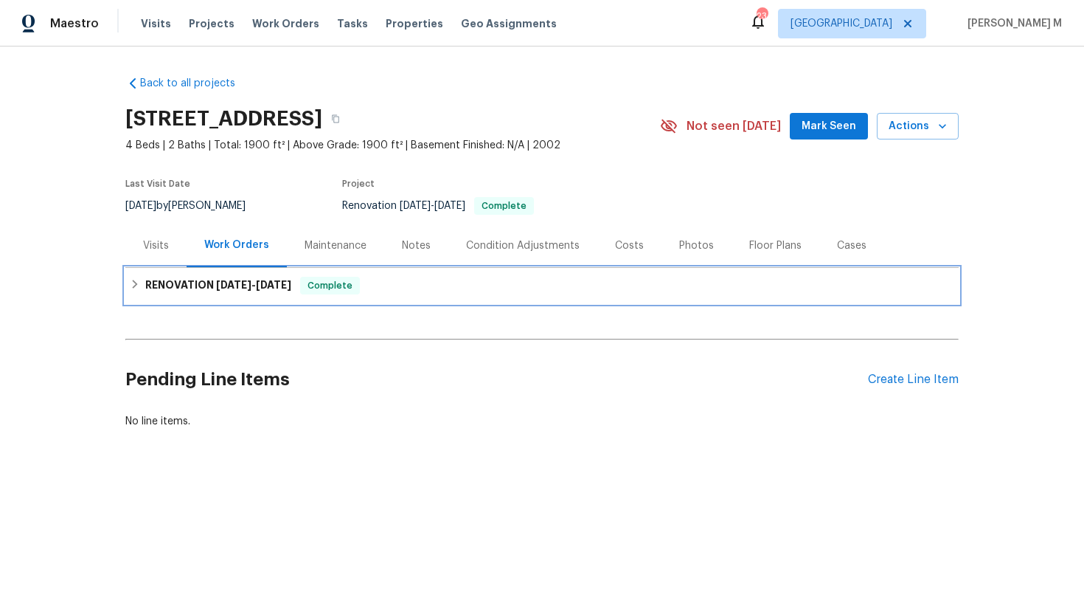
click at [231, 293] on div "RENOVATION [DATE] - [DATE] Complete" at bounding box center [542, 285] width 834 height 35
